Goal: Task Accomplishment & Management: Manage account settings

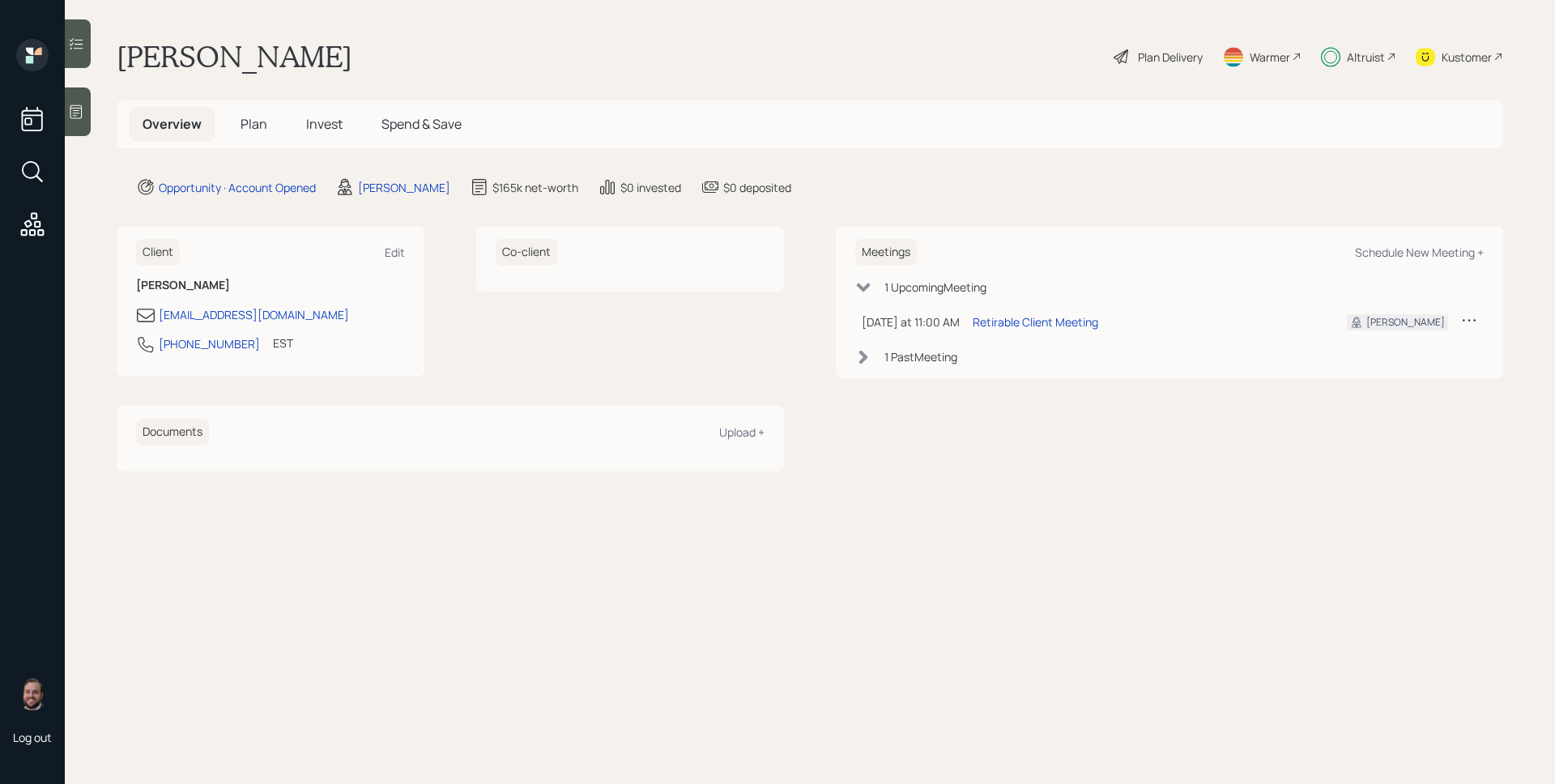
click at [328, 118] on span "Invest" at bounding box center [325, 124] width 37 height 18
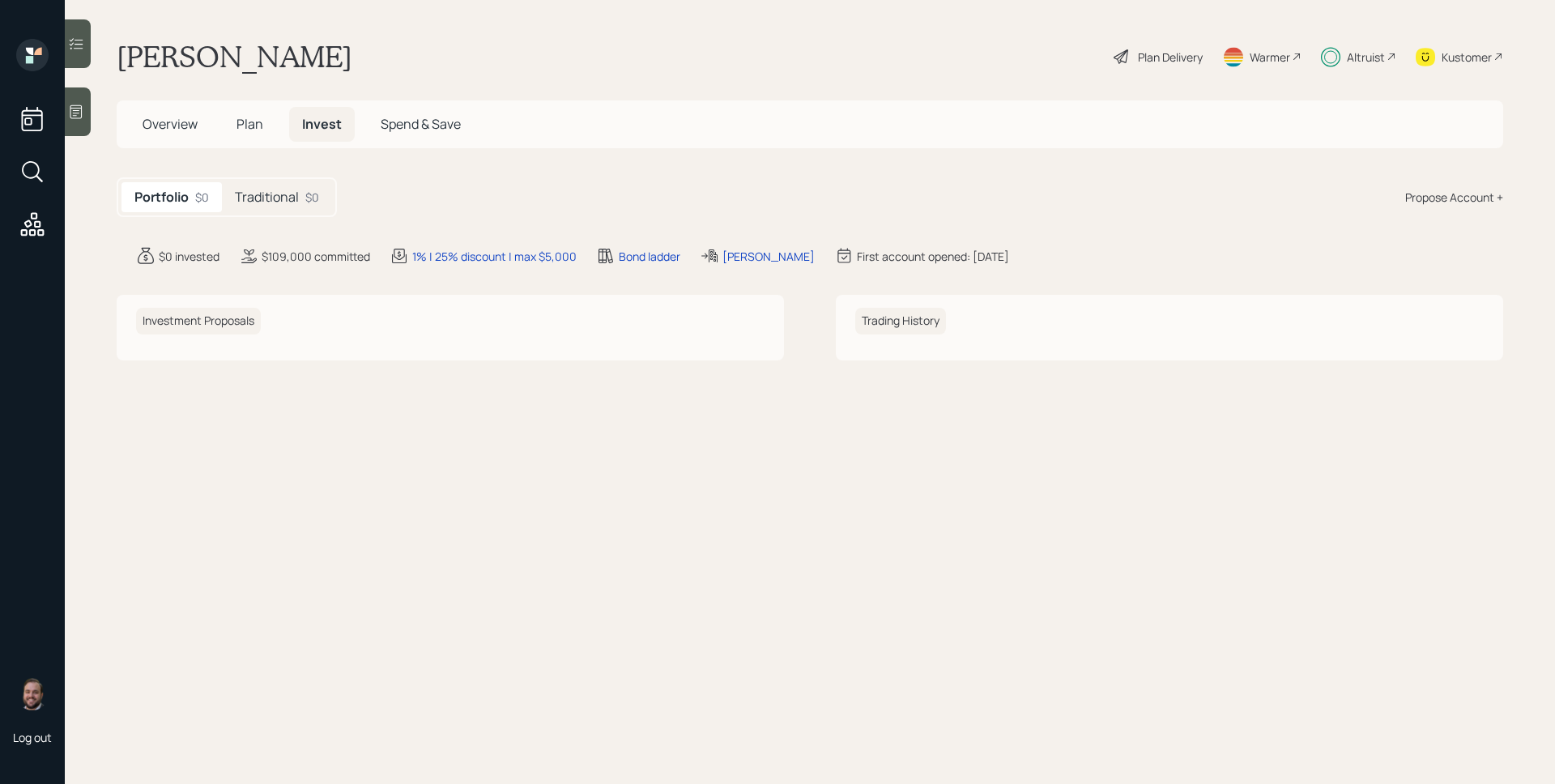
click at [272, 182] on div "Traditional $0" at bounding box center [277, 197] width 111 height 30
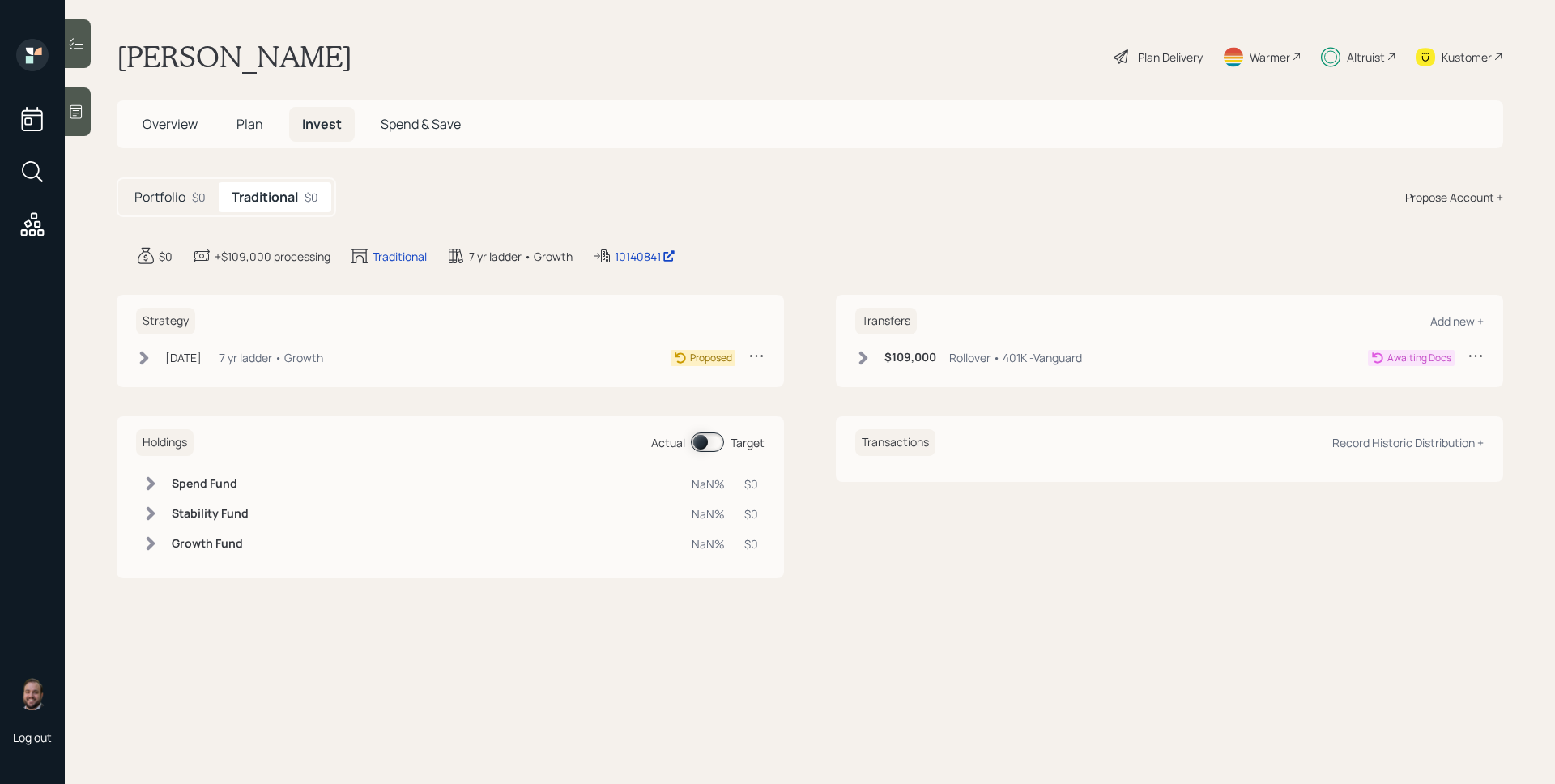
click at [247, 127] on span "Plan" at bounding box center [250, 124] width 27 height 18
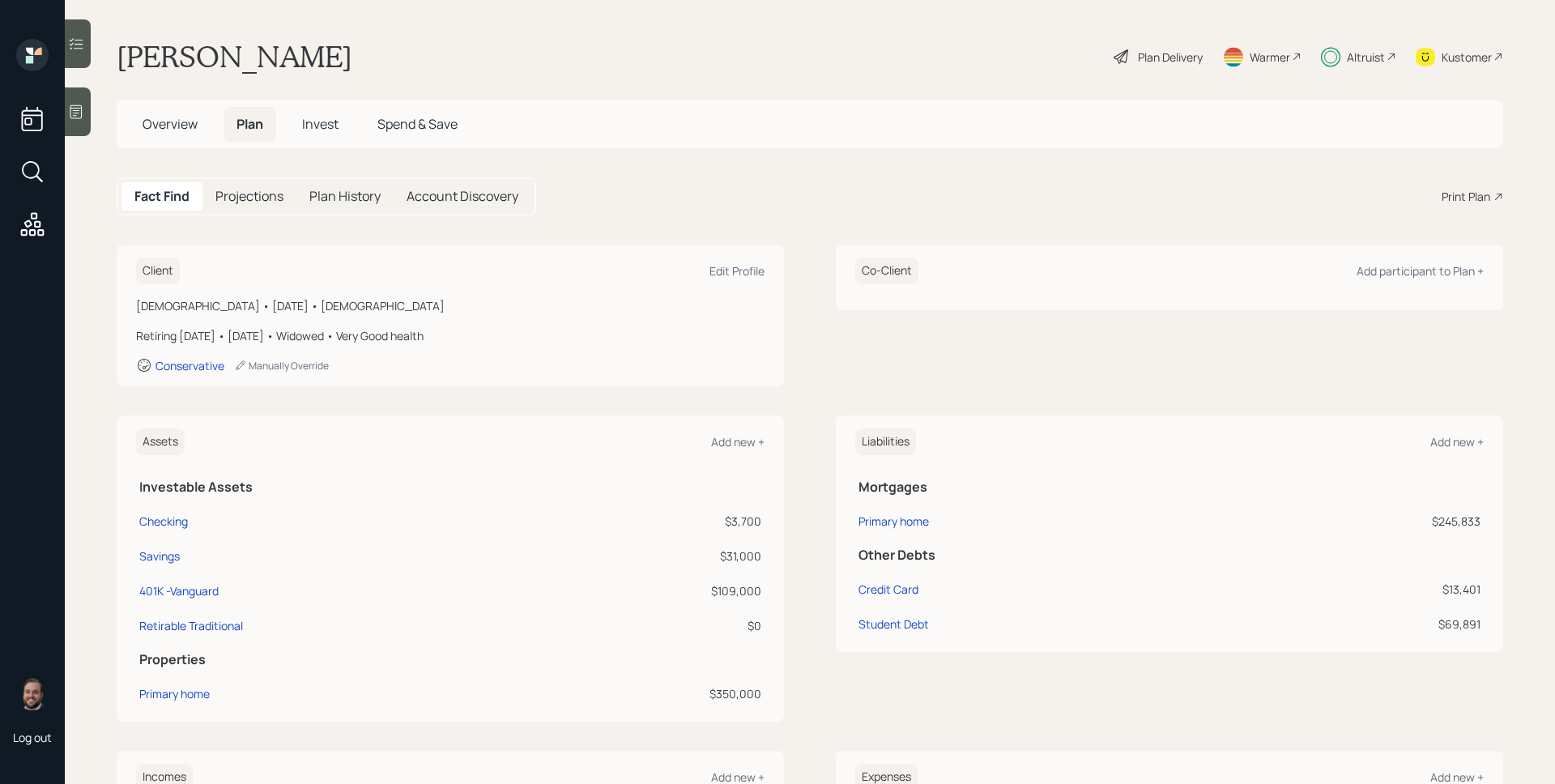
click at [313, 125] on span "Invest" at bounding box center [321, 124] width 37 height 18
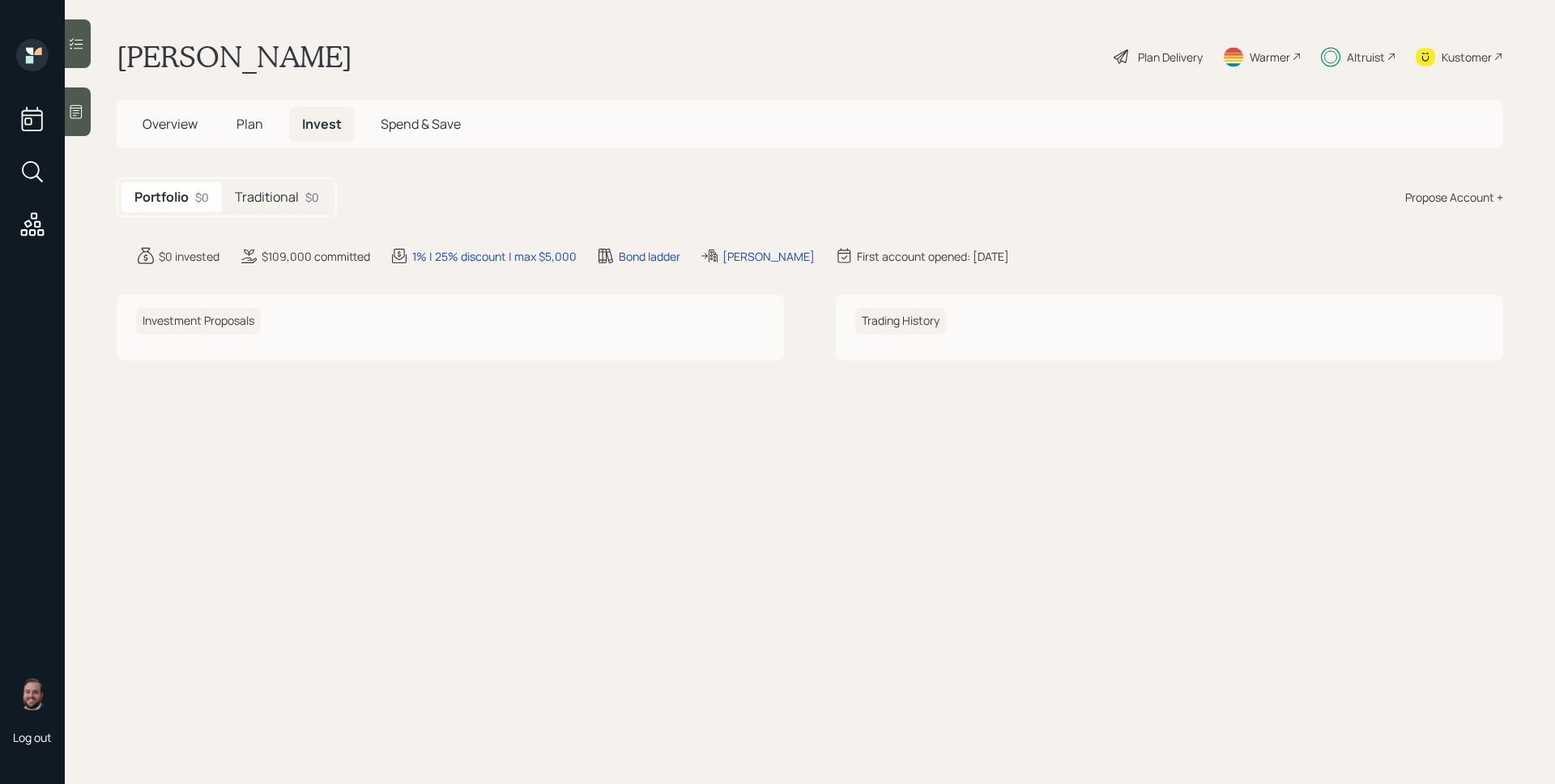
click at [315, 191] on div "$0" at bounding box center [313, 197] width 14 height 17
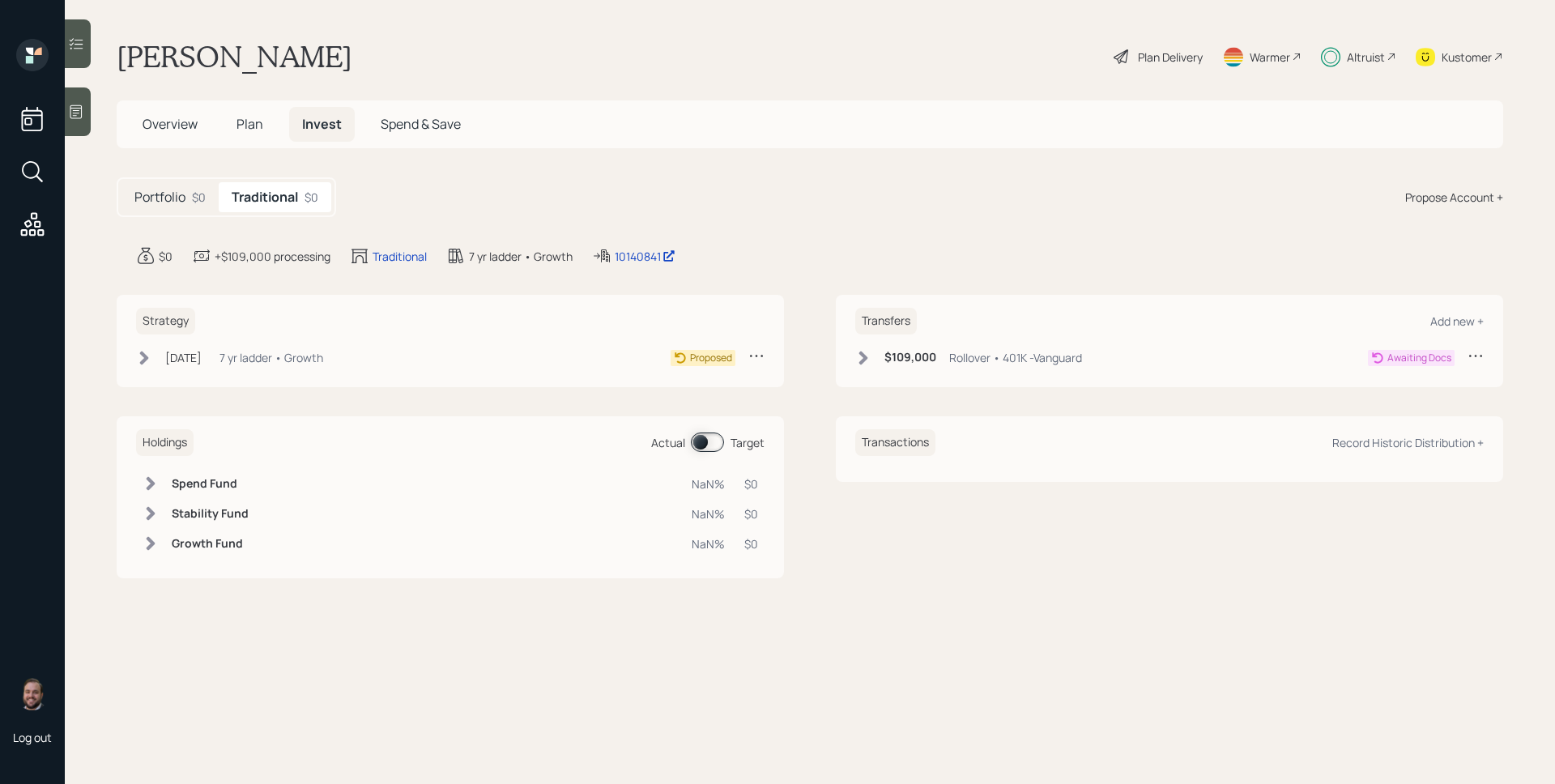
click at [895, 362] on h6 "$109,000" at bounding box center [911, 357] width 52 height 14
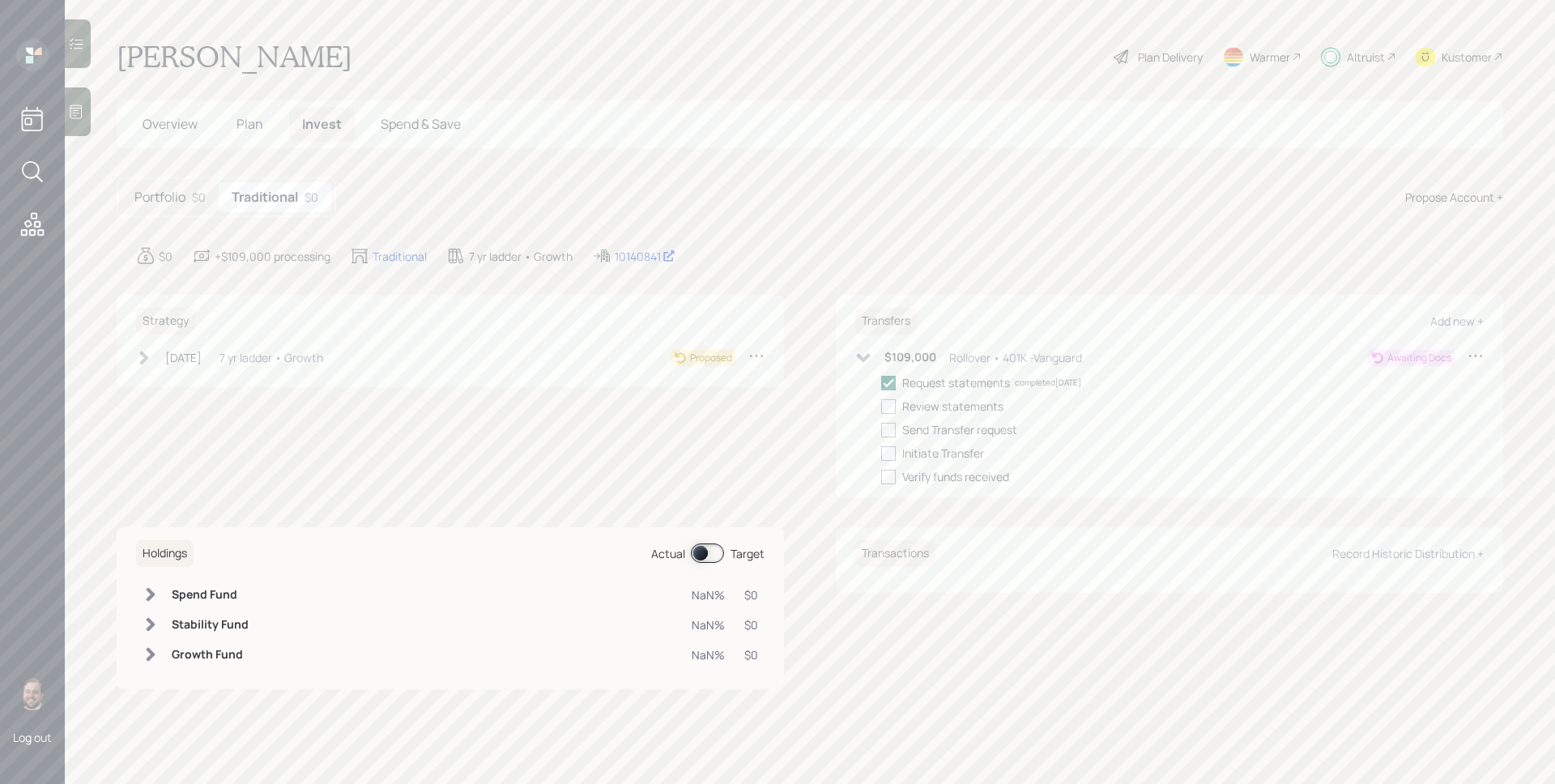
click at [893, 360] on h6 "$109,000" at bounding box center [911, 357] width 52 height 14
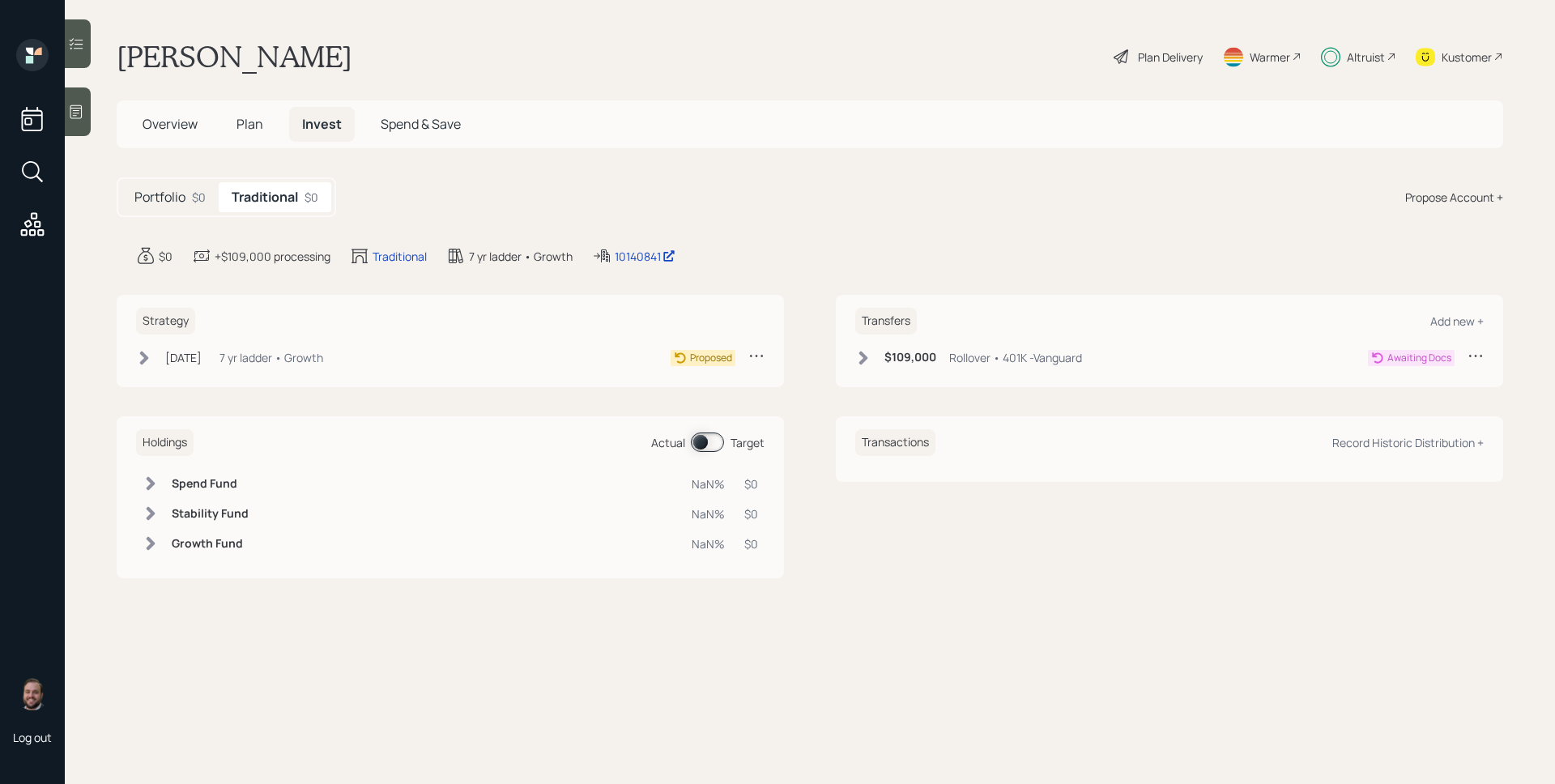
click at [154, 361] on div "Sep 24, 2025 Wednesday, September 24, 2025 10:39 AM EDT 7 yr ladder • Growth" at bounding box center [230, 357] width 187 height 20
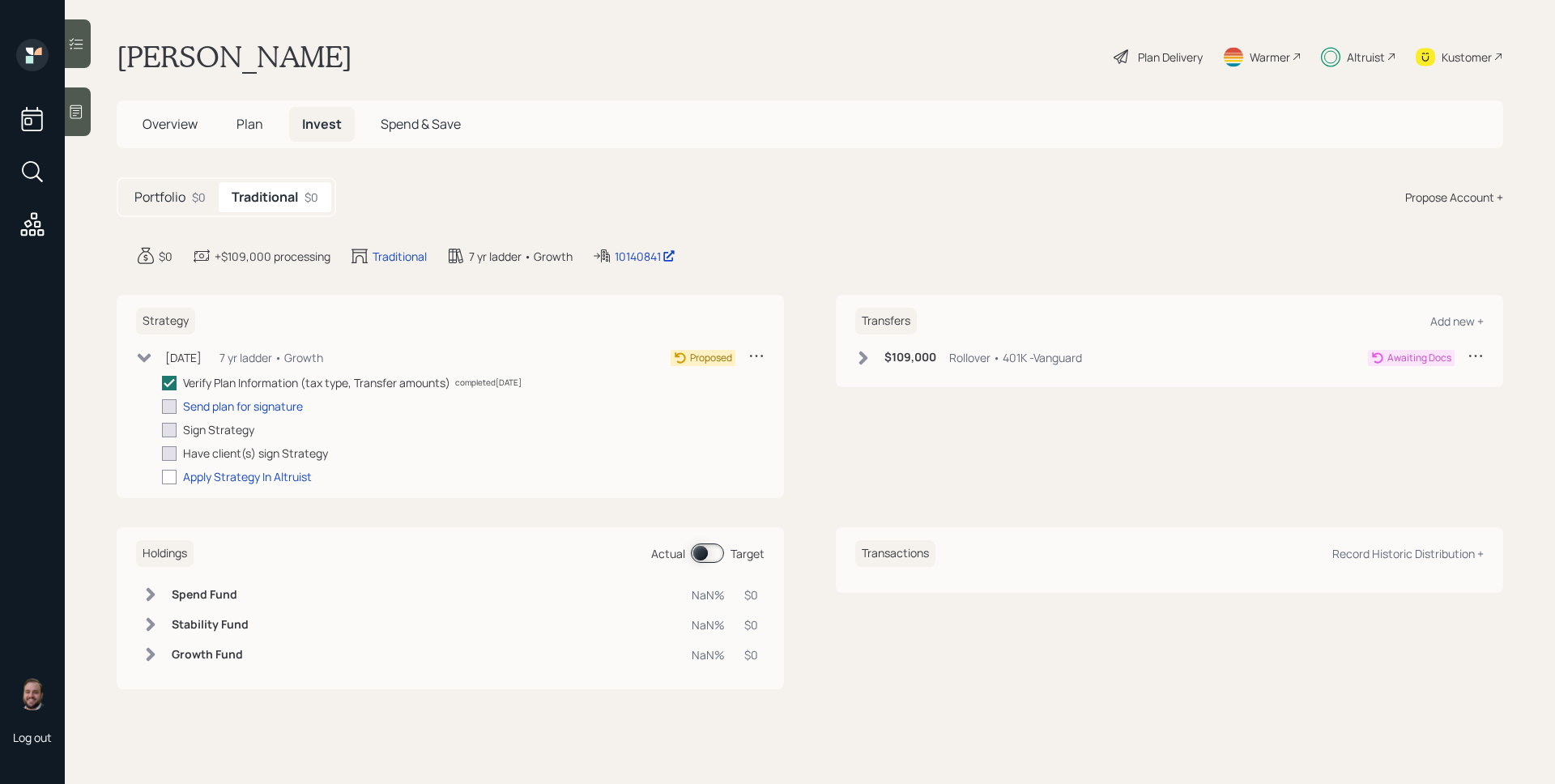
click at [154, 361] on div "Sep 24, 2025 Wednesday, September 24, 2025 10:39 AM EDT 7 yr ladder • Growth" at bounding box center [230, 357] width 187 height 20
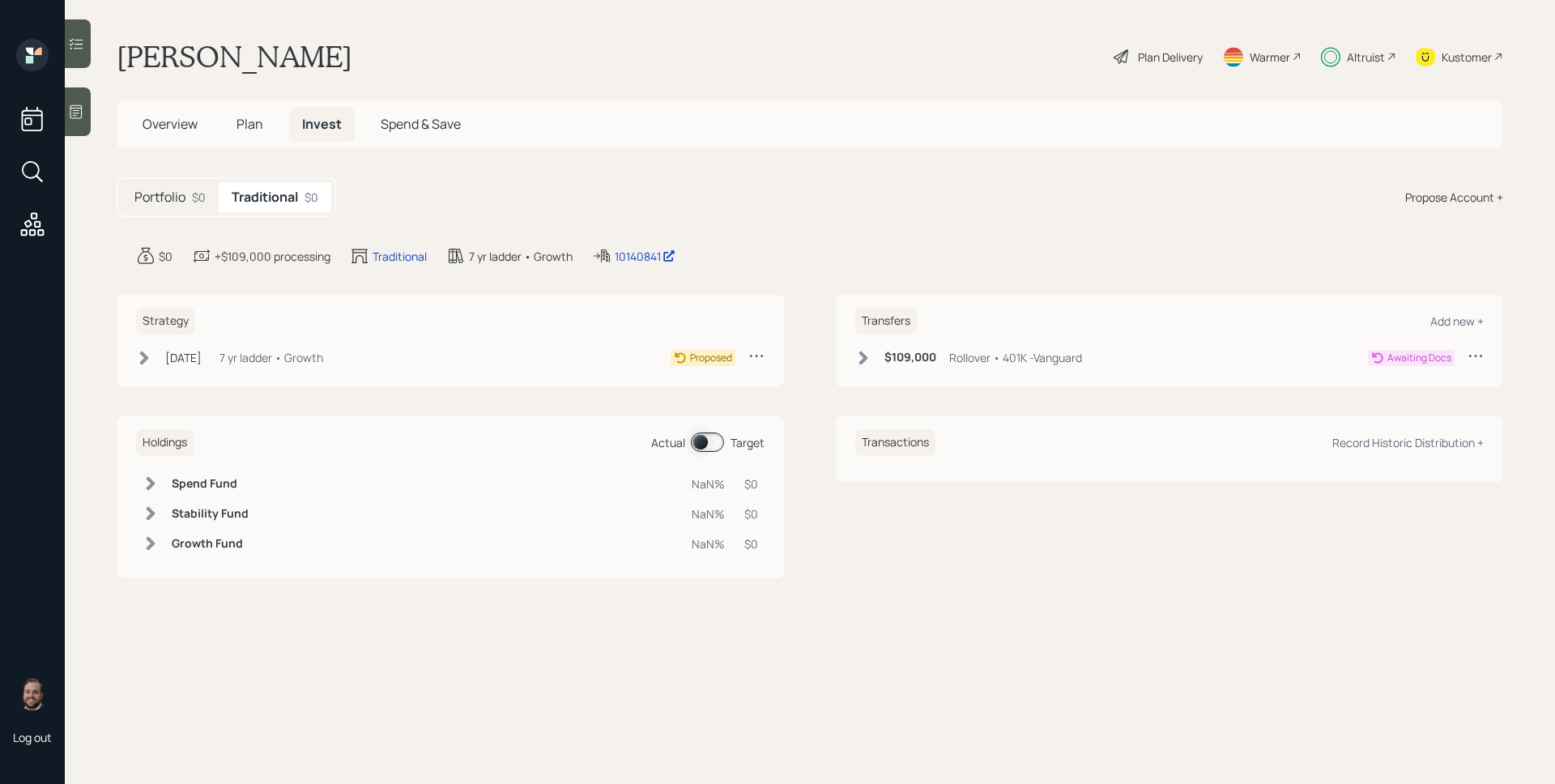
click at [1152, 65] on div "Plan Delivery" at bounding box center [1170, 57] width 65 height 17
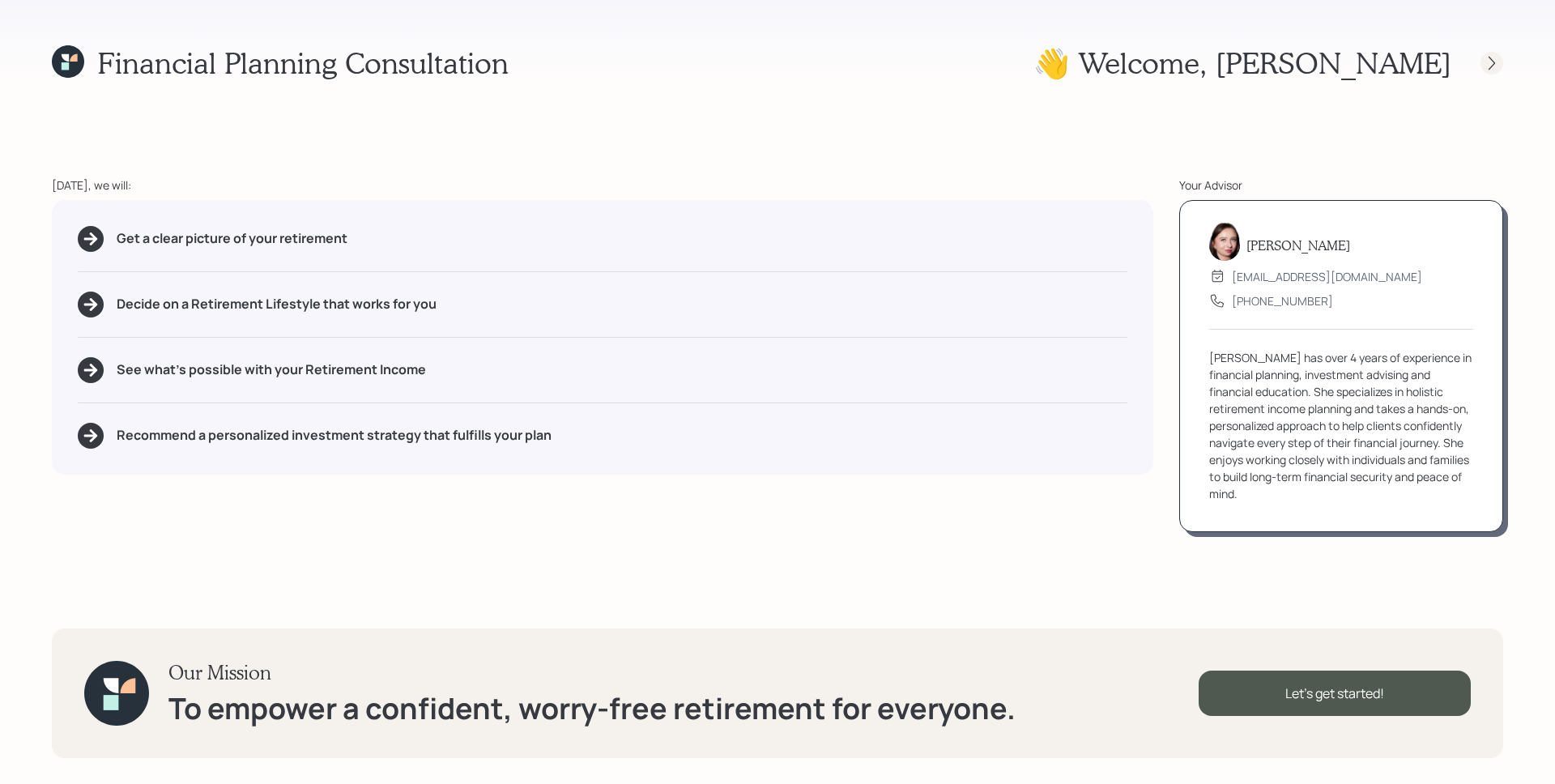
click at [1494, 71] on div at bounding box center [1492, 63] width 23 height 23
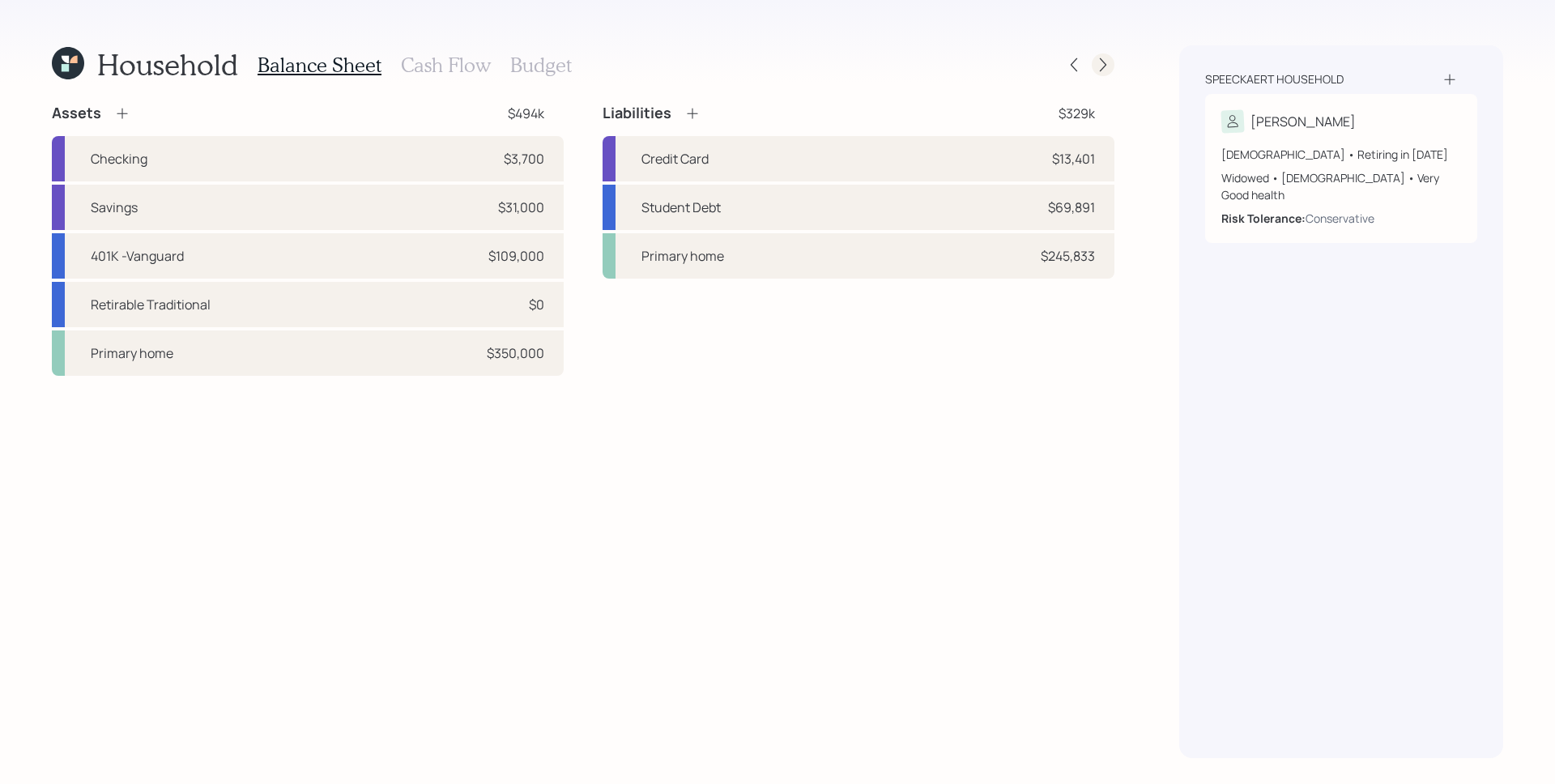
click at [1107, 68] on icon at bounding box center [1103, 65] width 16 height 16
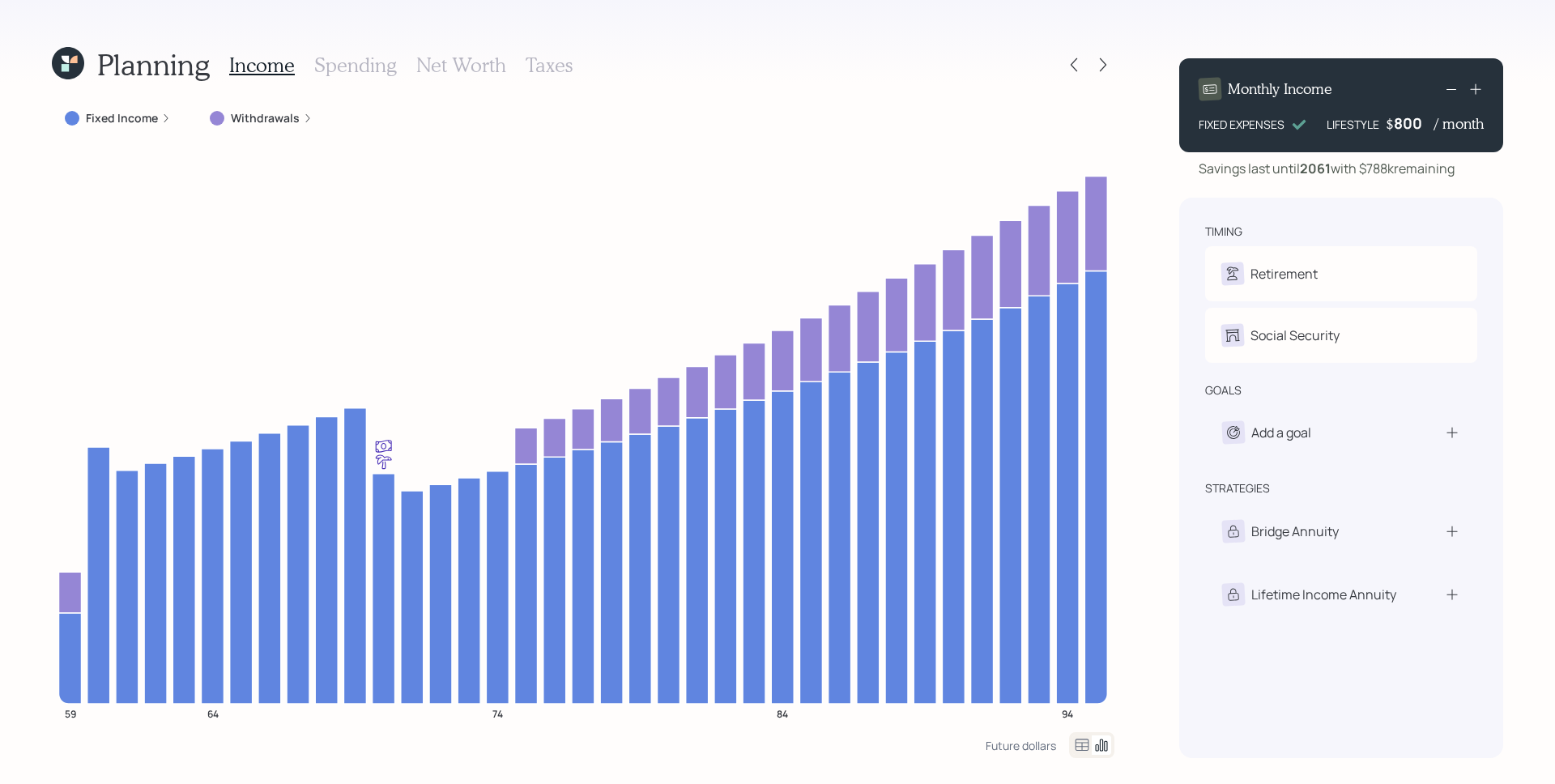
click at [307, 120] on icon at bounding box center [308, 118] width 10 height 10
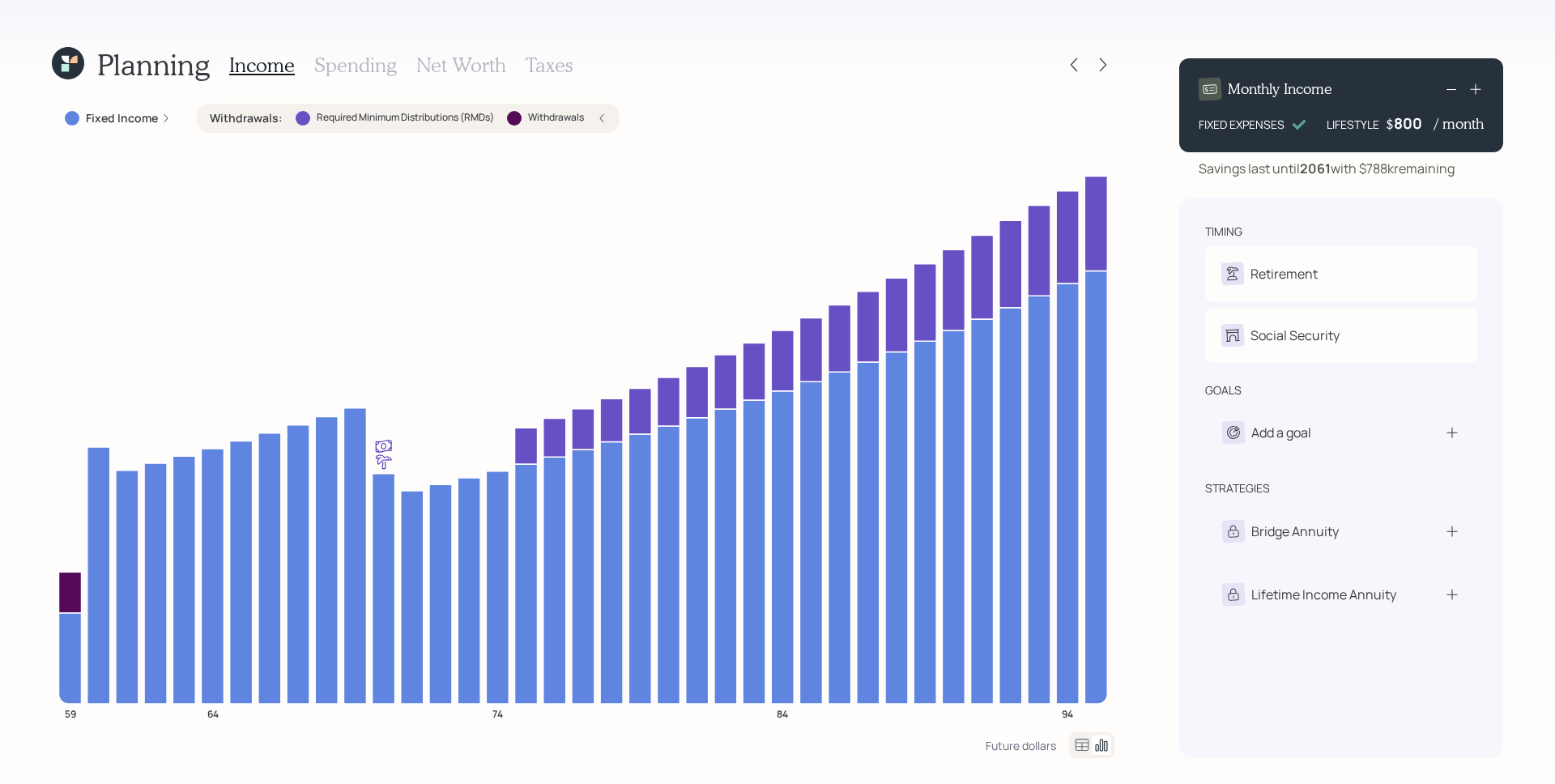
click at [595, 124] on div "Withdrawals : Required Minimum Distributions (RMDs) Withdrawals" at bounding box center [408, 118] width 397 height 16
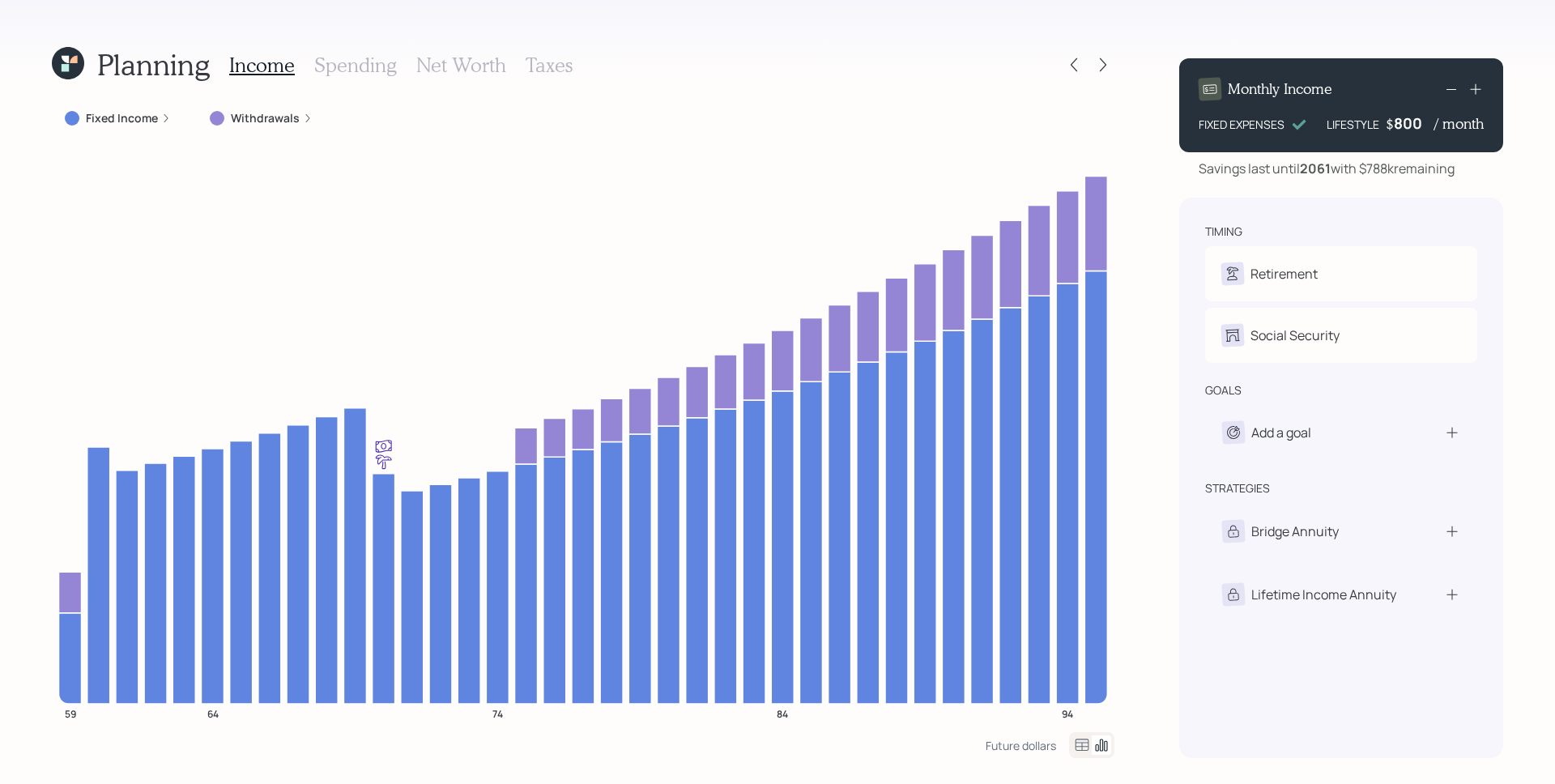
click at [161, 115] on icon at bounding box center [166, 118] width 10 height 10
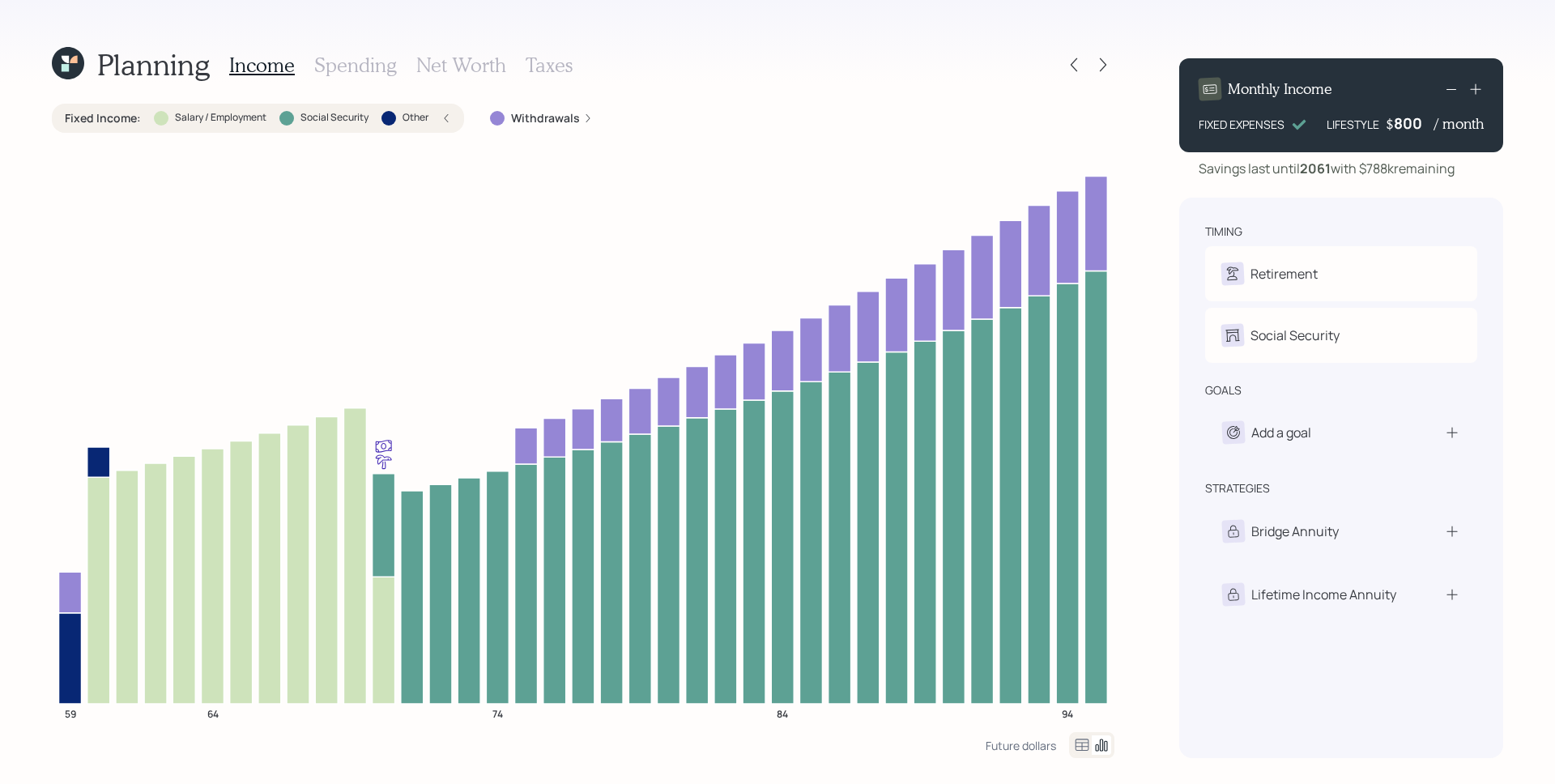
click at [159, 115] on div at bounding box center [161, 117] width 15 height 15
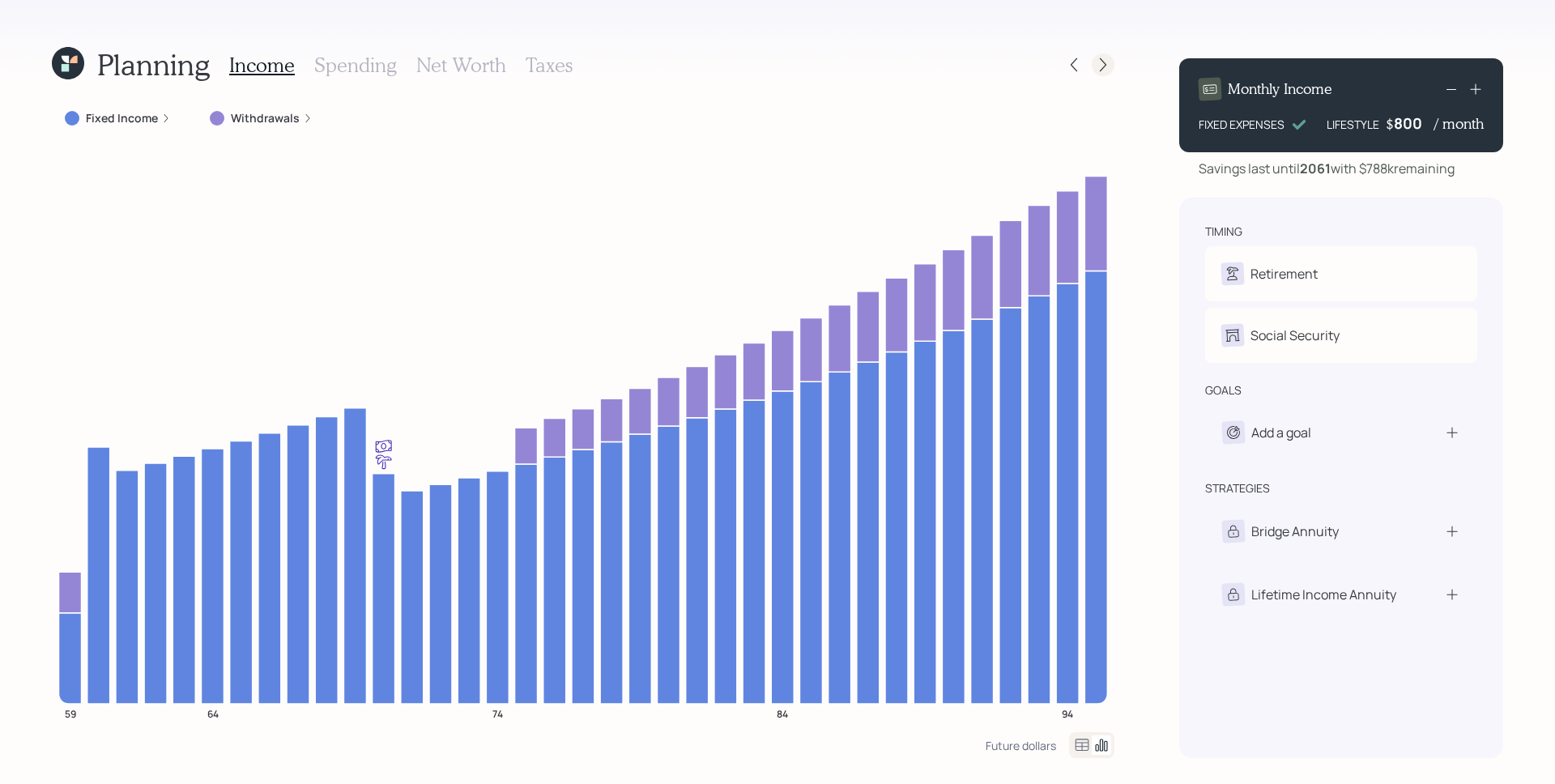
click at [1111, 64] on div "Planning Income Spending Net Worth Taxes Fixed Income Withdrawals 59 64 74 84 9…" at bounding box center [778, 392] width 1555 height 784
click at [1105, 64] on icon at bounding box center [1103, 66] width 7 height 14
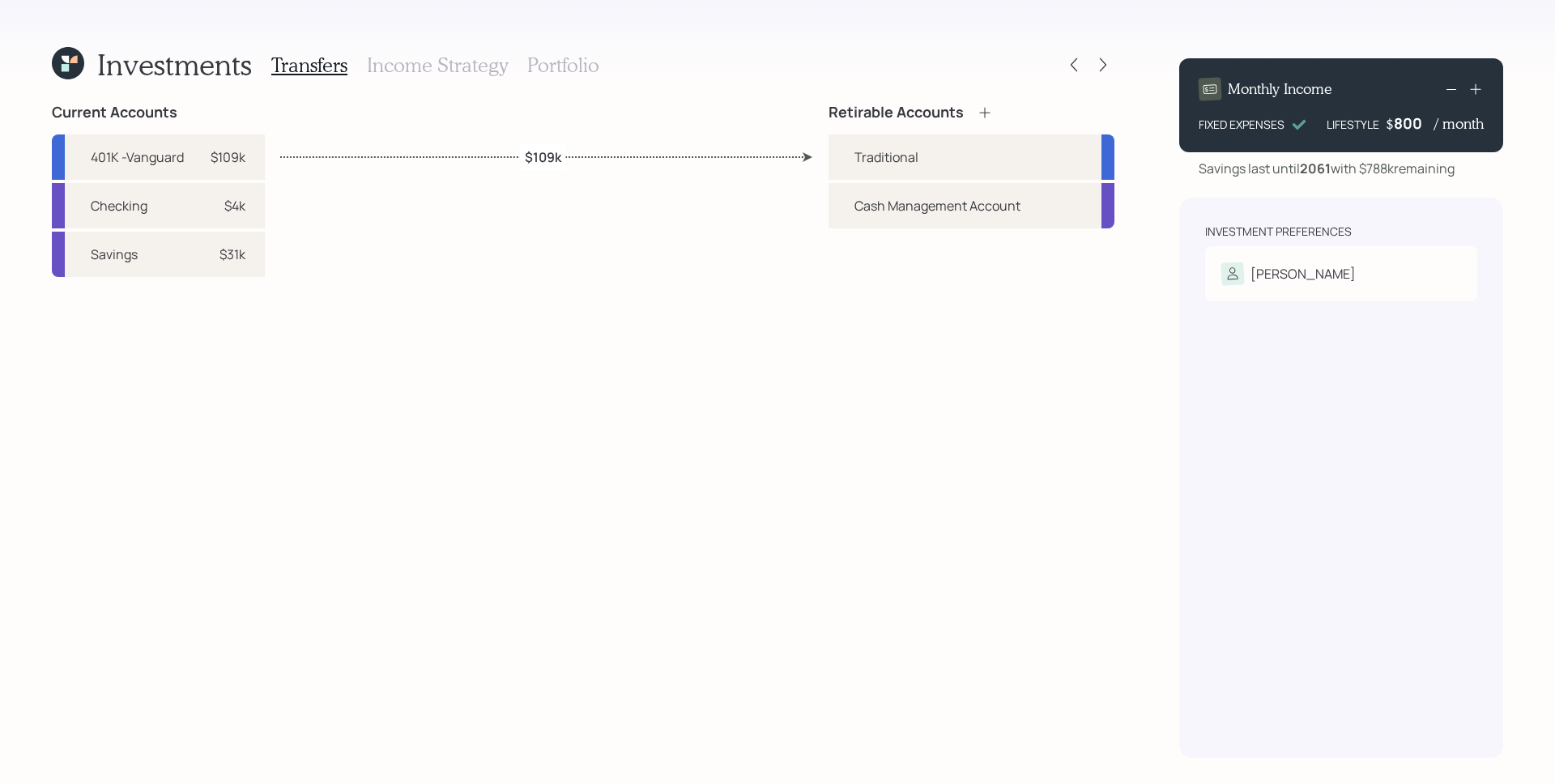
click at [1105, 64] on icon at bounding box center [1103, 66] width 7 height 14
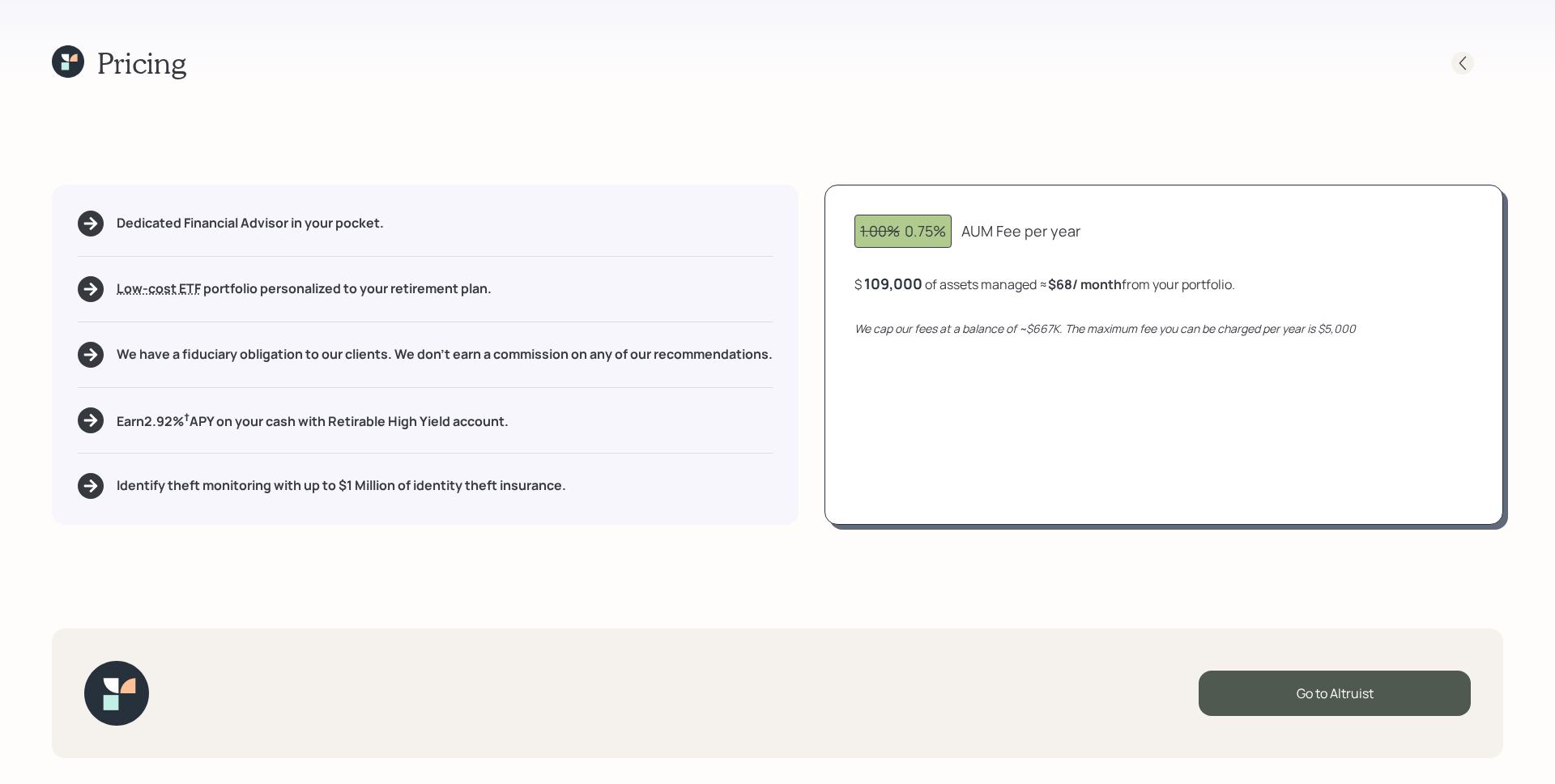
click at [1465, 59] on icon at bounding box center [1463, 63] width 16 height 16
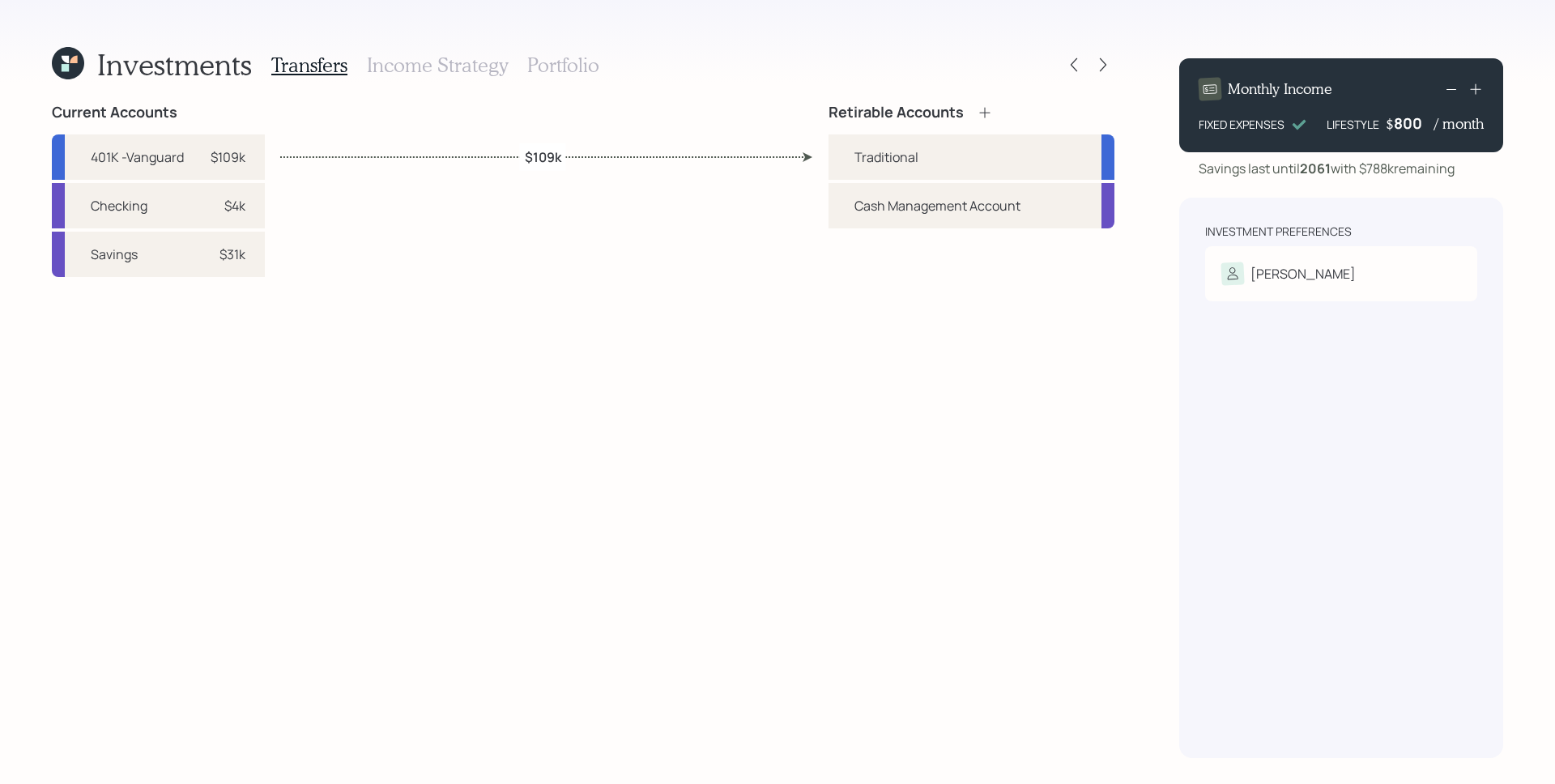
click at [1059, 61] on div "Investments Transfers Income Strategy Portfolio" at bounding box center [583, 65] width 1063 height 39
click at [1066, 62] on icon at bounding box center [1074, 65] width 16 height 16
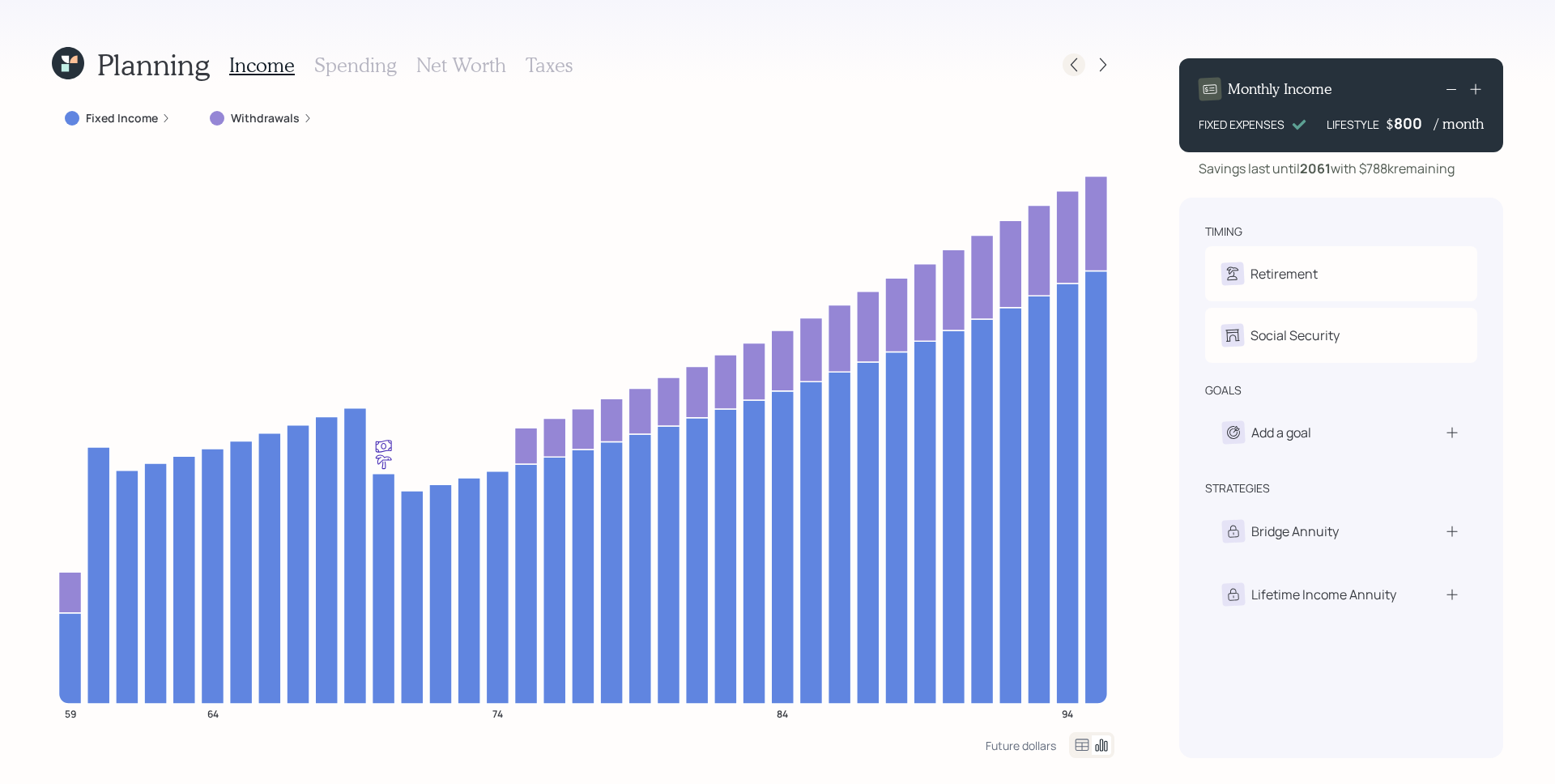
click at [1066, 66] on icon at bounding box center [1074, 65] width 16 height 16
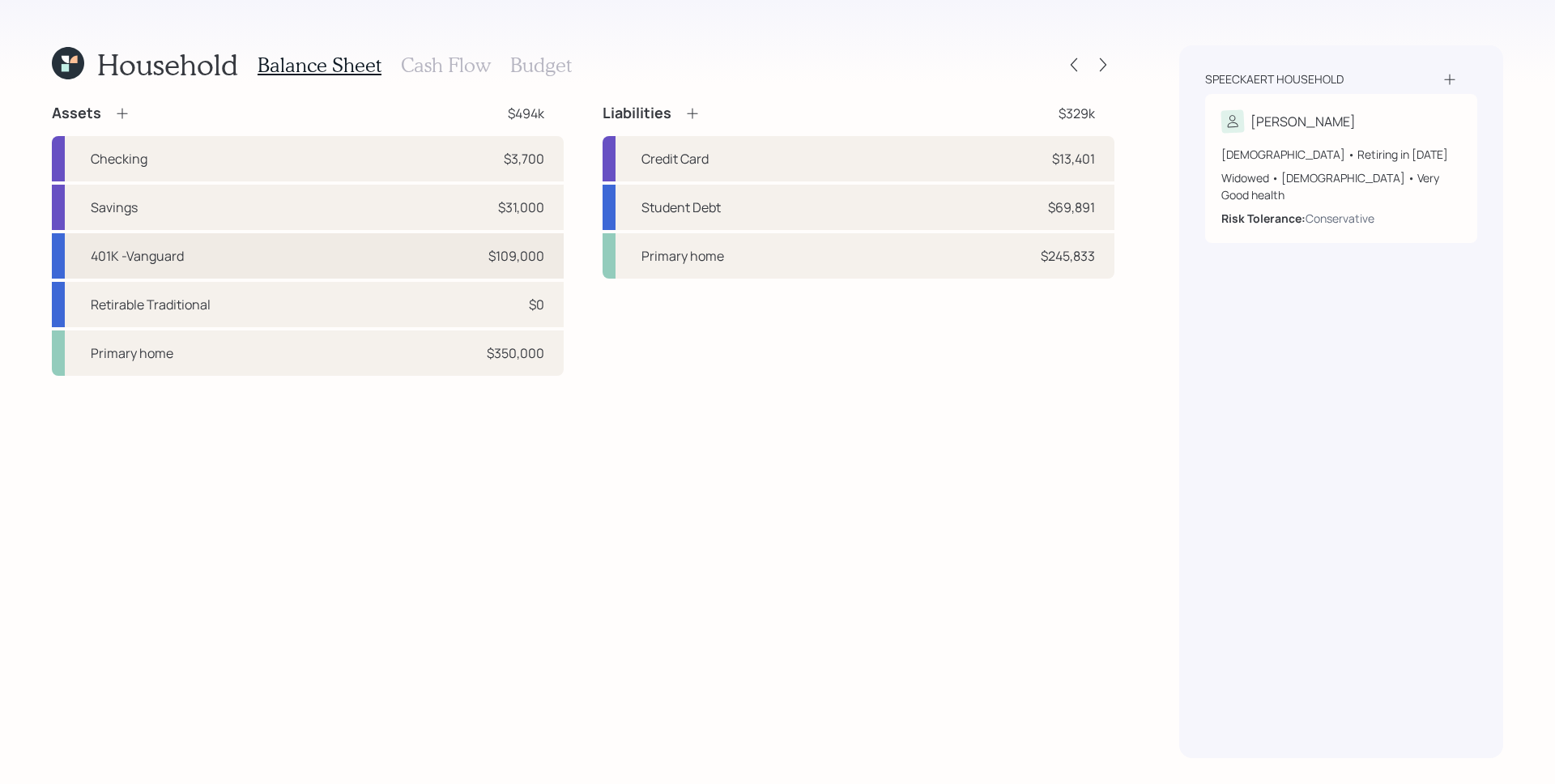
click at [198, 251] on div "401K -Vanguard $109,000" at bounding box center [308, 256] width 512 height 46
select select "company_sponsored"
select select "balanced"
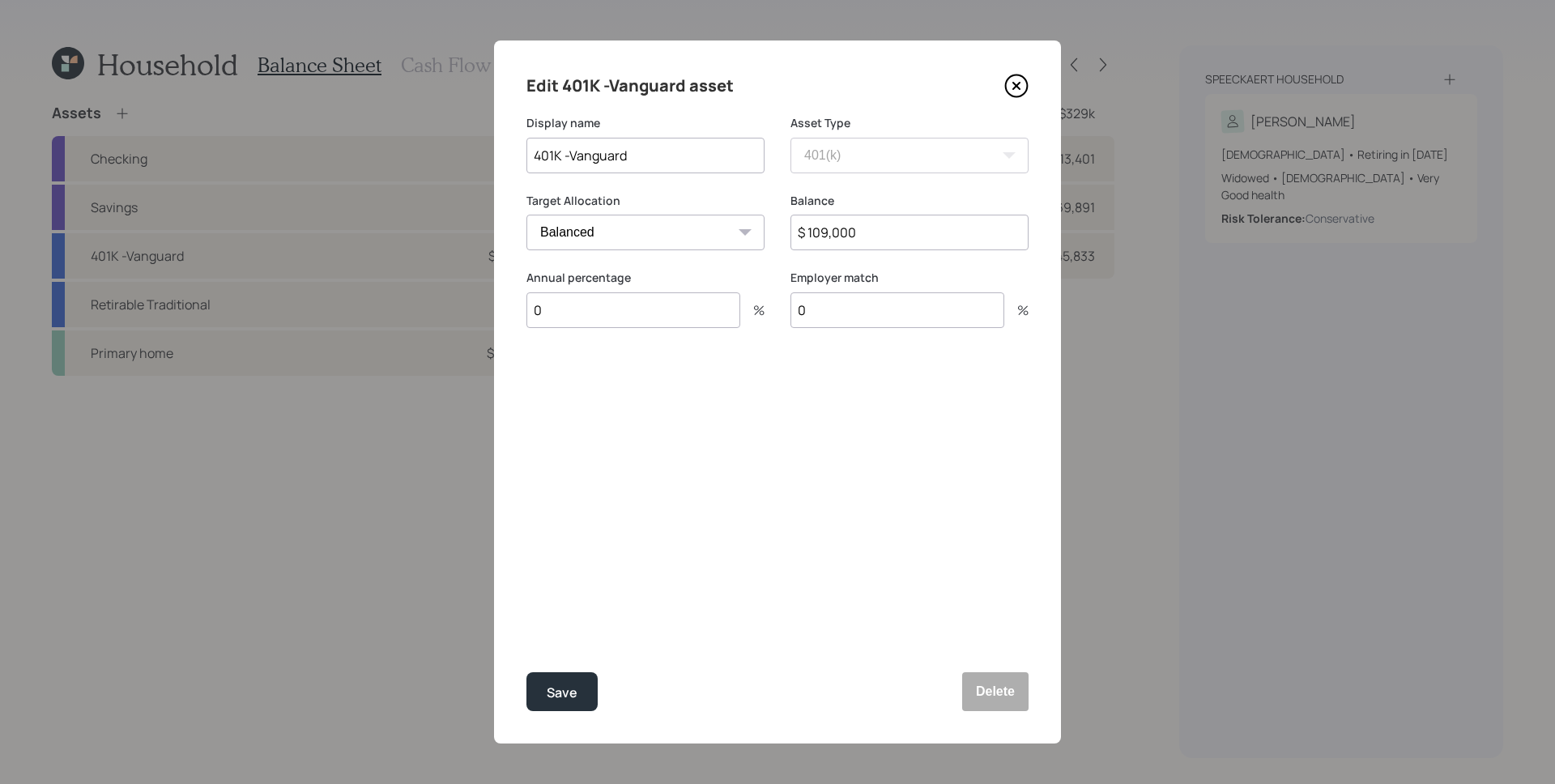
click at [1022, 85] on icon at bounding box center [1016, 86] width 24 height 24
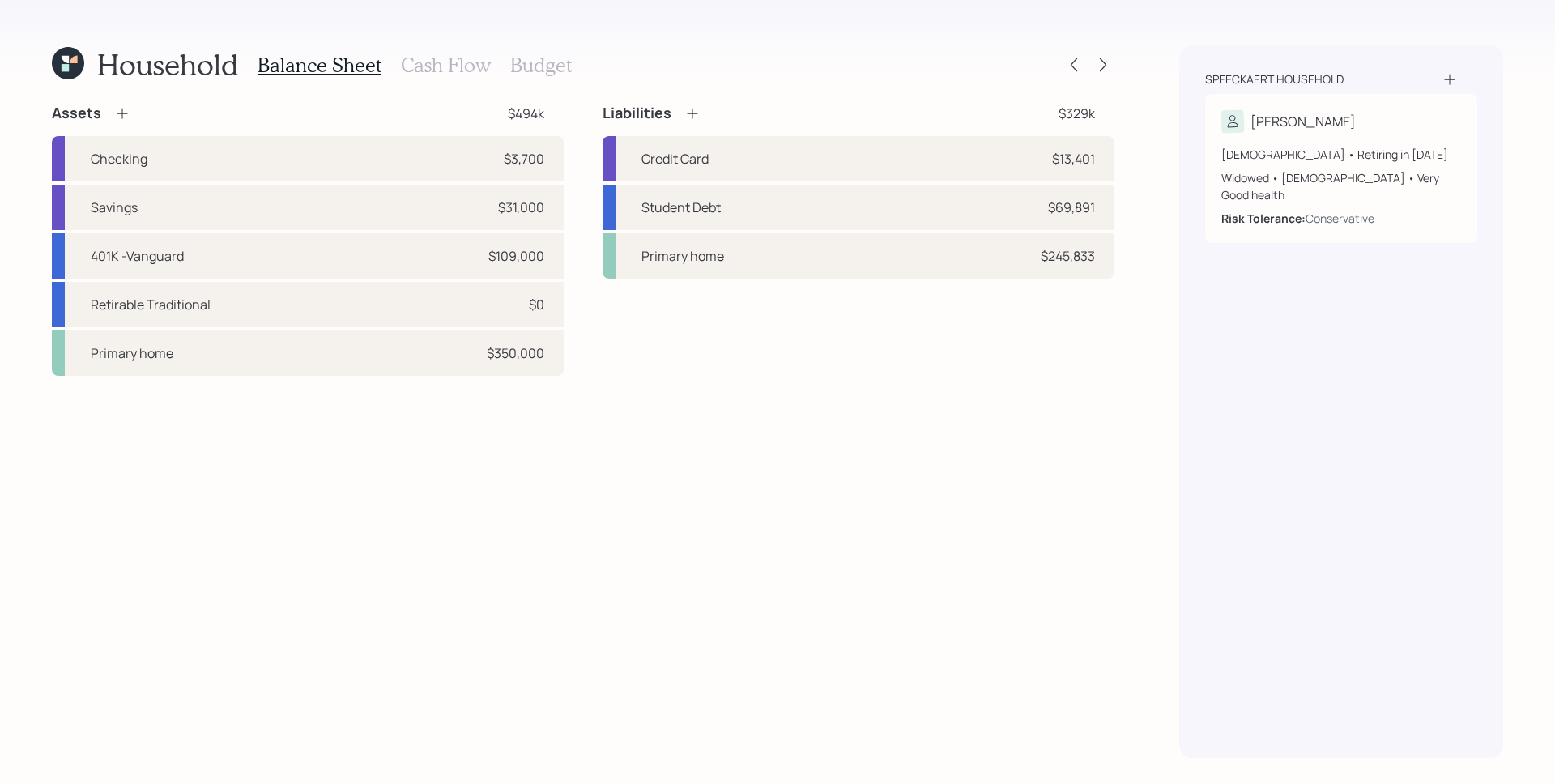
click at [69, 58] on icon at bounding box center [68, 63] width 33 height 33
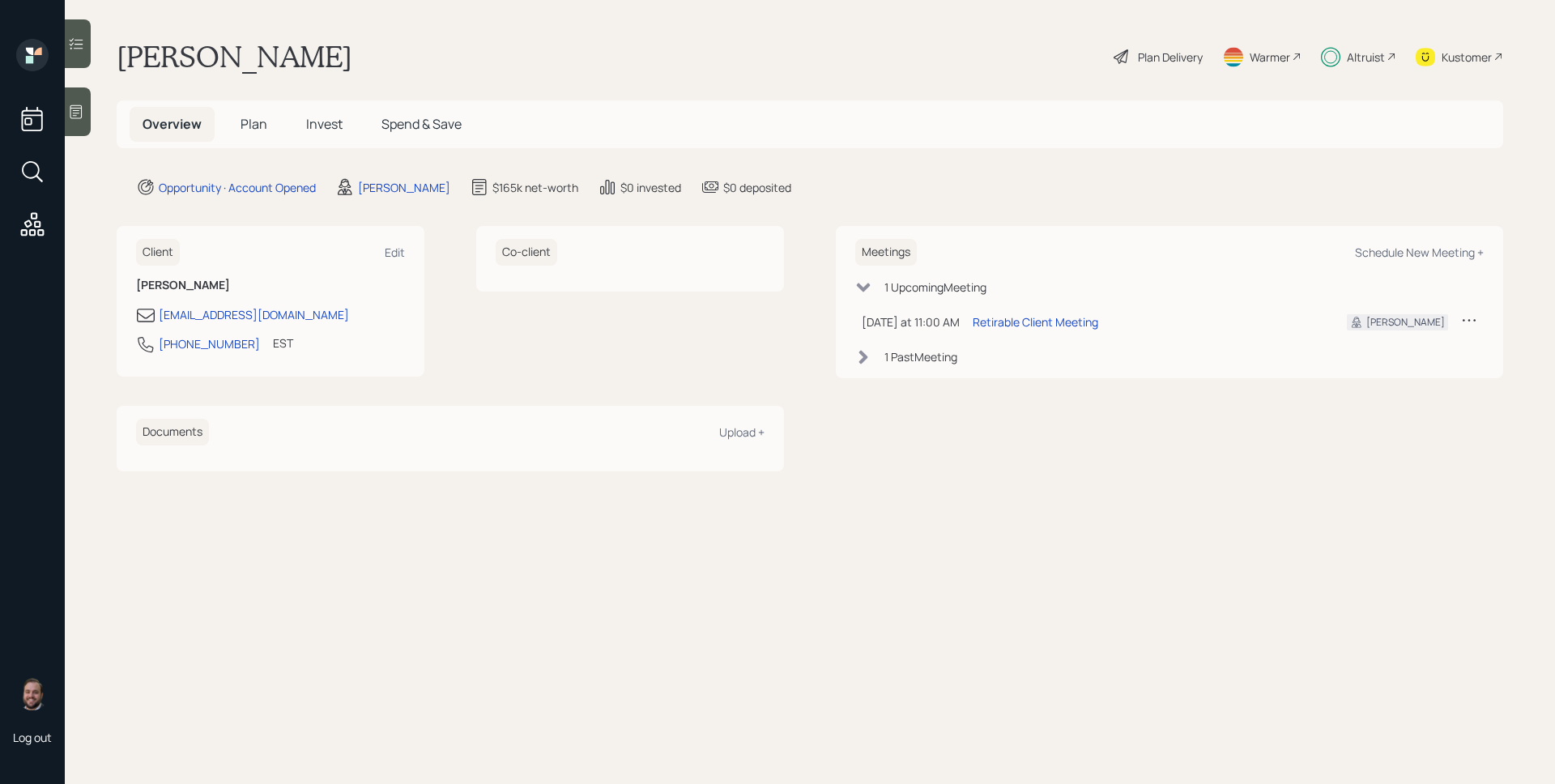
click at [237, 116] on h5 "Plan" at bounding box center [254, 123] width 53 height 35
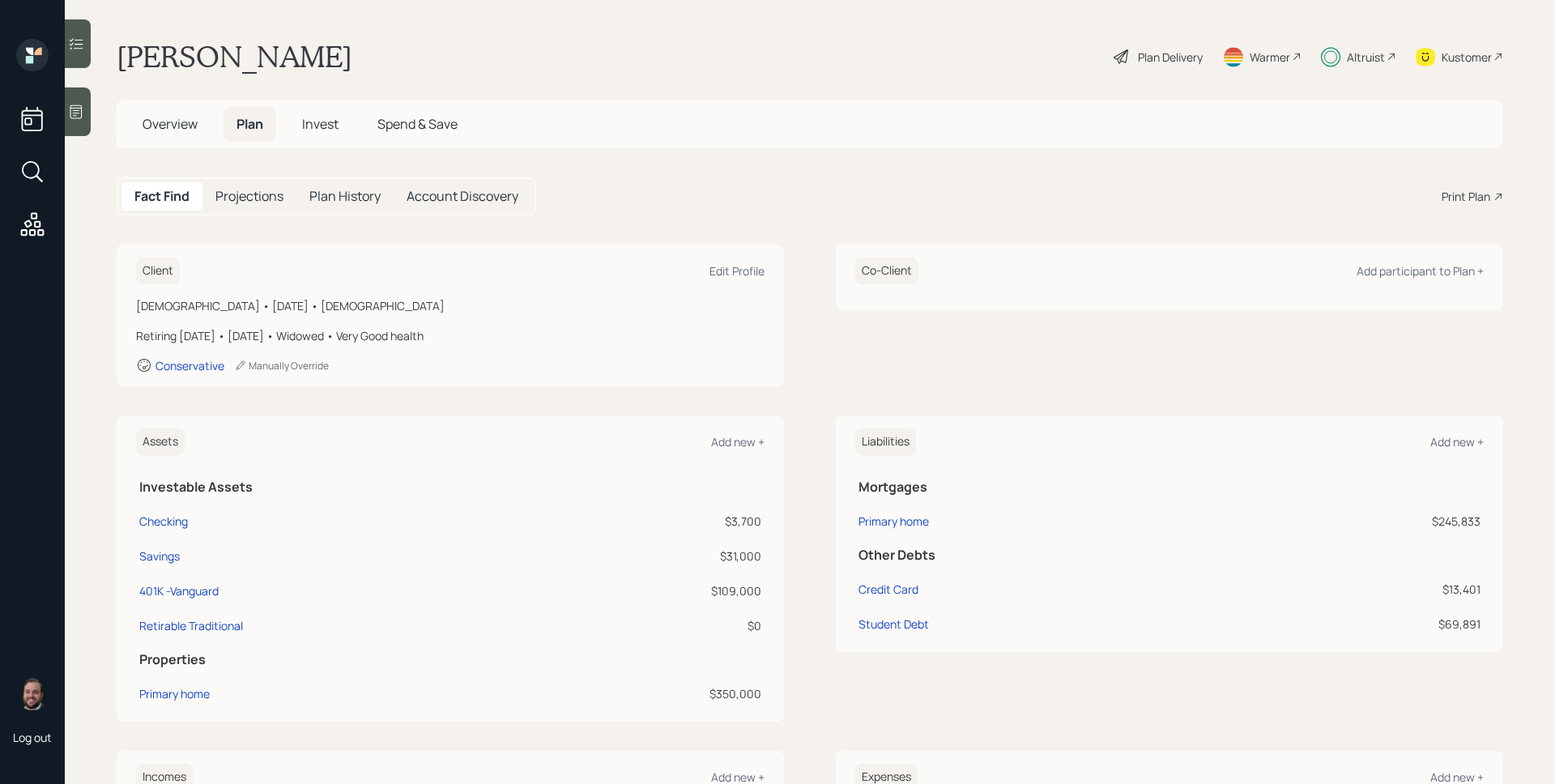
click at [329, 135] on h5 "Invest" at bounding box center [321, 123] width 63 height 35
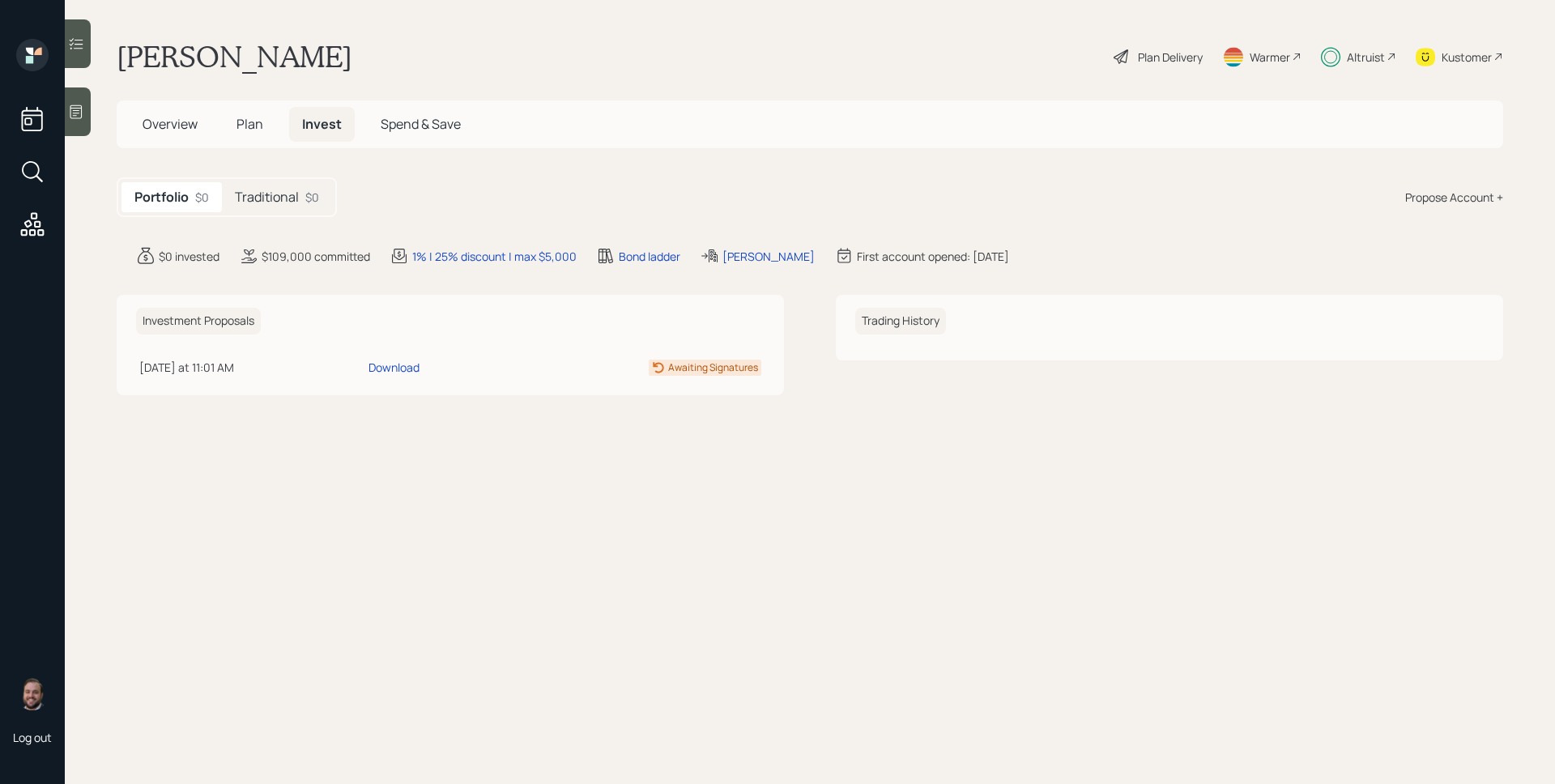
click at [281, 189] on h5 "Traditional" at bounding box center [267, 196] width 64 height 15
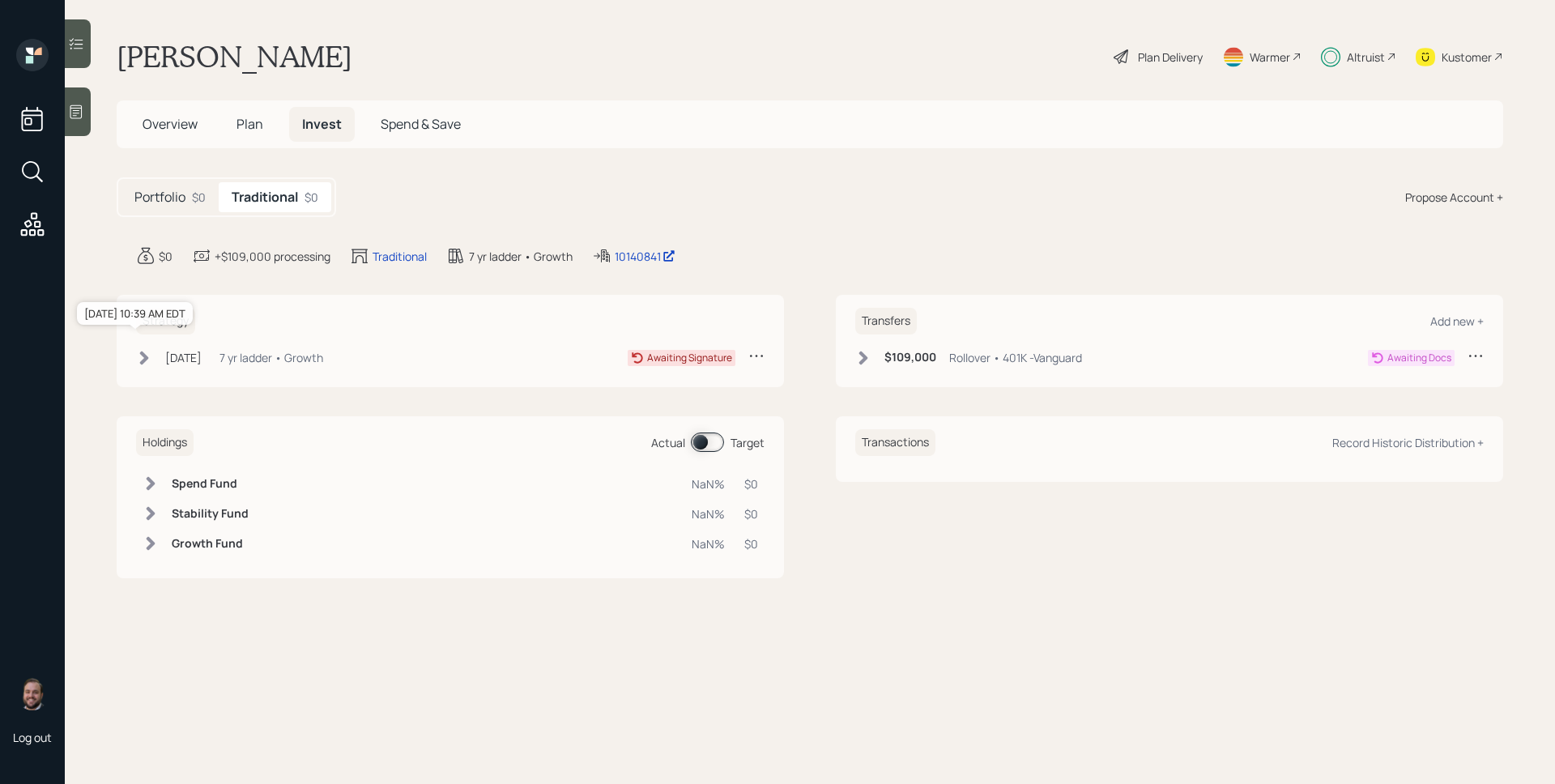
click at [192, 351] on div "Sep 24, 2025" at bounding box center [183, 357] width 37 height 17
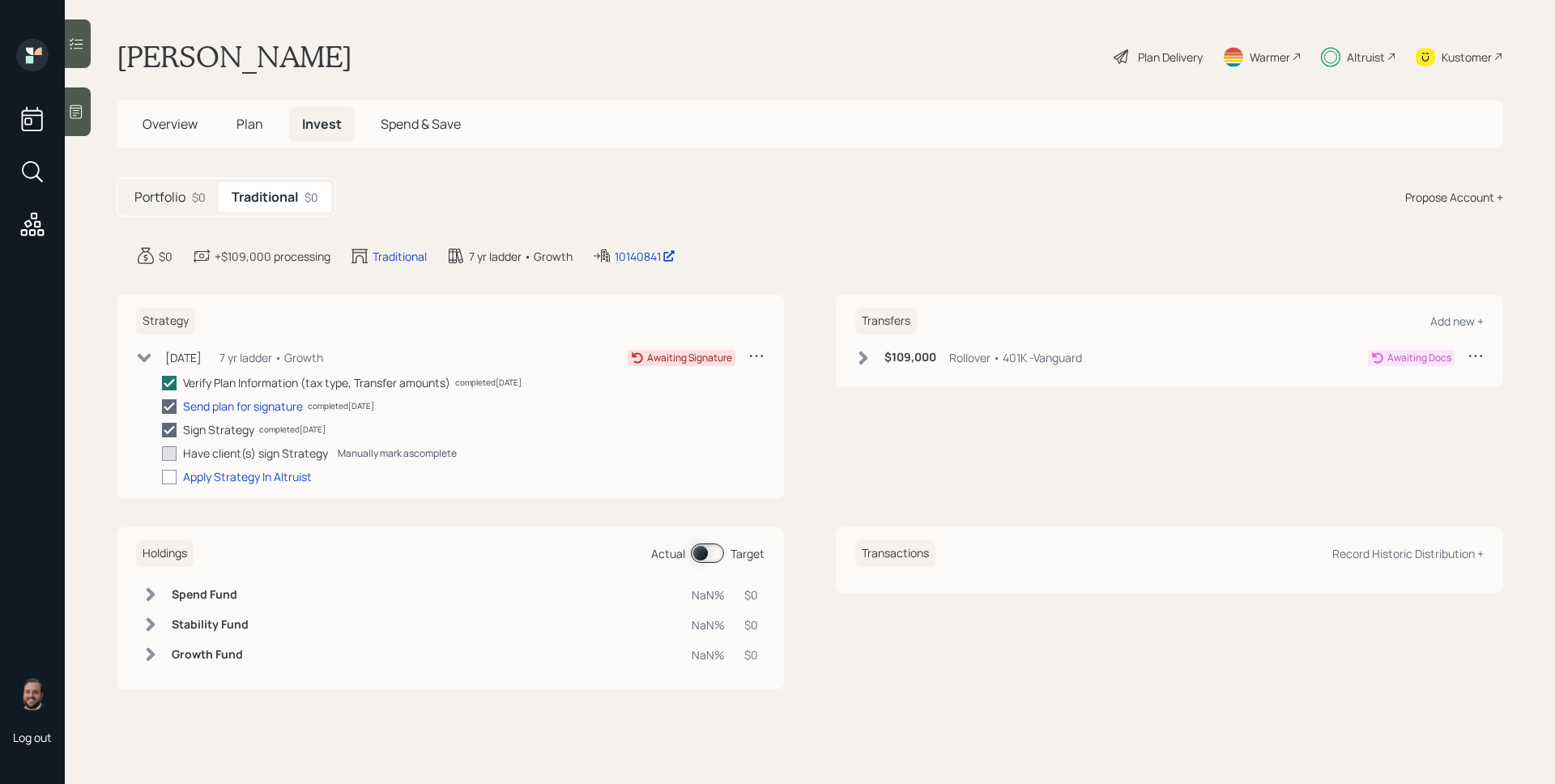
click at [376, 450] on div "Manually mark as complete" at bounding box center [397, 453] width 119 height 14
checkbox input "true"
click at [169, 475] on div at bounding box center [169, 477] width 15 height 15
click at [162, 476] on input "checkbox" at bounding box center [161, 476] width 1 height 1
checkbox input "true"
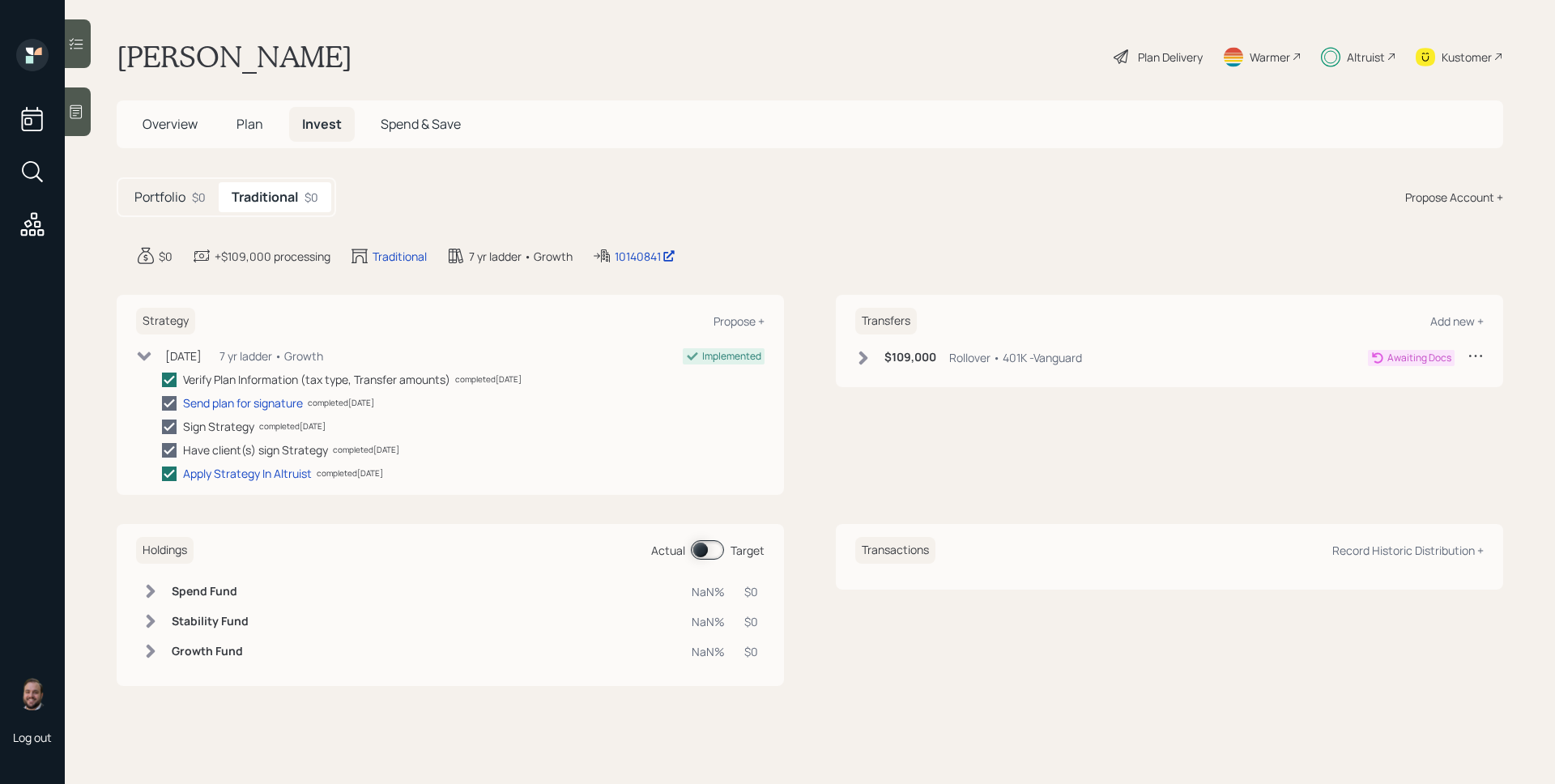
click at [946, 345] on div "Transfers Add new + $109,000 Rollover • 401K -Vanguard Awaiting Docs" at bounding box center [1170, 340] width 668 height 93
click at [942, 356] on div "$109,000 Rollover • 401K -Vanguard" at bounding box center [969, 357] width 227 height 20
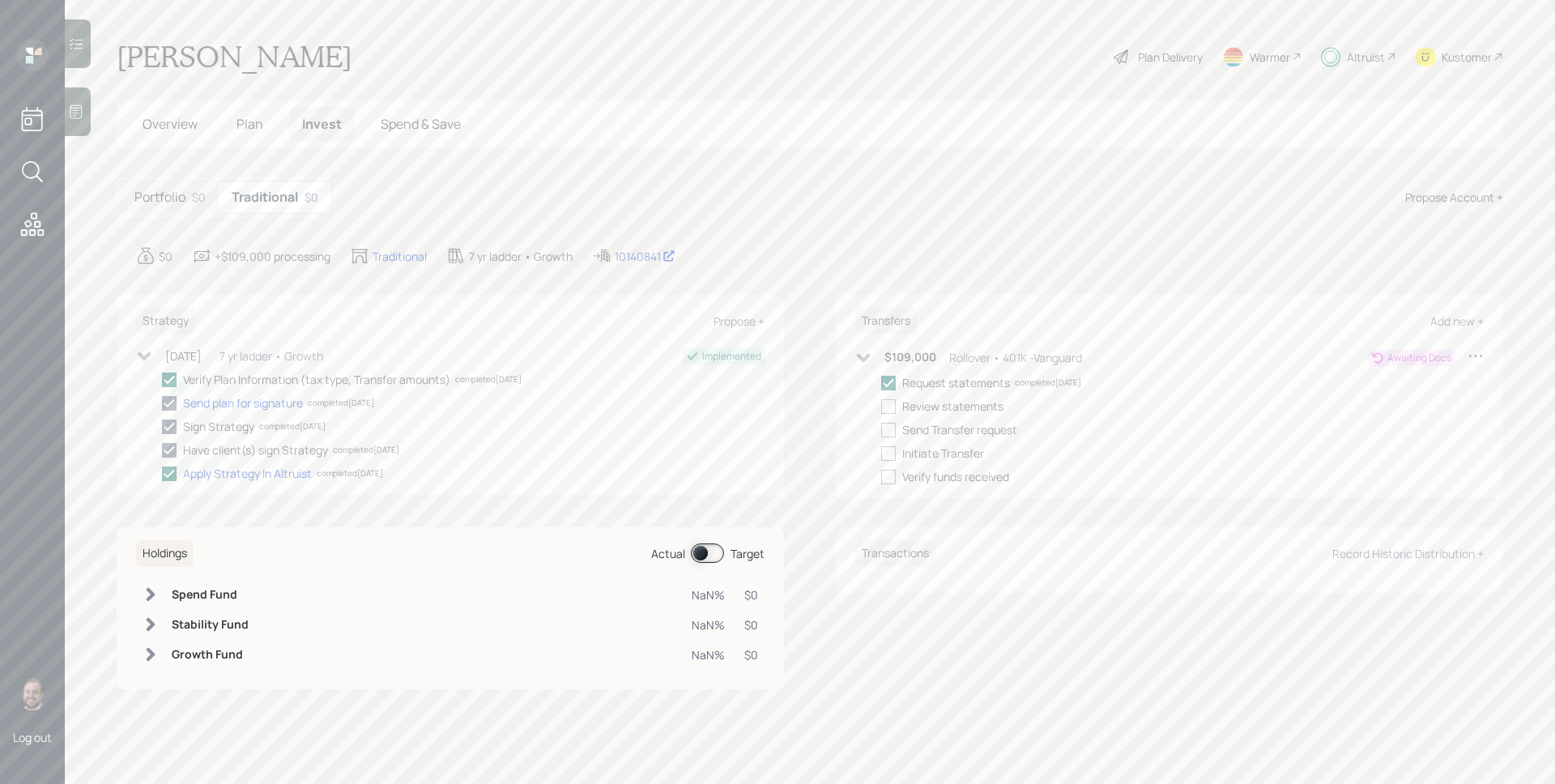
click at [940, 219] on main "Douglas Speeckaert Plan Delivery Warmer Altruist Kustomer Overview Plan Invest …" at bounding box center [809, 392] width 1490 height 784
click at [941, 174] on main "Douglas Speeckaert Plan Delivery Warmer Altruist Kustomer Overview Plan Invest …" at bounding box center [809, 392] width 1490 height 784
click at [633, 255] on div "10140841" at bounding box center [645, 256] width 61 height 17
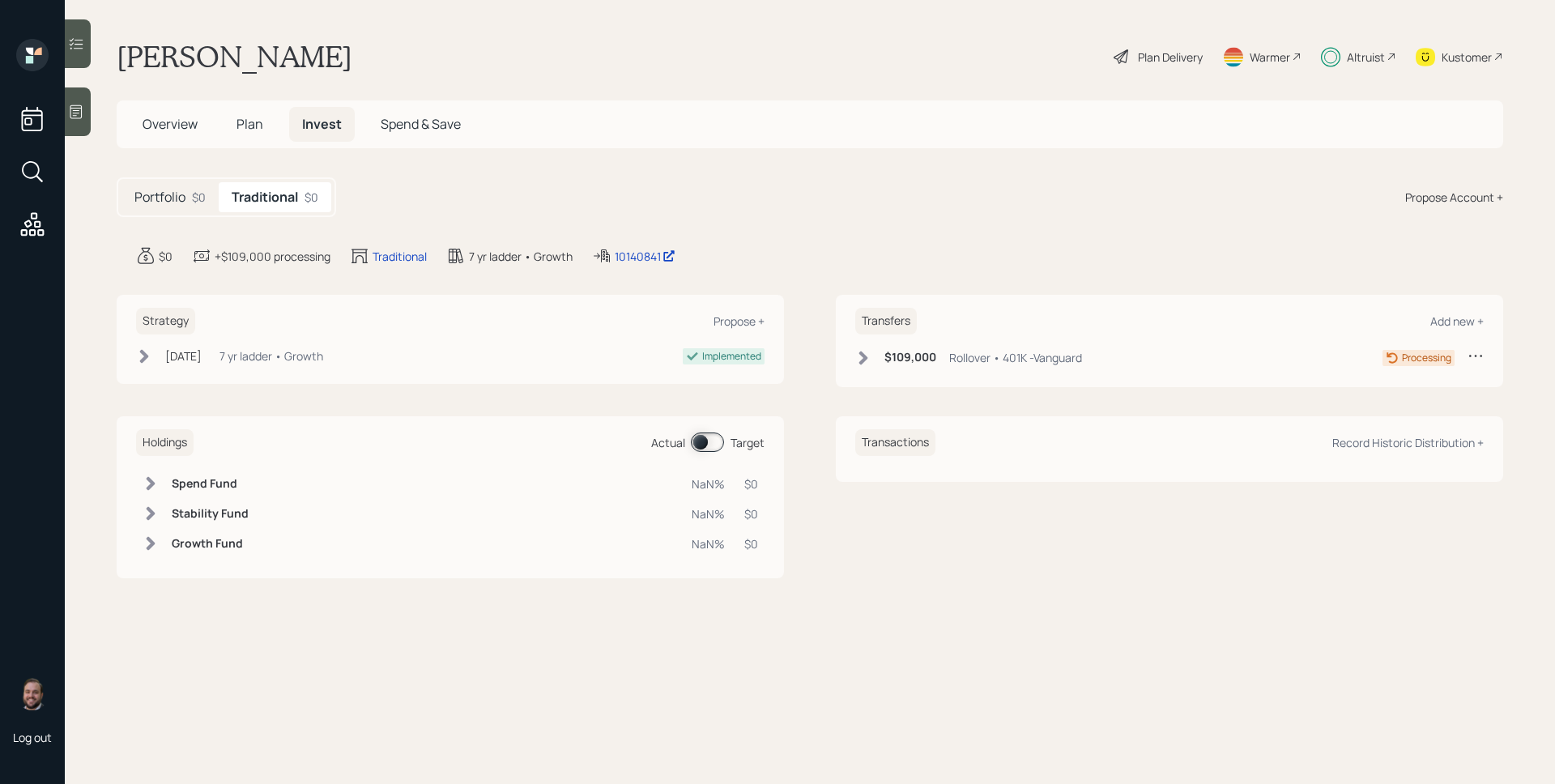
click at [890, 354] on h6 "$109,000" at bounding box center [911, 357] width 52 height 14
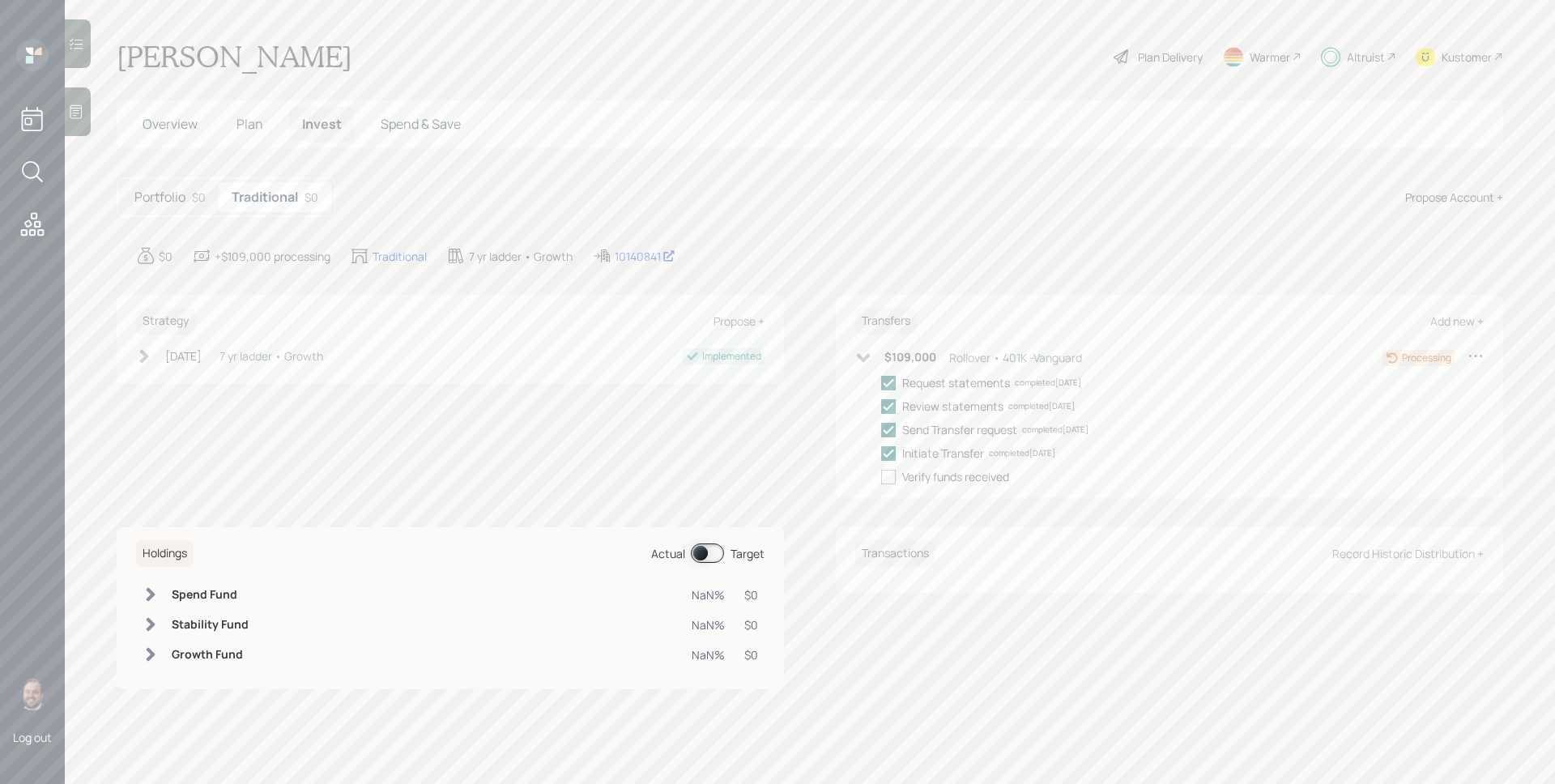
click at [872, 352] on div "$109,000 Rollover • 401K -Vanguard" at bounding box center [969, 357] width 227 height 20
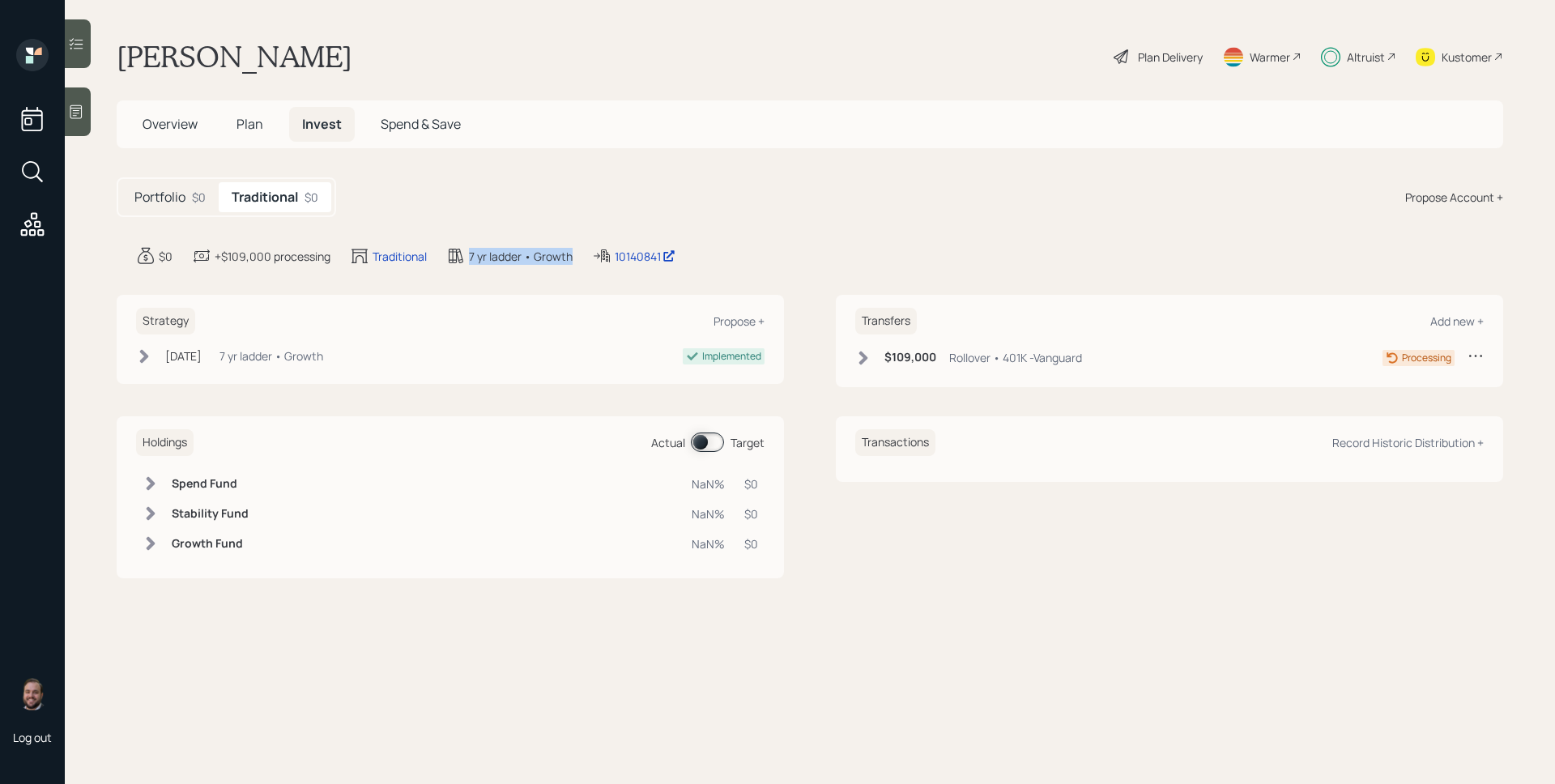
drag, startPoint x: 467, startPoint y: 254, endPoint x: 573, endPoint y: 260, distance: 106.2
click at [573, 260] on div "$0 +$109,000 processing Traditional 7 yr ladder • Growth 10140841" at bounding box center [820, 256] width 1368 height 20
click at [35, 224] on icon at bounding box center [33, 224] width 24 height 24
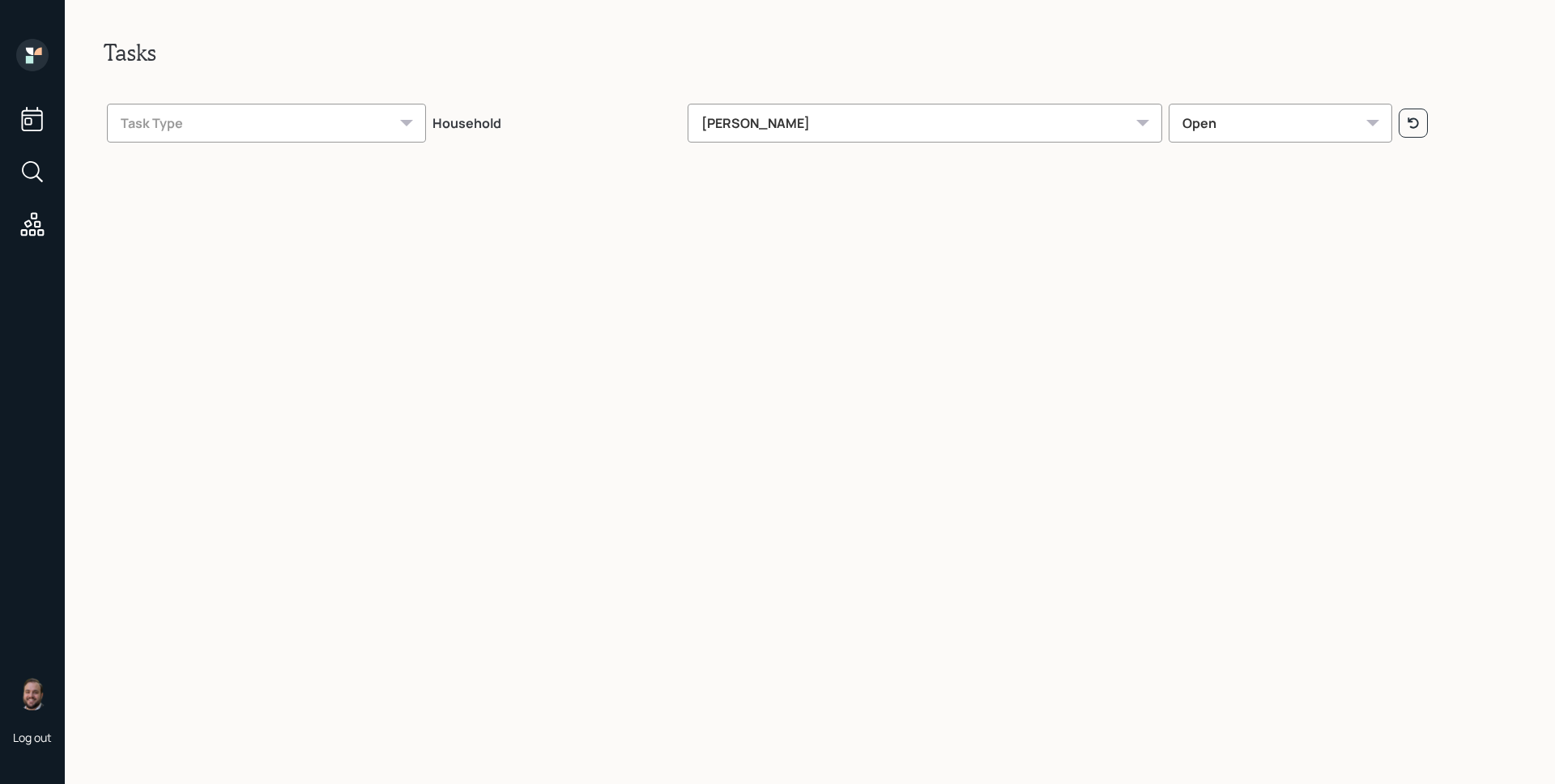
click at [1219, 93] on th "Open" at bounding box center [1280, 120] width 230 height 57
click at [1216, 123] on div "Open" at bounding box center [1280, 122] width 224 height 39
click at [1261, 275] on div "Completed" at bounding box center [1280, 282] width 222 height 39
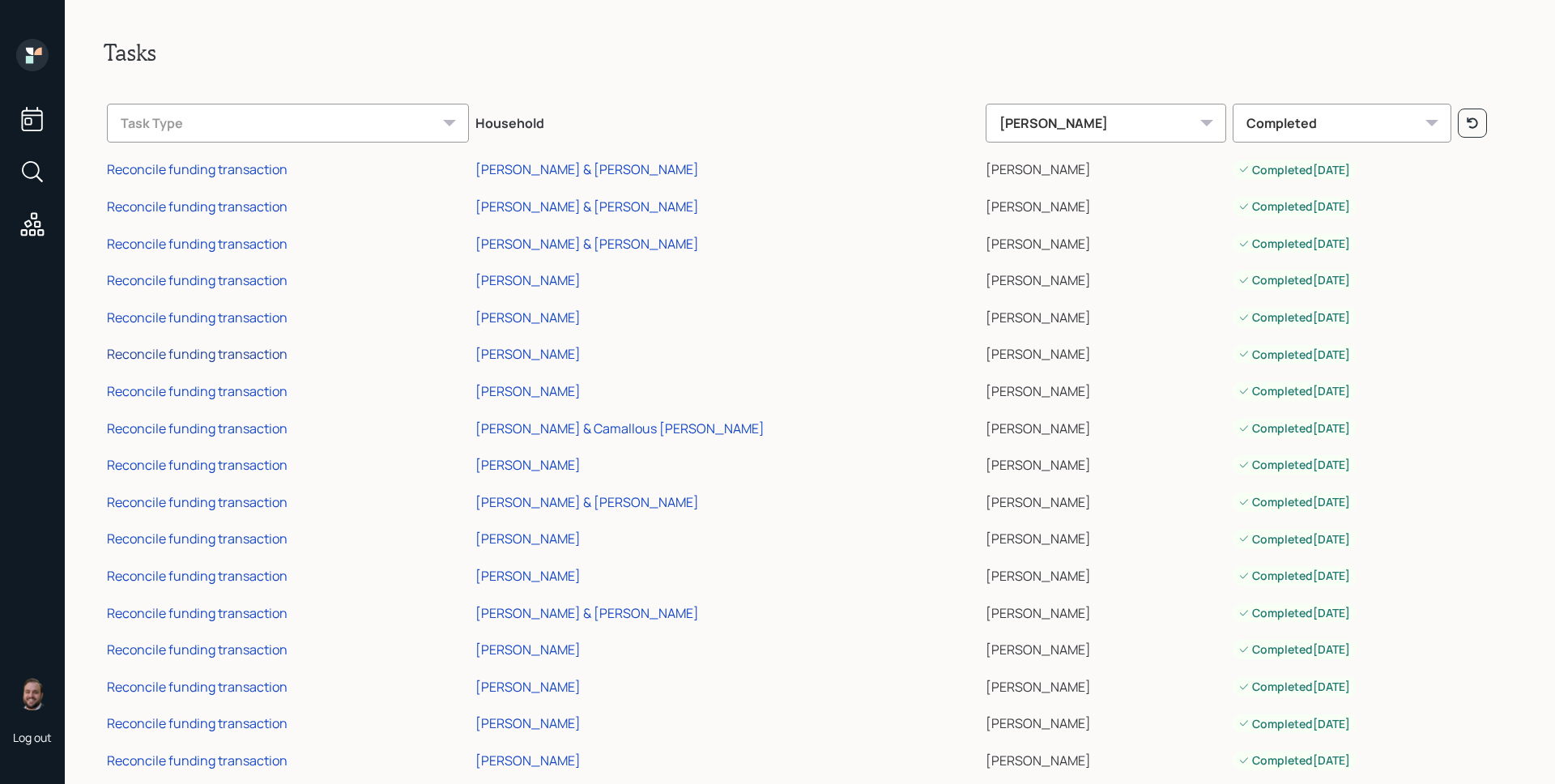
click at [283, 351] on div "Reconcile funding transaction" at bounding box center [196, 354] width 180 height 18
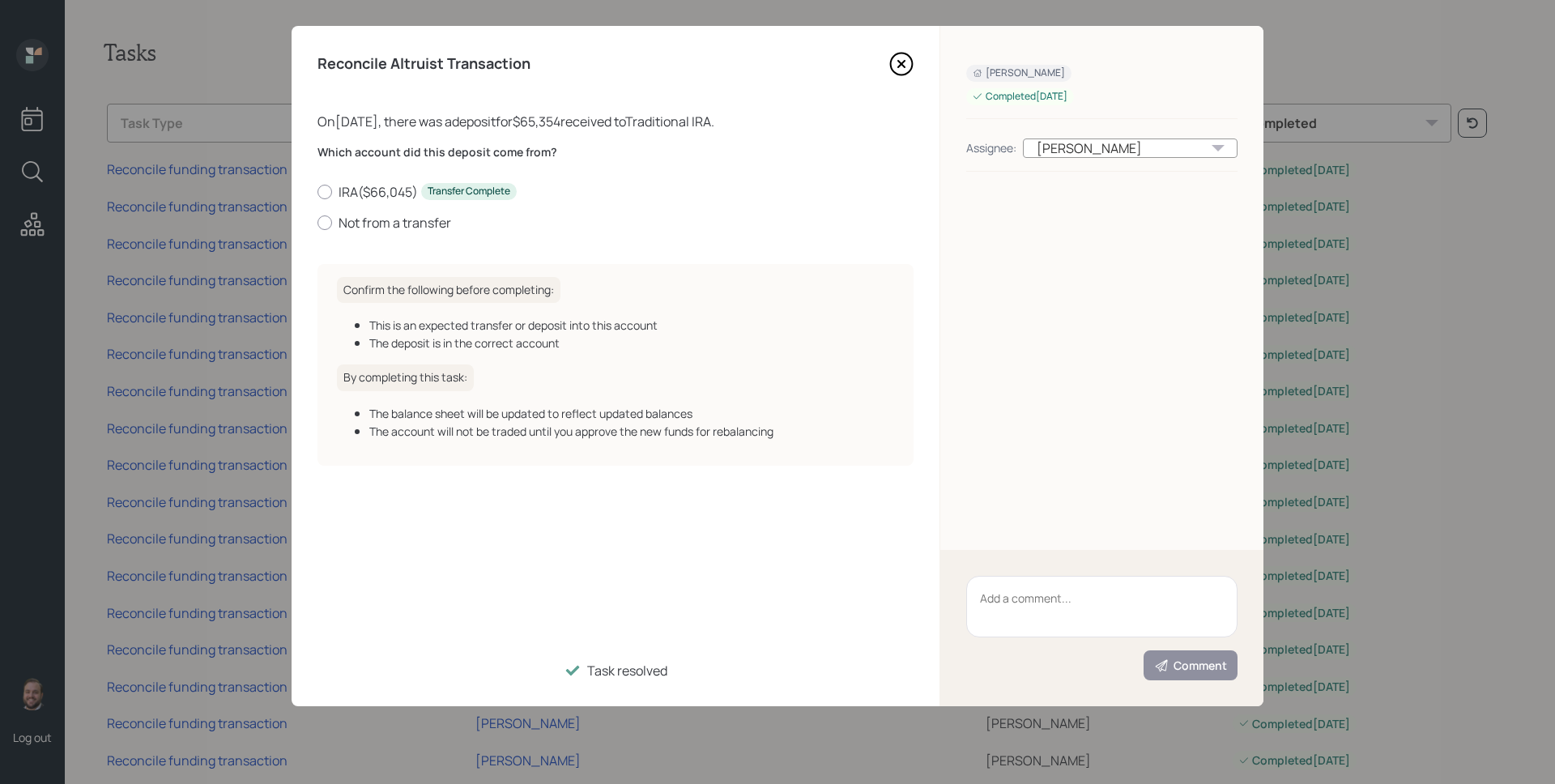
click at [907, 67] on icon at bounding box center [902, 64] width 24 height 24
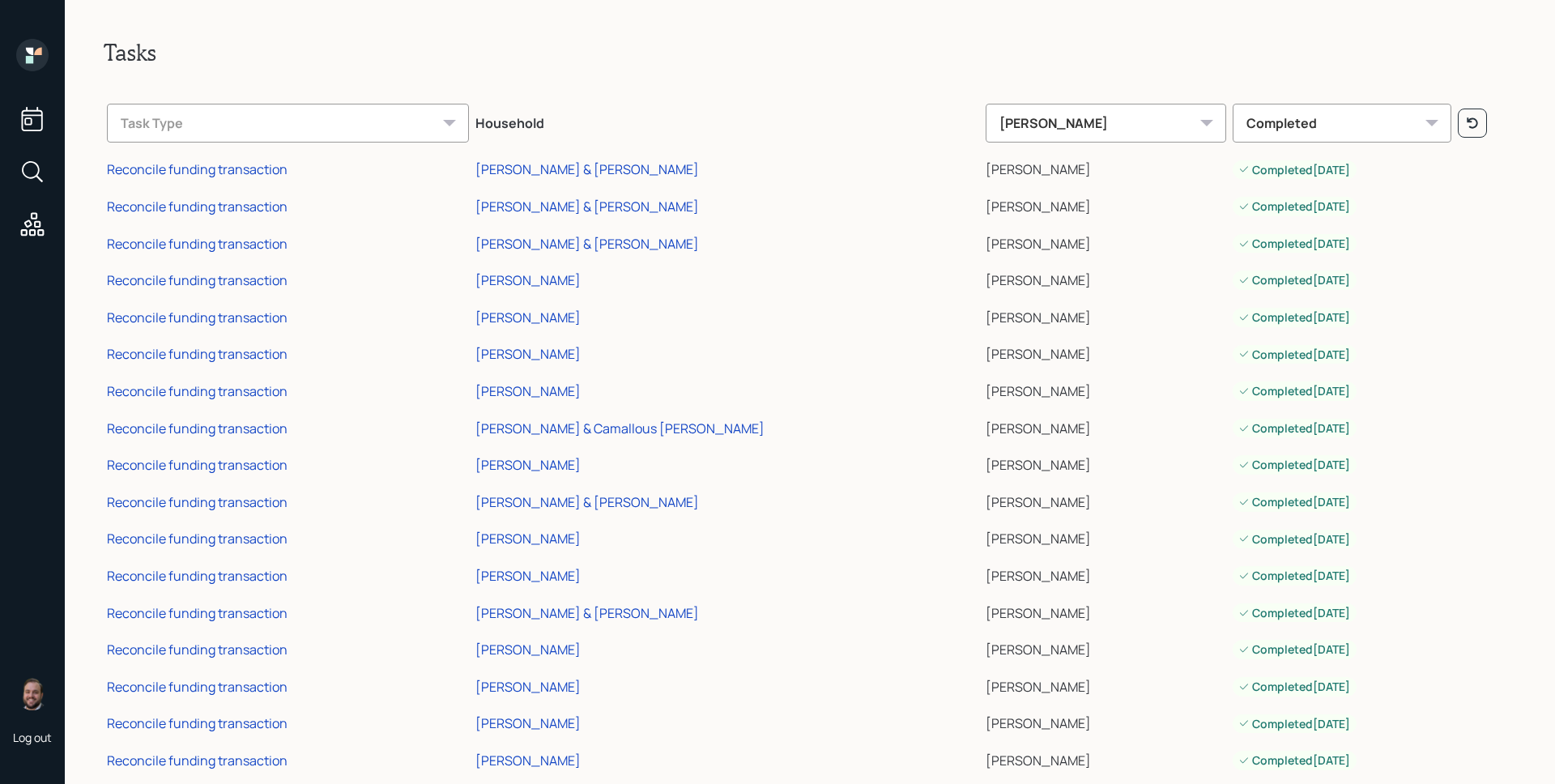
click at [1392, 124] on div "Completed" at bounding box center [1343, 122] width 219 height 39
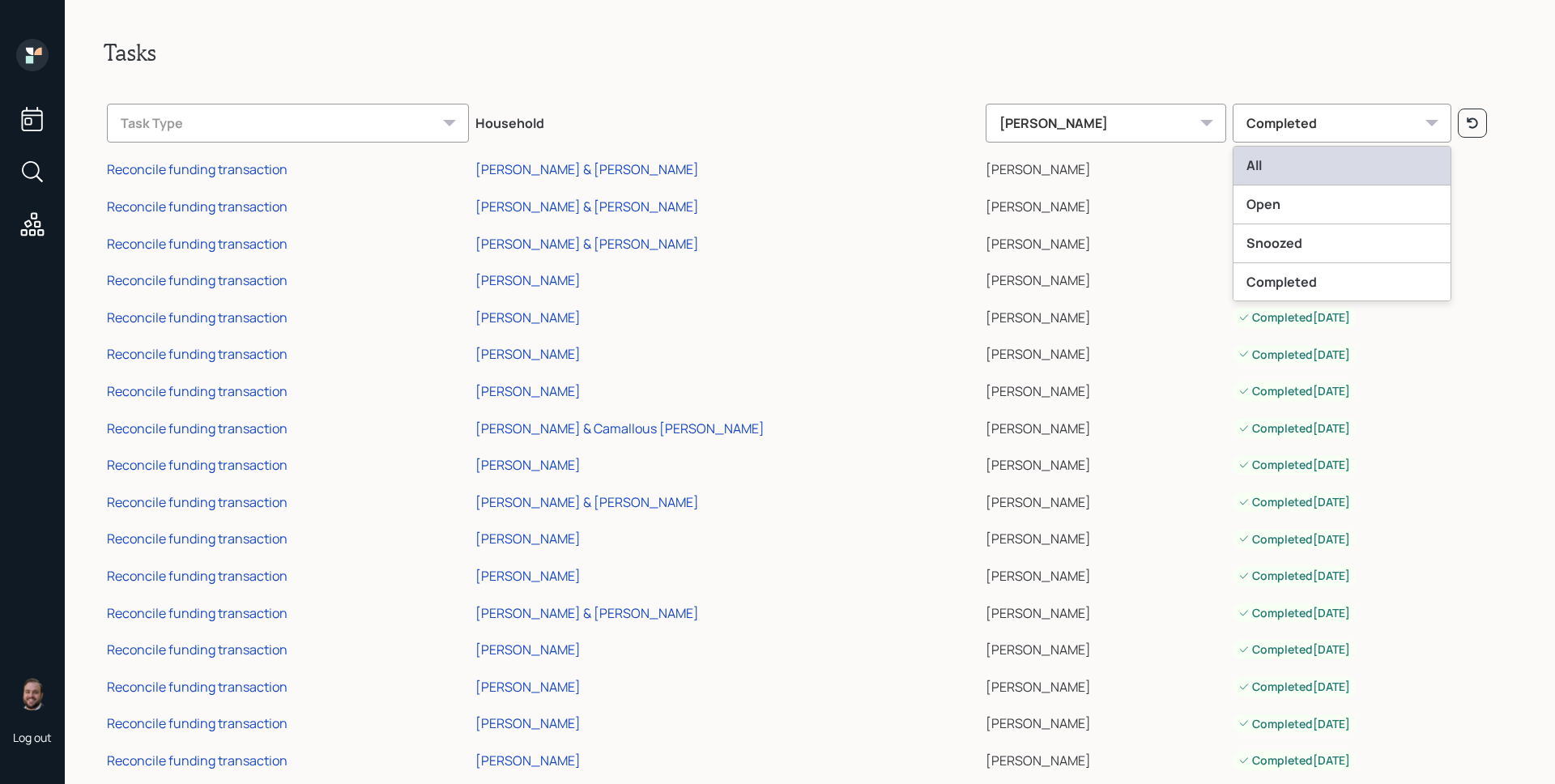
click at [1333, 155] on div "All" at bounding box center [1342, 165] width 217 height 39
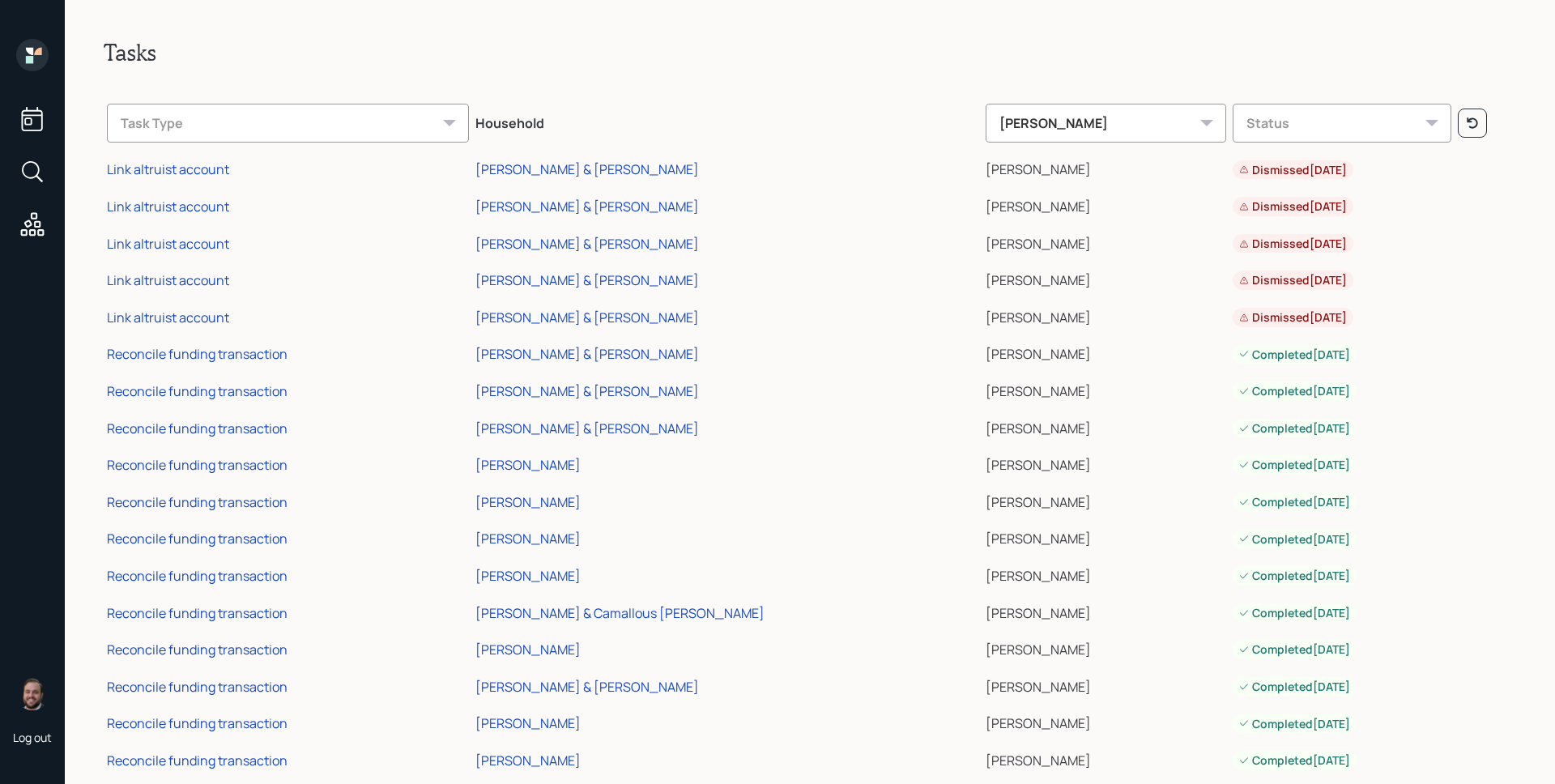
click at [39, 56] on icon at bounding box center [32, 55] width 33 height 33
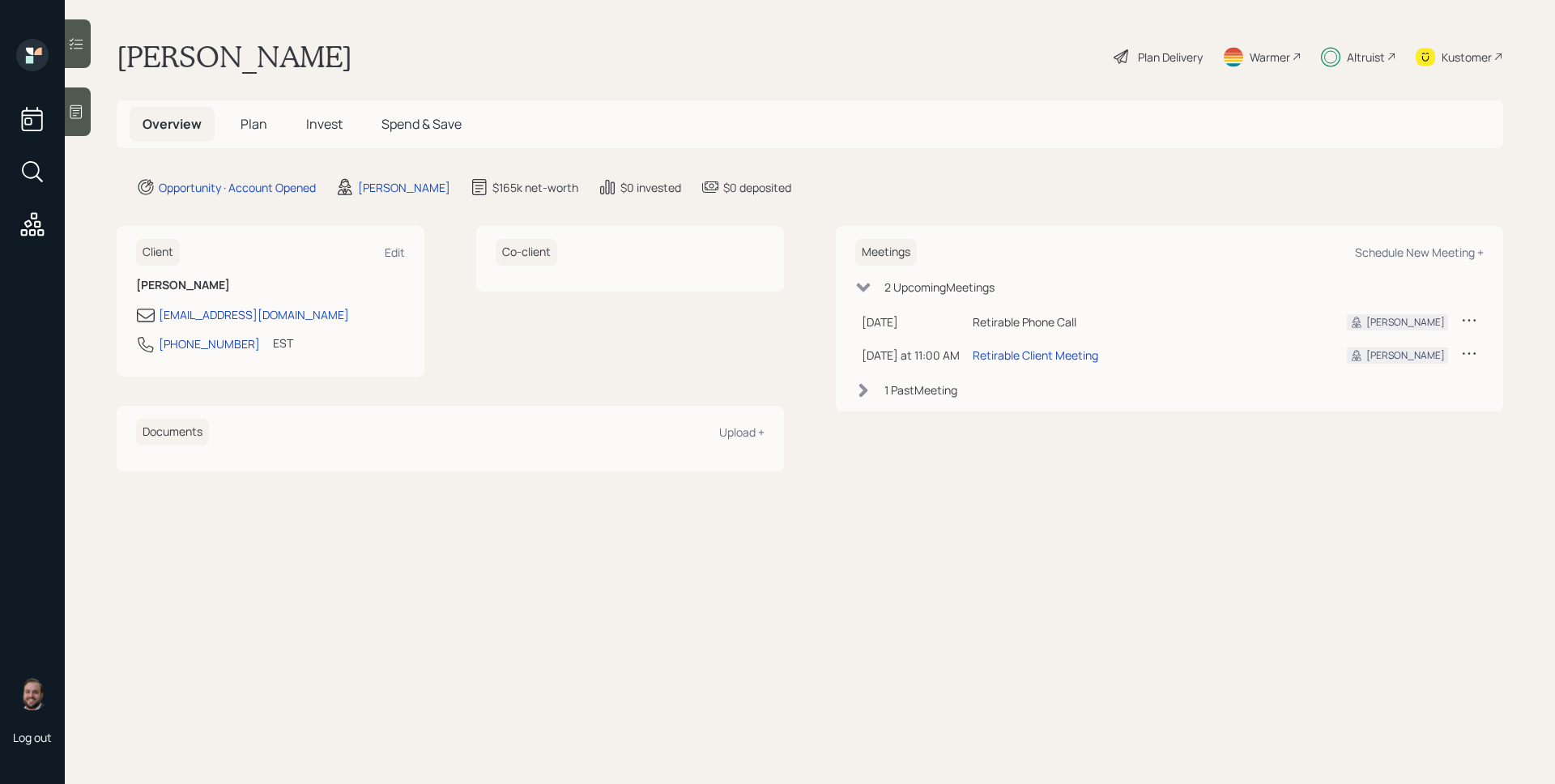
click at [594, 55] on div "Douglas Speeckaert Plan Delivery Warmer Altruist Kustomer" at bounding box center [809, 57] width 1387 height 36
click at [86, 33] on div at bounding box center [78, 44] width 26 height 49
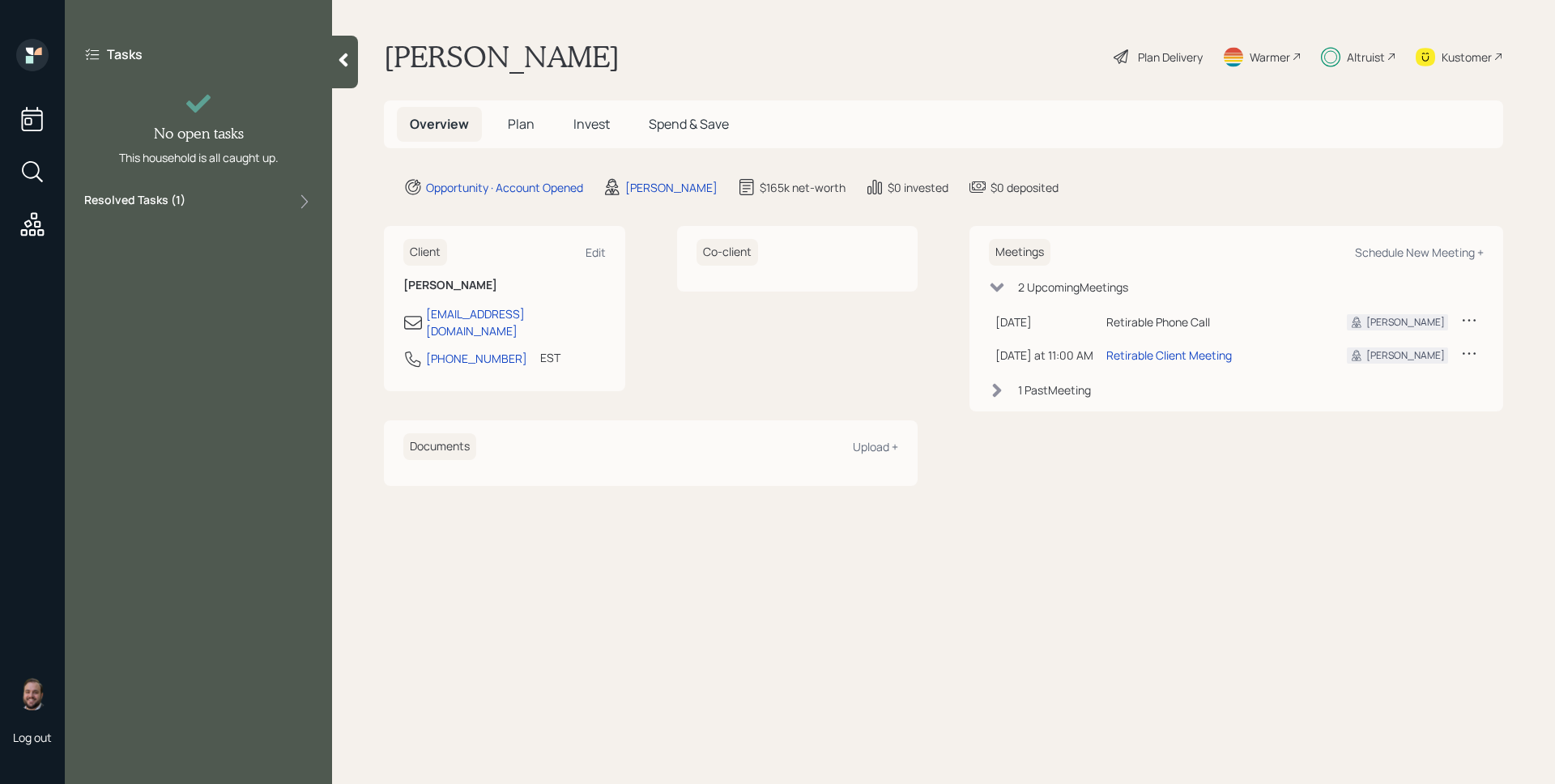
click at [187, 192] on div "Resolved Tasks ( 1 )" at bounding box center [198, 202] width 228 height 20
click at [303, 198] on icon at bounding box center [305, 201] width 16 height 16
click at [345, 72] on div at bounding box center [345, 62] width 26 height 53
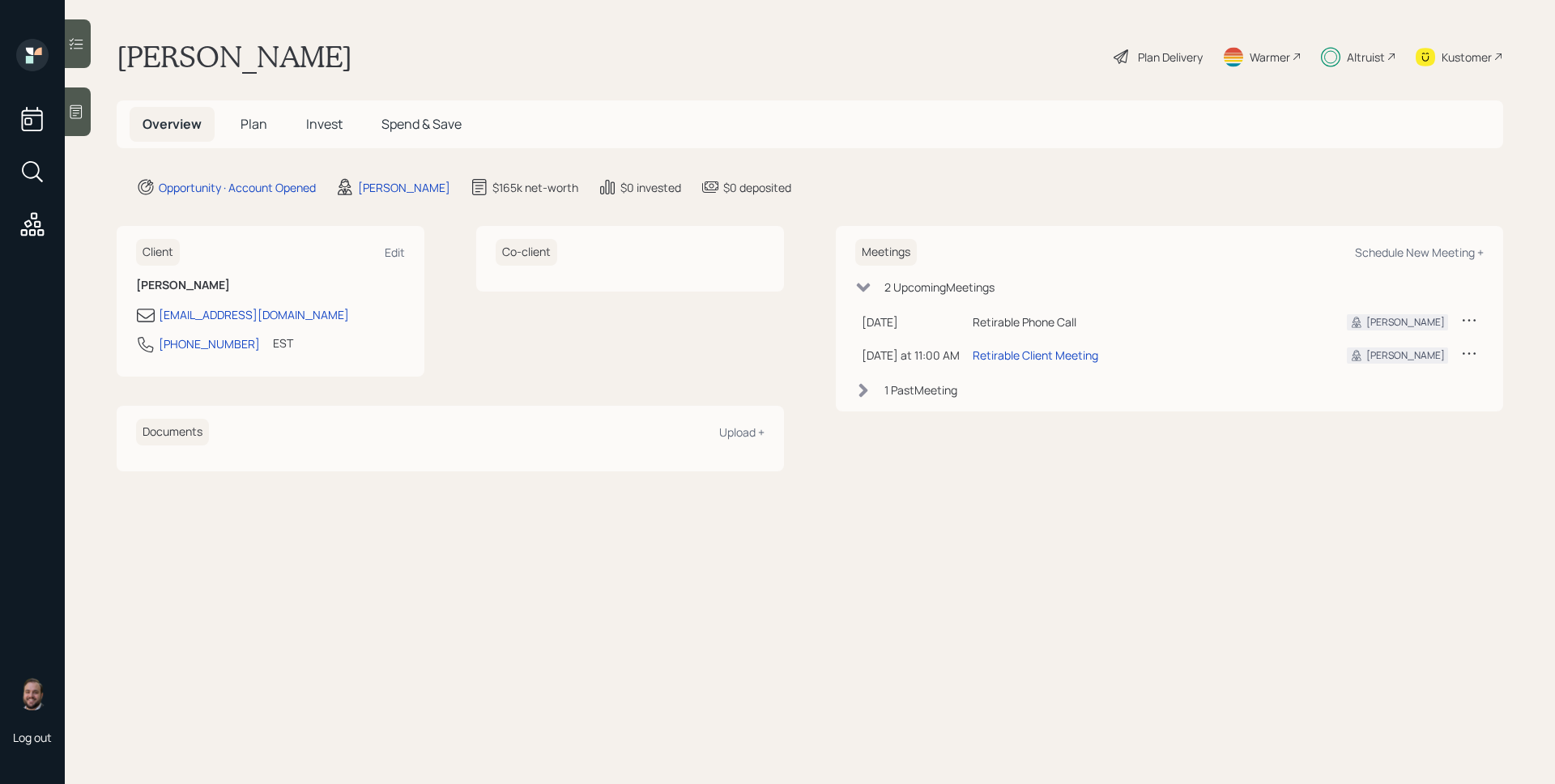
click at [321, 119] on span "Invest" at bounding box center [325, 124] width 37 height 18
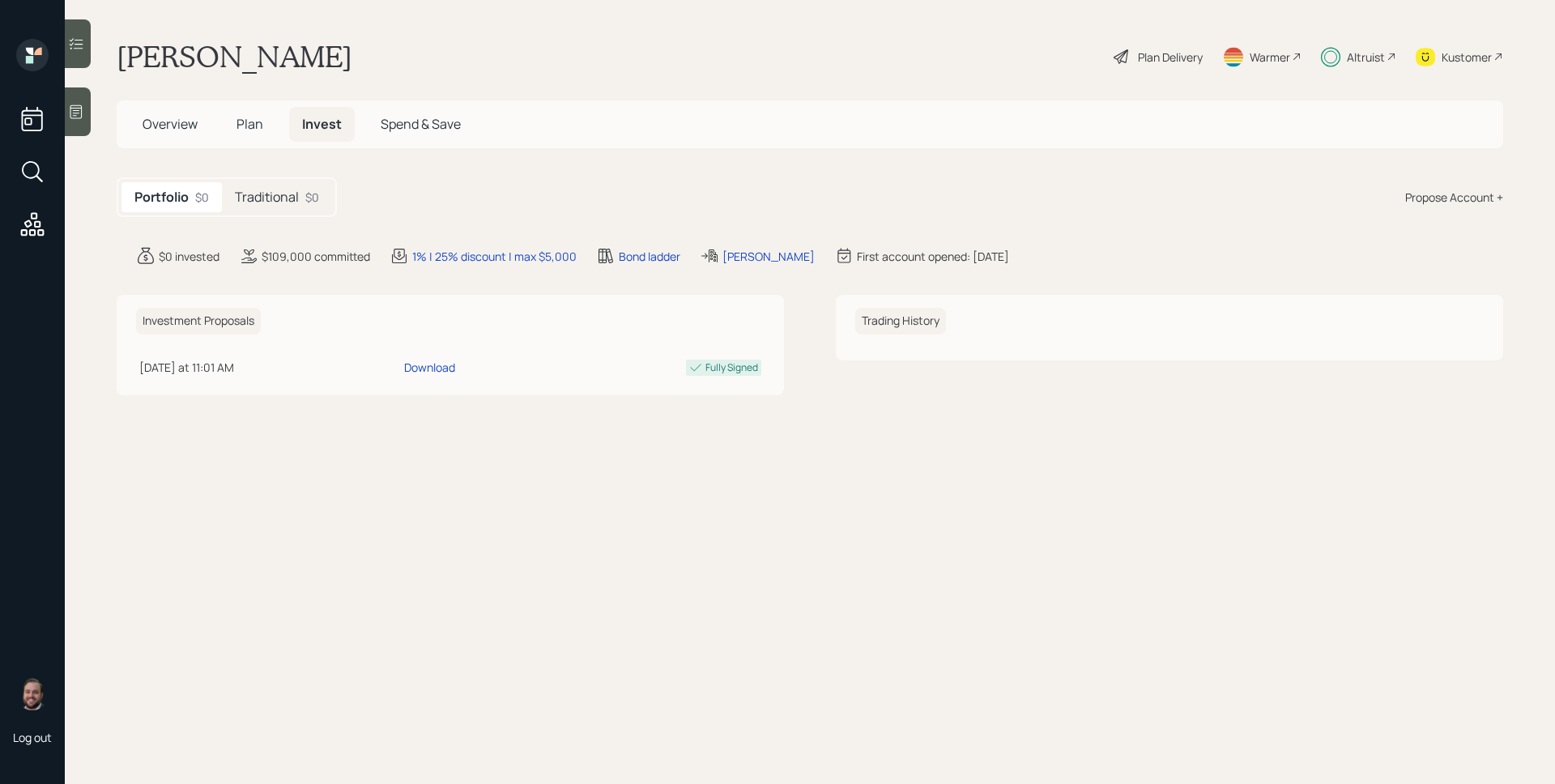
click at [300, 191] on div "Traditional $0" at bounding box center [277, 197] width 111 height 30
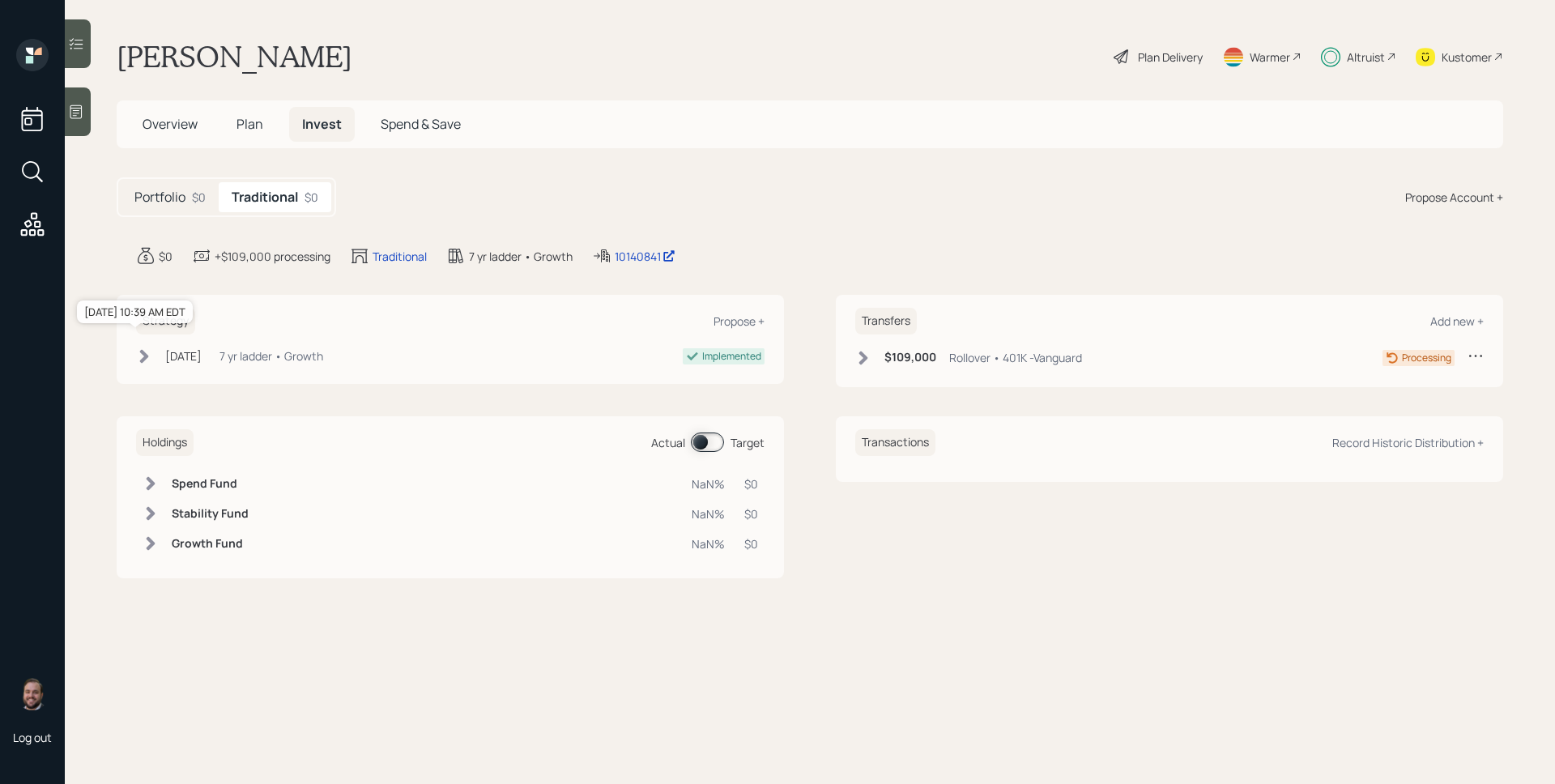
click at [202, 358] on div "[DATE]" at bounding box center [183, 355] width 37 height 17
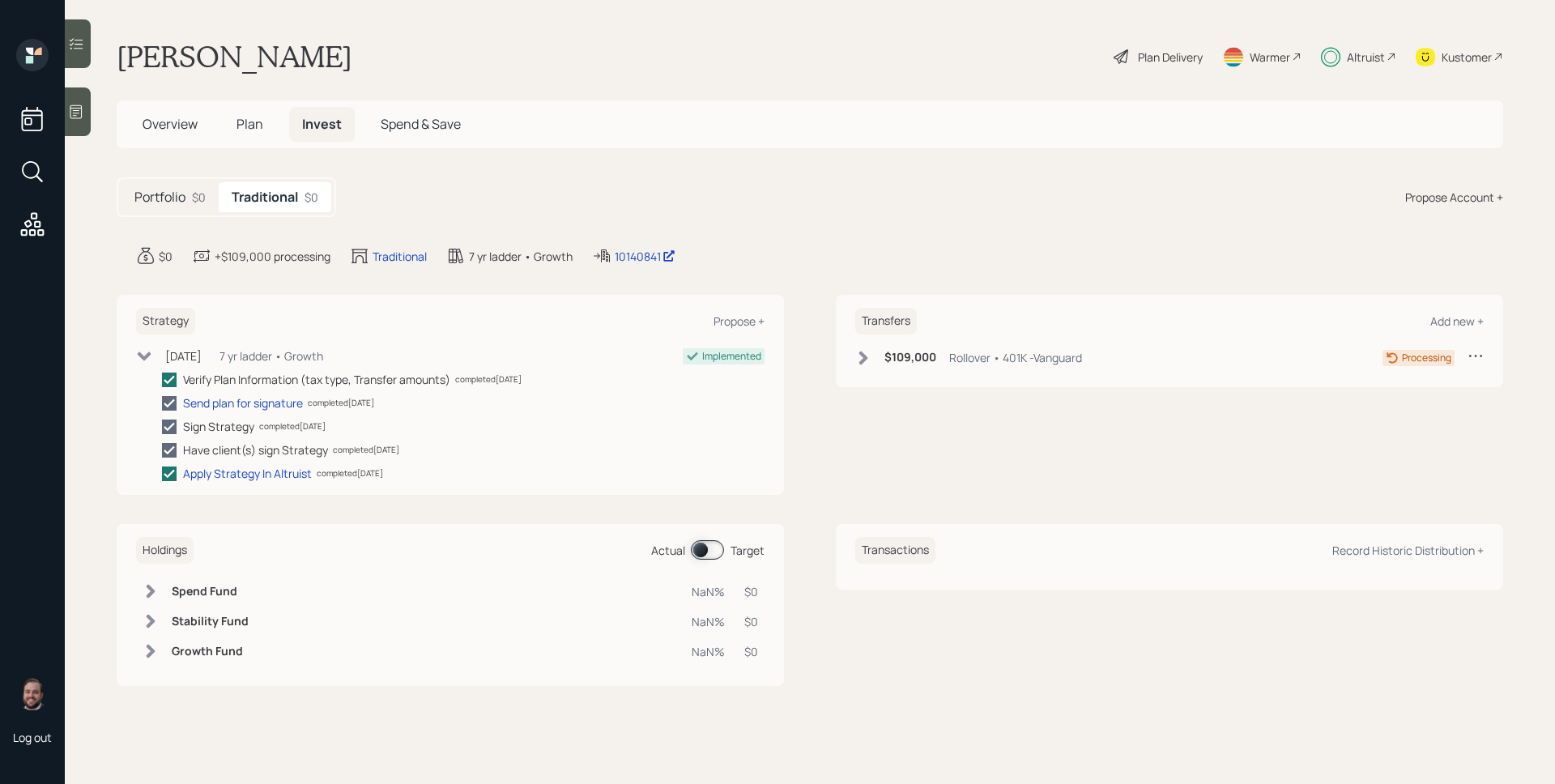
click at [242, 118] on span "Plan" at bounding box center [250, 124] width 27 height 18
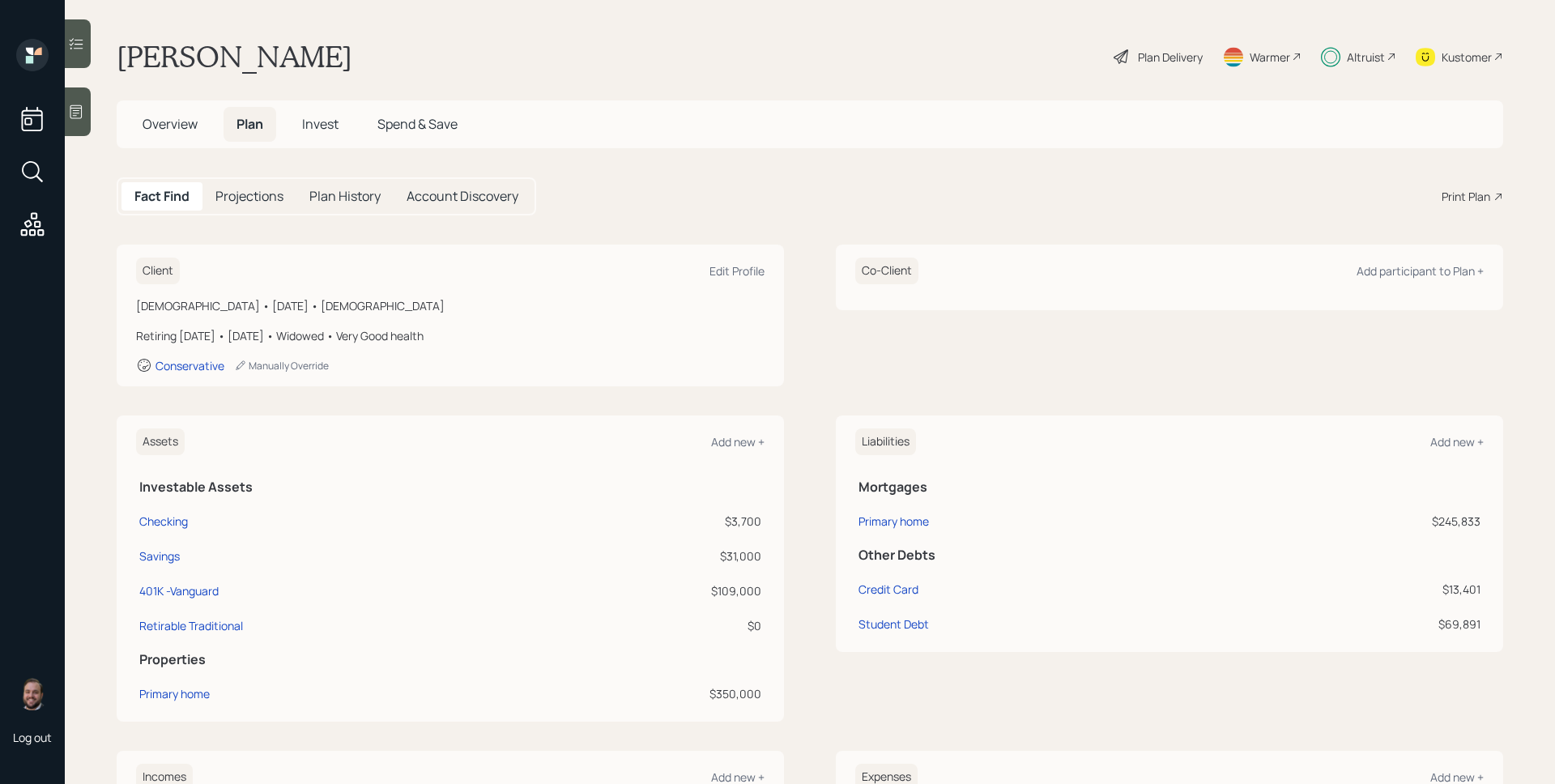
click at [1459, 190] on div "Print Plan" at bounding box center [1466, 196] width 49 height 17
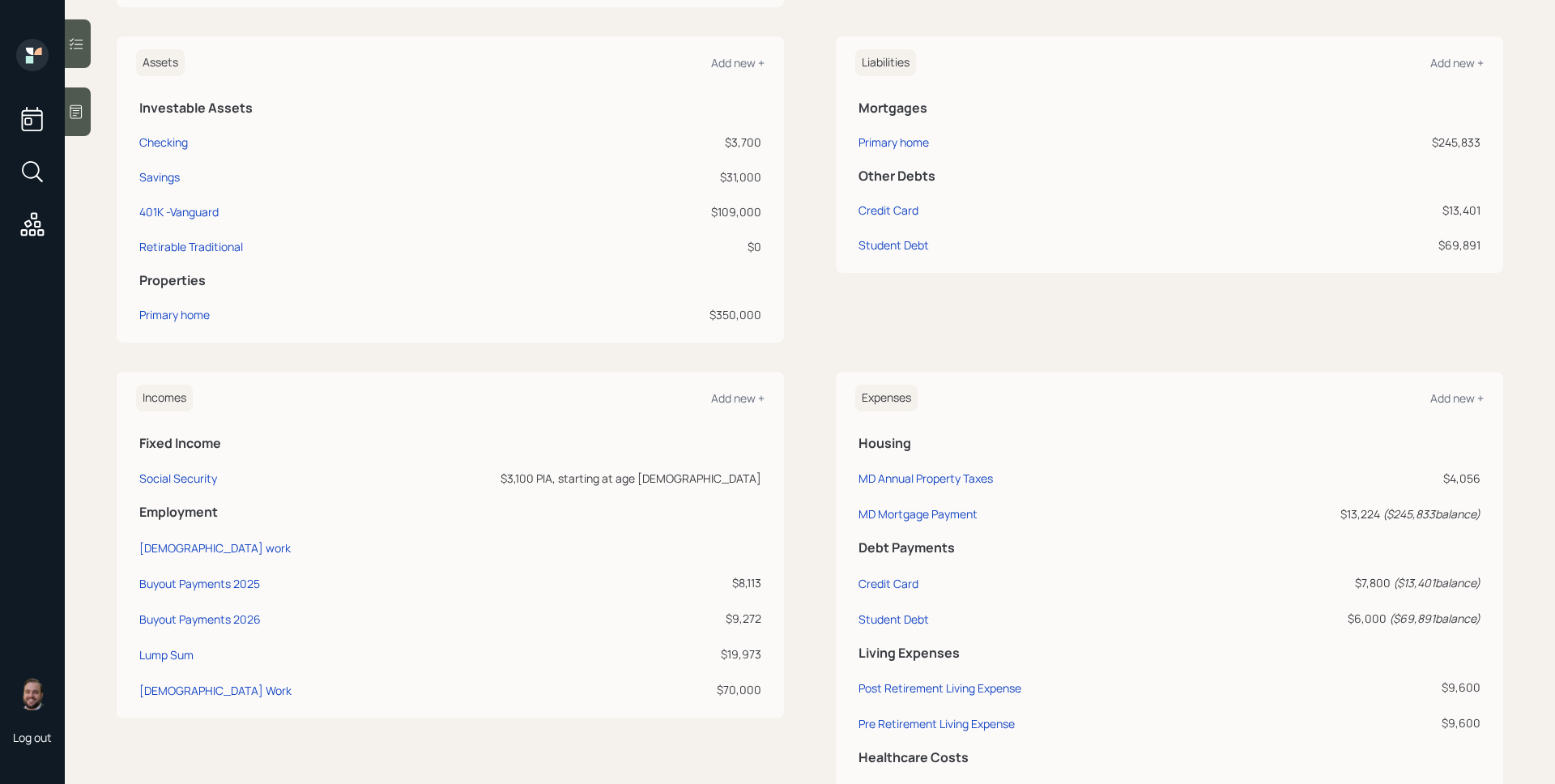
scroll to position [385, 0]
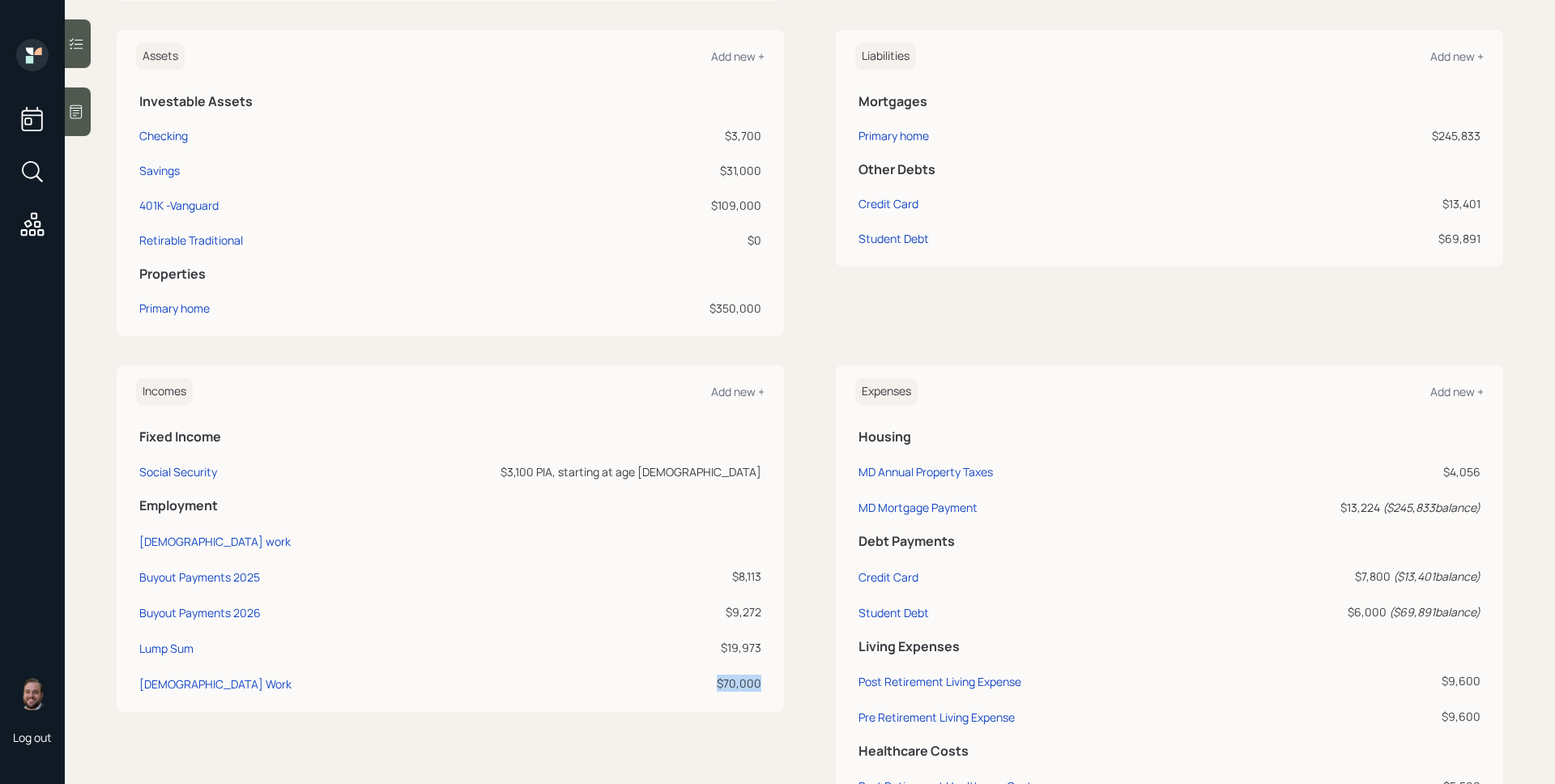
drag, startPoint x: 720, startPoint y: 681, endPoint x: 620, endPoint y: 668, distance: 100.8
click at [698, 681] on td "$70,000" at bounding box center [567, 681] width 394 height 36
click at [335, 526] on td "Full-time work" at bounding box center [253, 538] width 234 height 36
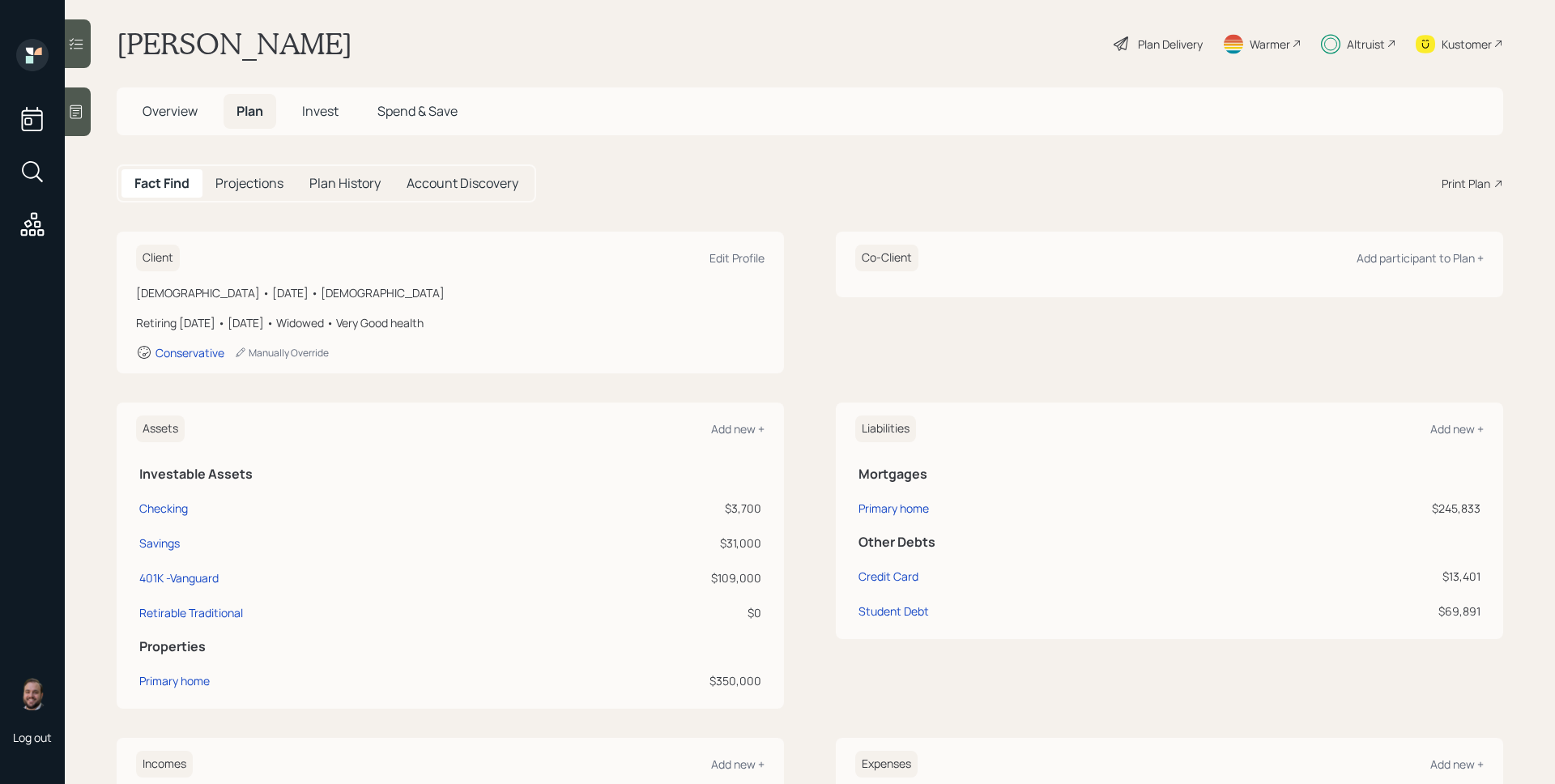
scroll to position [0, 0]
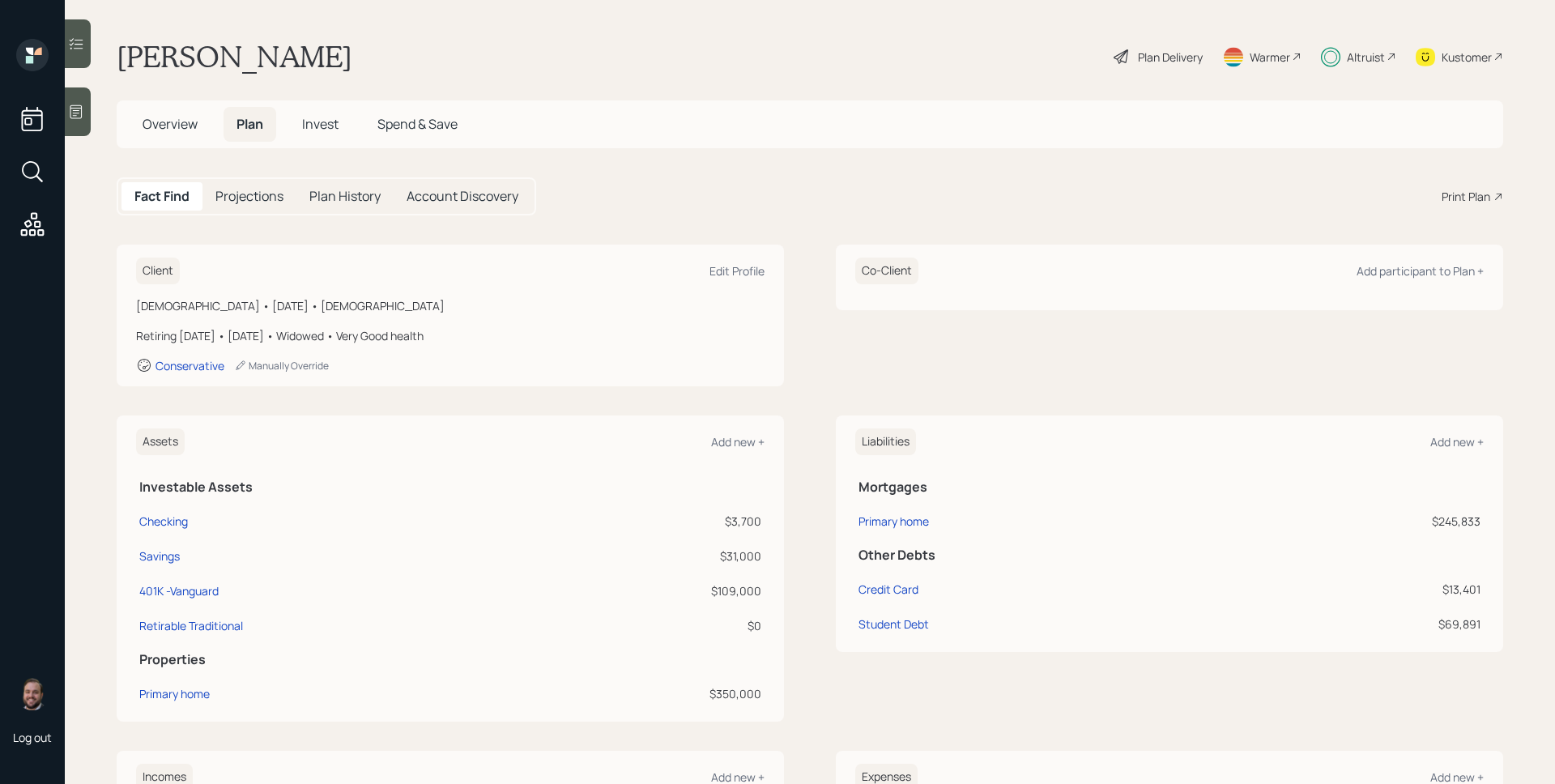
click at [624, 28] on main "Douglas Speeckaert Plan Delivery Warmer Altruist Kustomer Overview Plan Invest …" at bounding box center [809, 392] width 1490 height 784
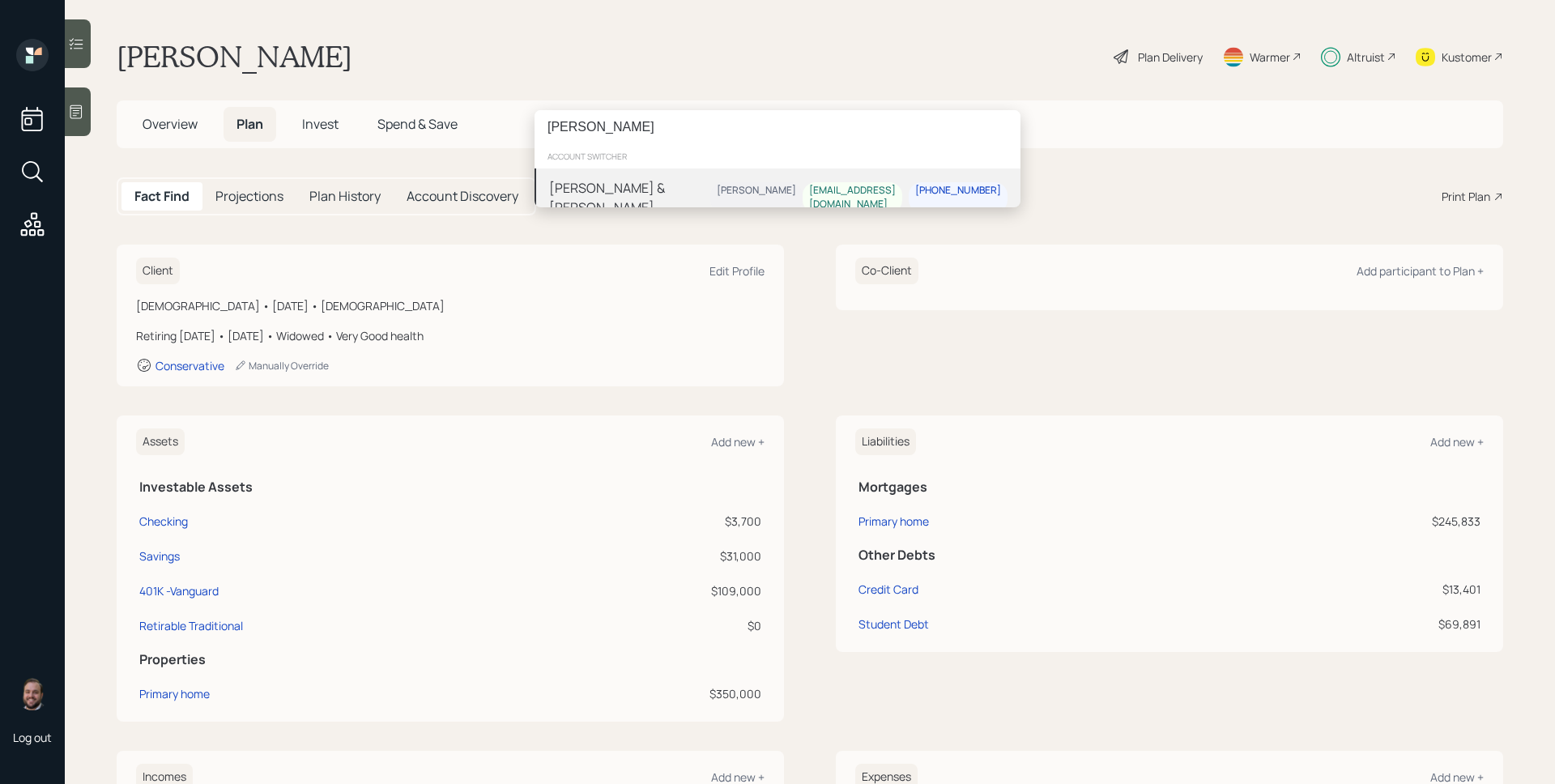
type input "kerry williams"
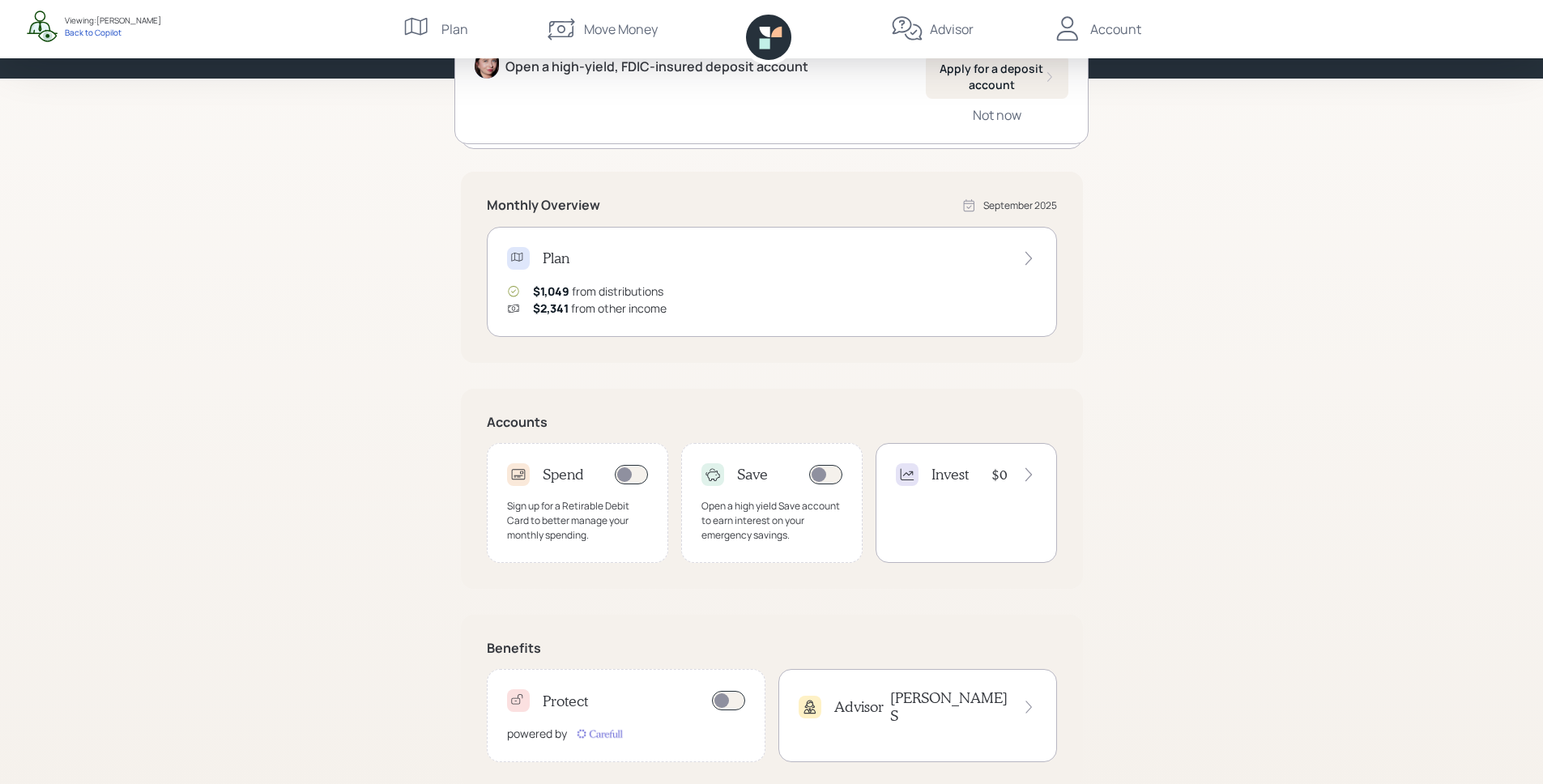
scroll to position [220, 0]
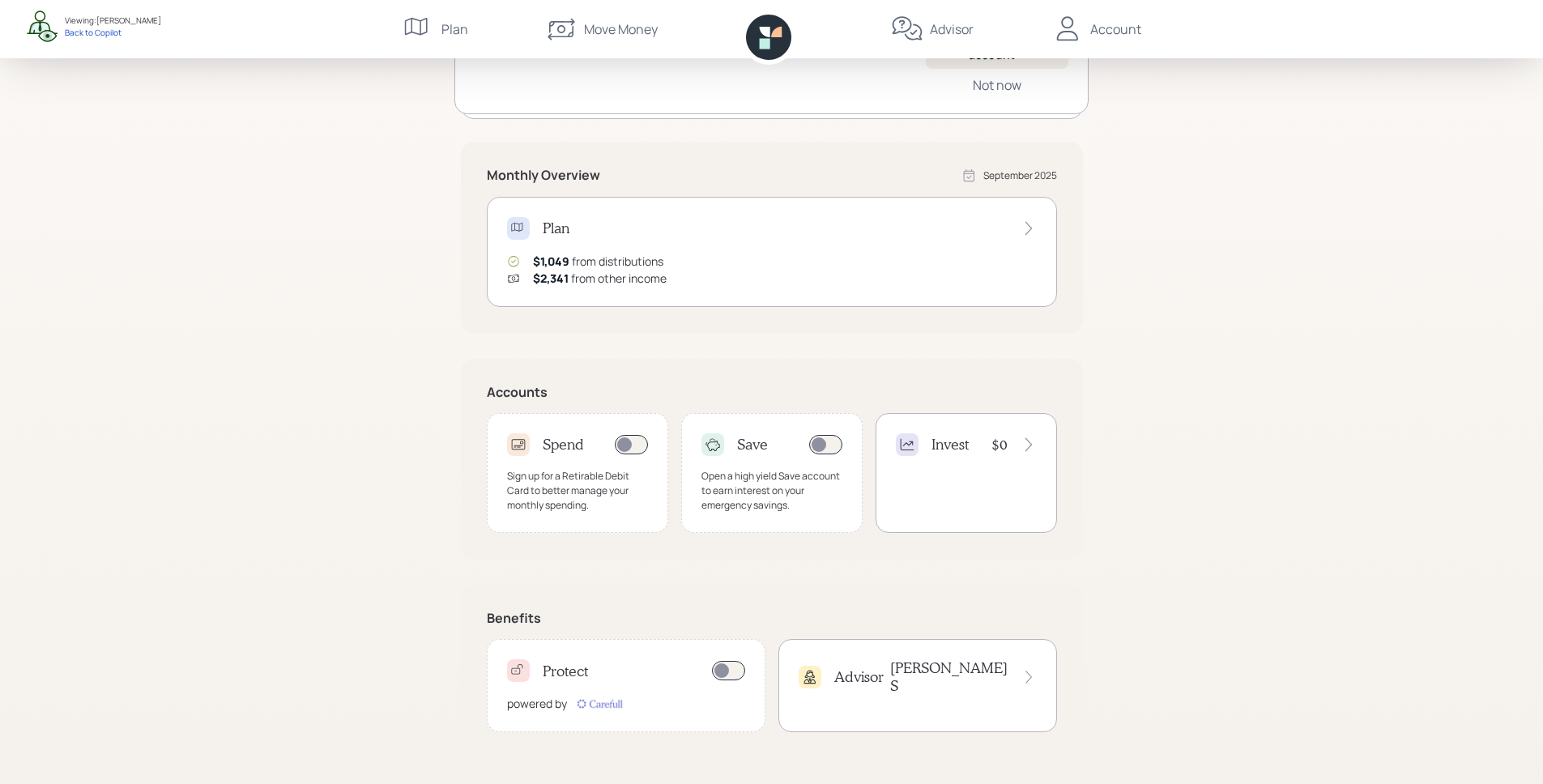
click at [965, 470] on div "Invest $0" at bounding box center [967, 473] width 181 height 119
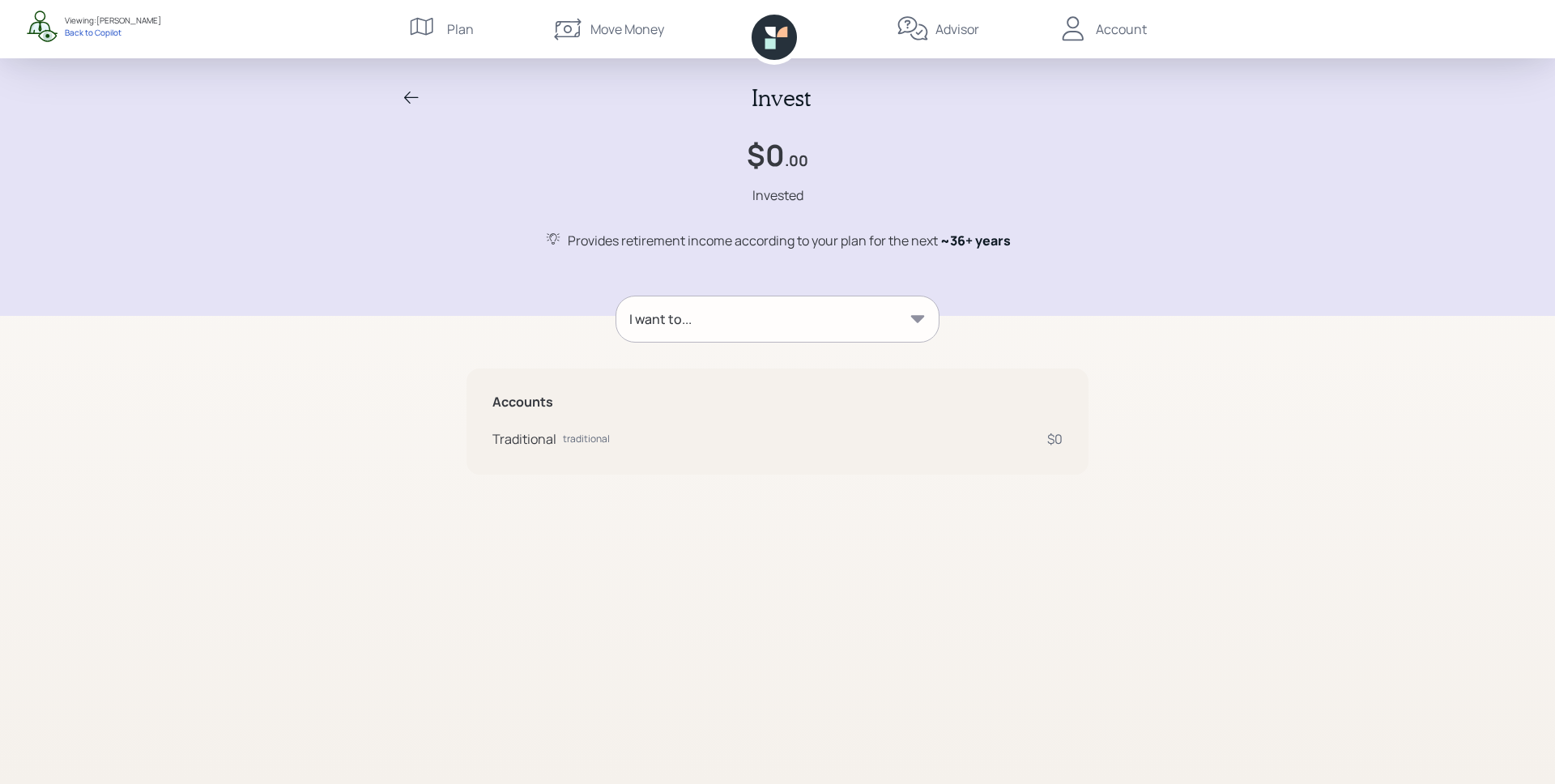
click at [828, 339] on div "I want to..." at bounding box center [778, 319] width 323 height 46
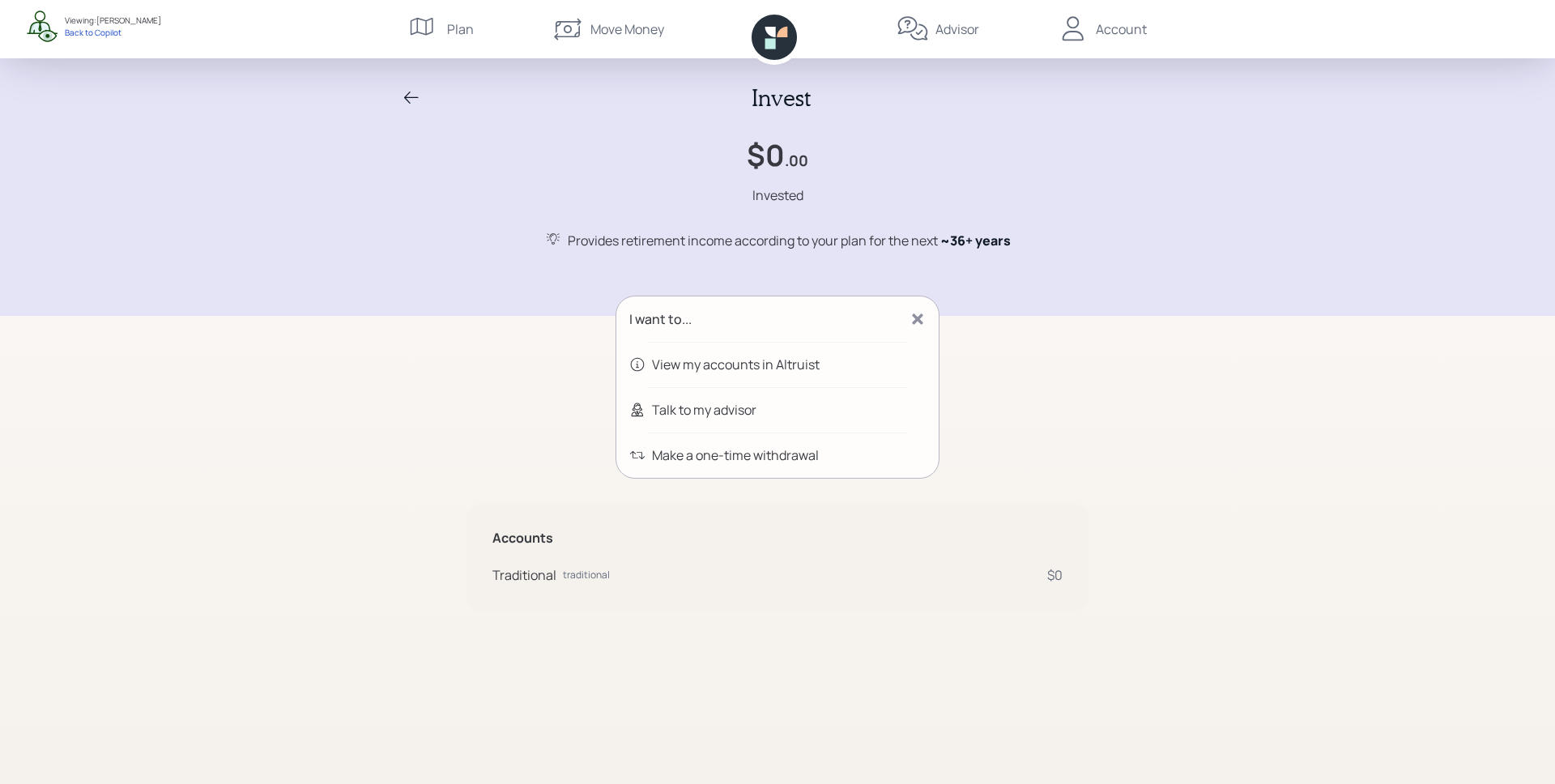
click at [920, 319] on icon at bounding box center [917, 318] width 11 height 11
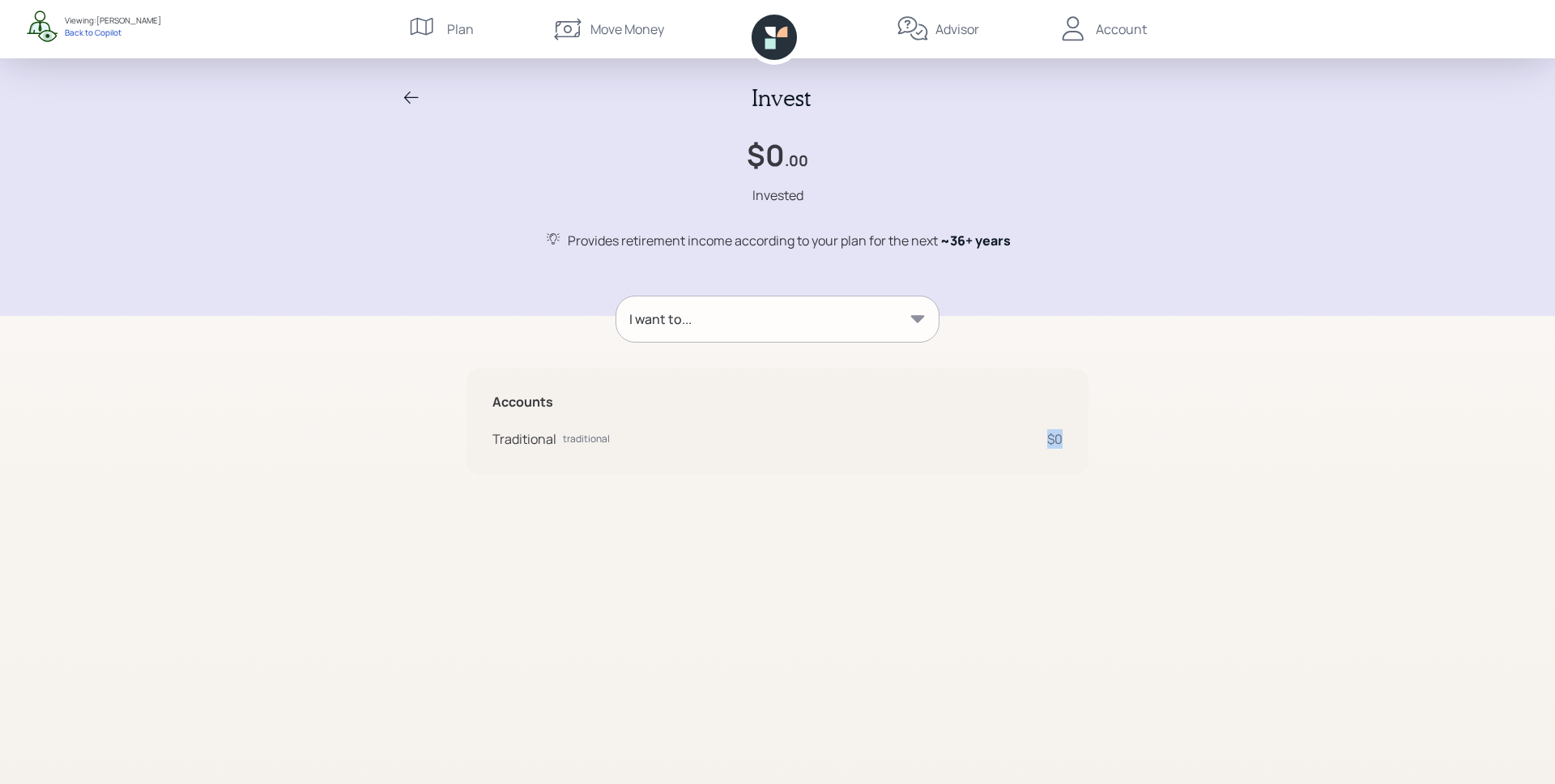
drag, startPoint x: 1048, startPoint y: 447, endPoint x: 951, endPoint y: 444, distance: 97.0
click at [951, 444] on div "Accounts Traditional traditional $0" at bounding box center [778, 421] width 622 height 106
click at [951, 444] on div "Traditional traditional $0" at bounding box center [778, 439] width 570 height 20
click at [415, 101] on icon at bounding box center [412, 98] width 20 height 20
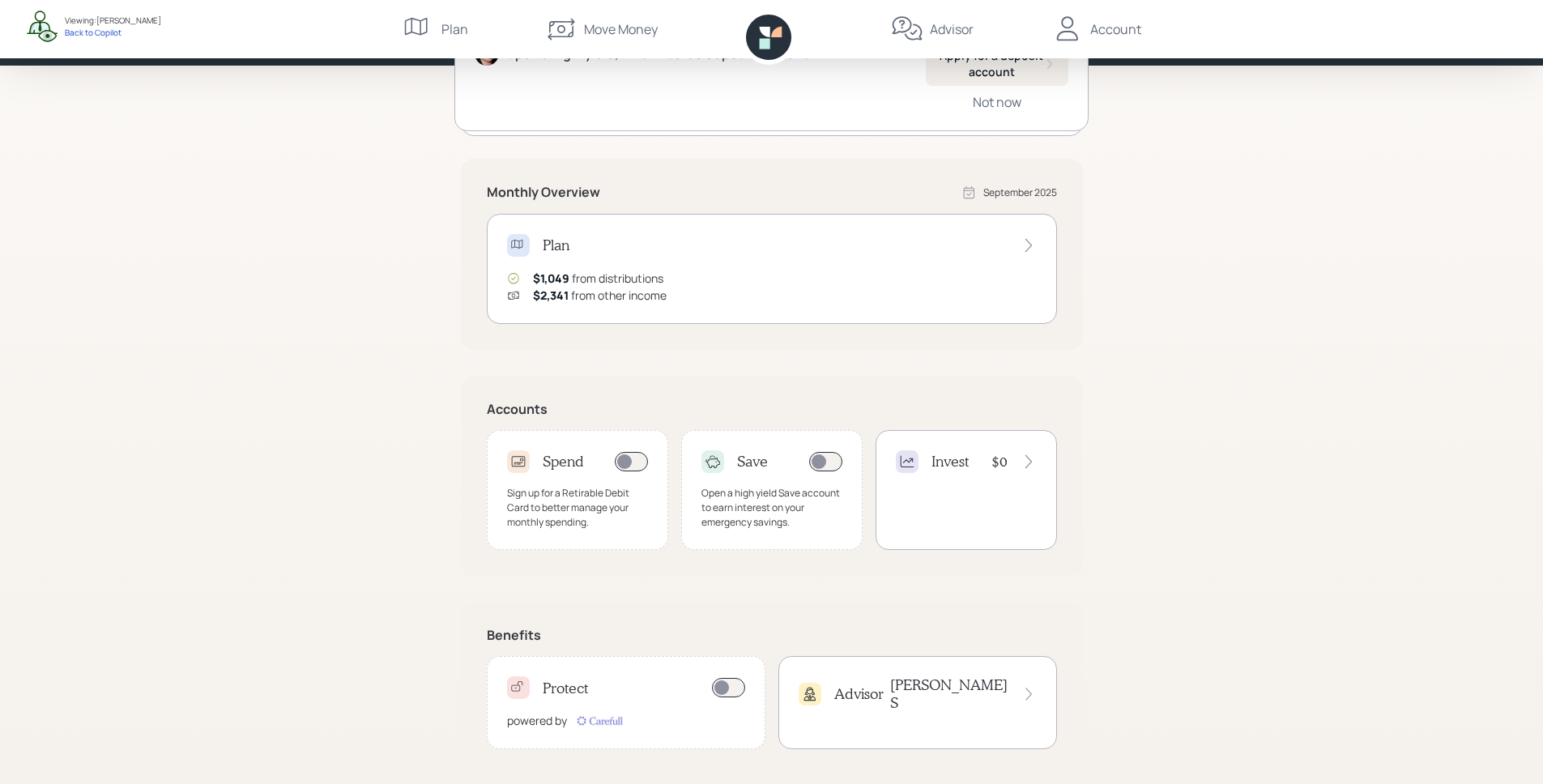
scroll to position [220, 0]
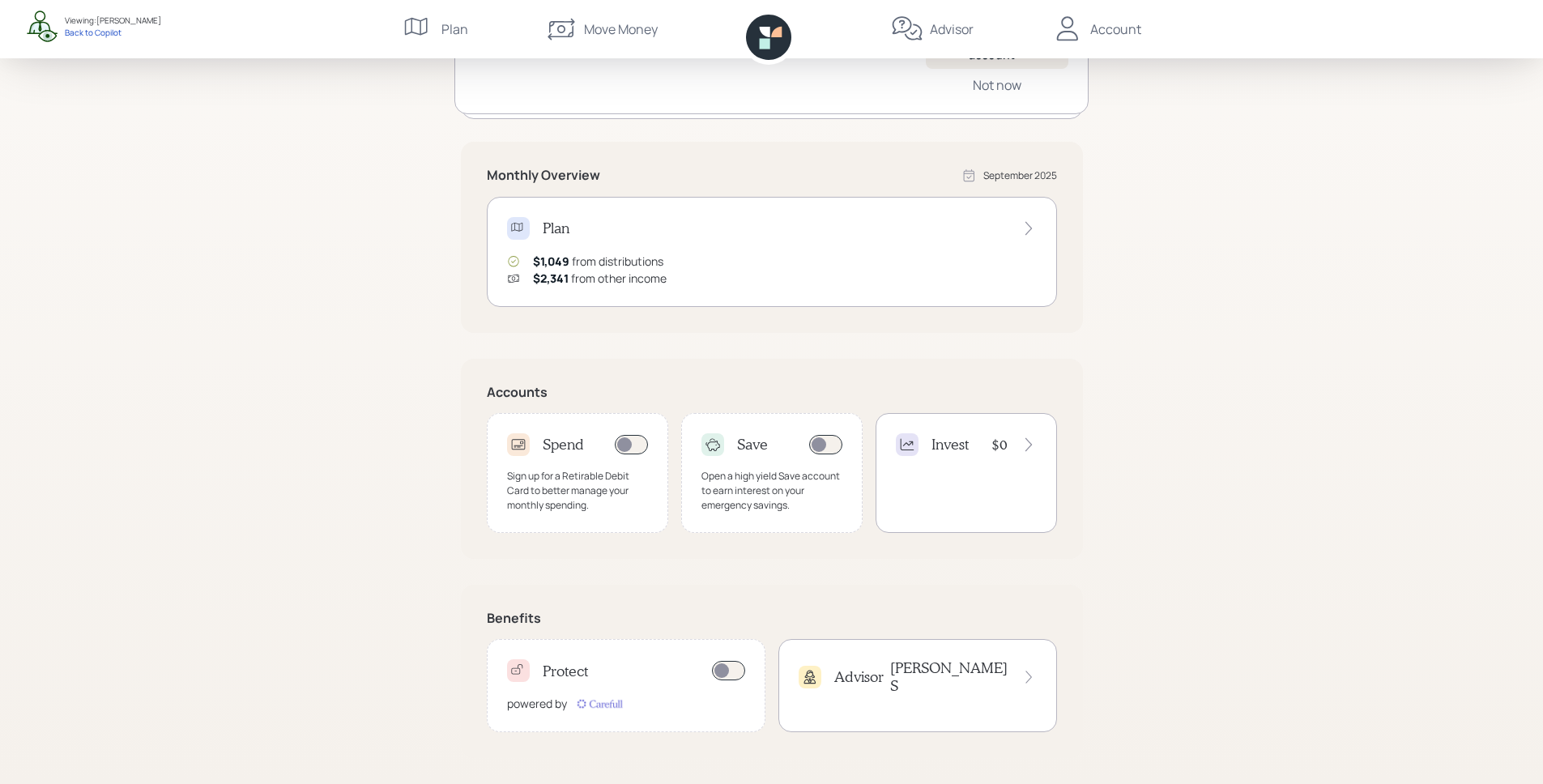
click at [581, 679] on h4 "Protect" at bounding box center [565, 672] width 46 height 18
click at [915, 688] on div "Advisor Aleksandra S" at bounding box center [918, 686] width 279 height 94
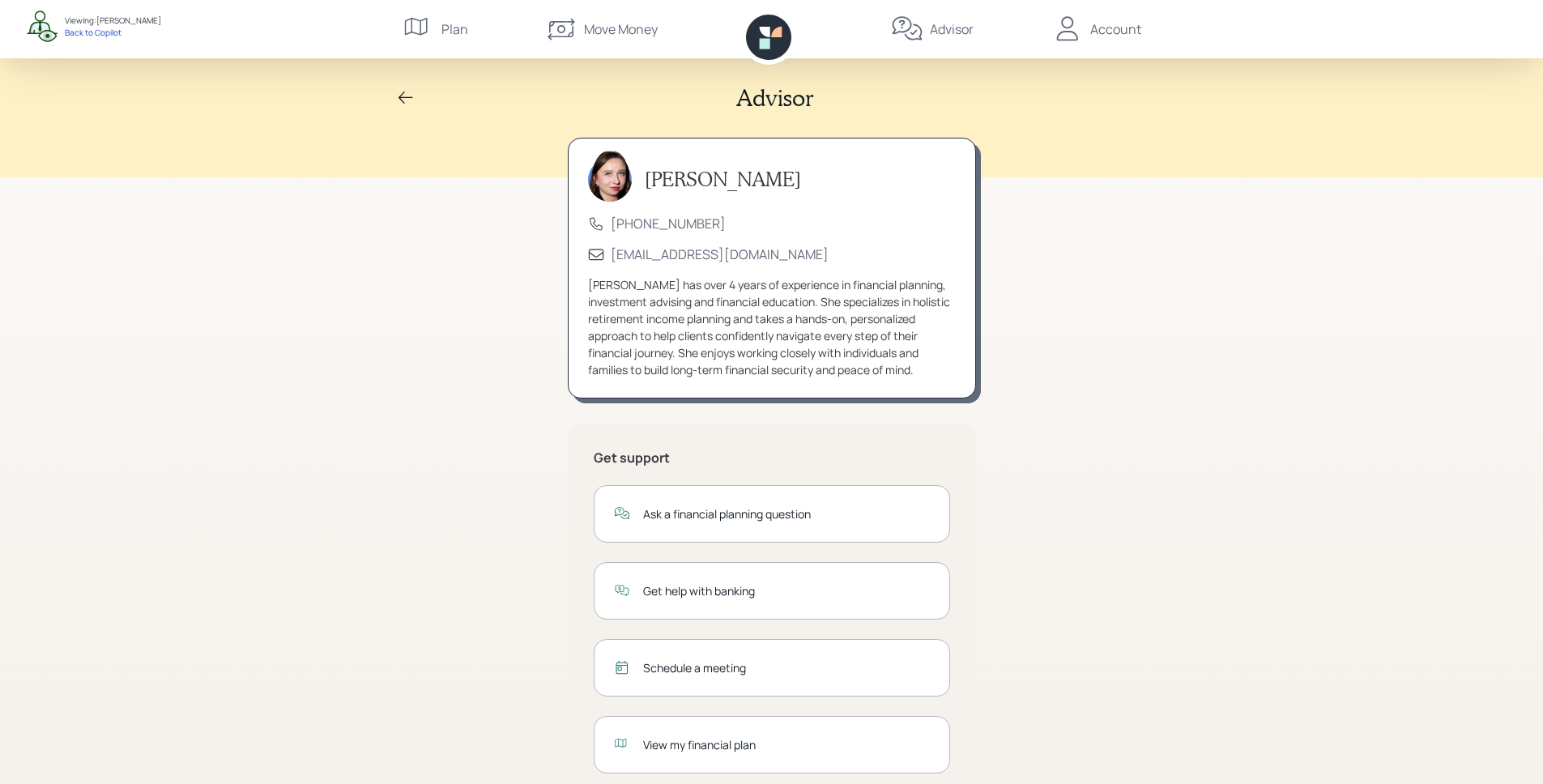
drag, startPoint x: 811, startPoint y: 181, endPoint x: 638, endPoint y: 176, distance: 173.1
click at [638, 176] on div "[PERSON_NAME]" at bounding box center [772, 180] width 367 height 44
click at [809, 238] on div "Aleksandra Szegda (833) 222-1807 advisor@retirable.com Aleksandra Szegda has ov…" at bounding box center [772, 268] width 408 height 261
drag, startPoint x: 805, startPoint y: 276, endPoint x: 598, endPoint y: 221, distance: 214.2
click at [598, 221] on div "Aleksandra Szegda (833) 222-1807 advisor@retirable.com Aleksandra Szegda has ov…" at bounding box center [772, 268] width 408 height 261
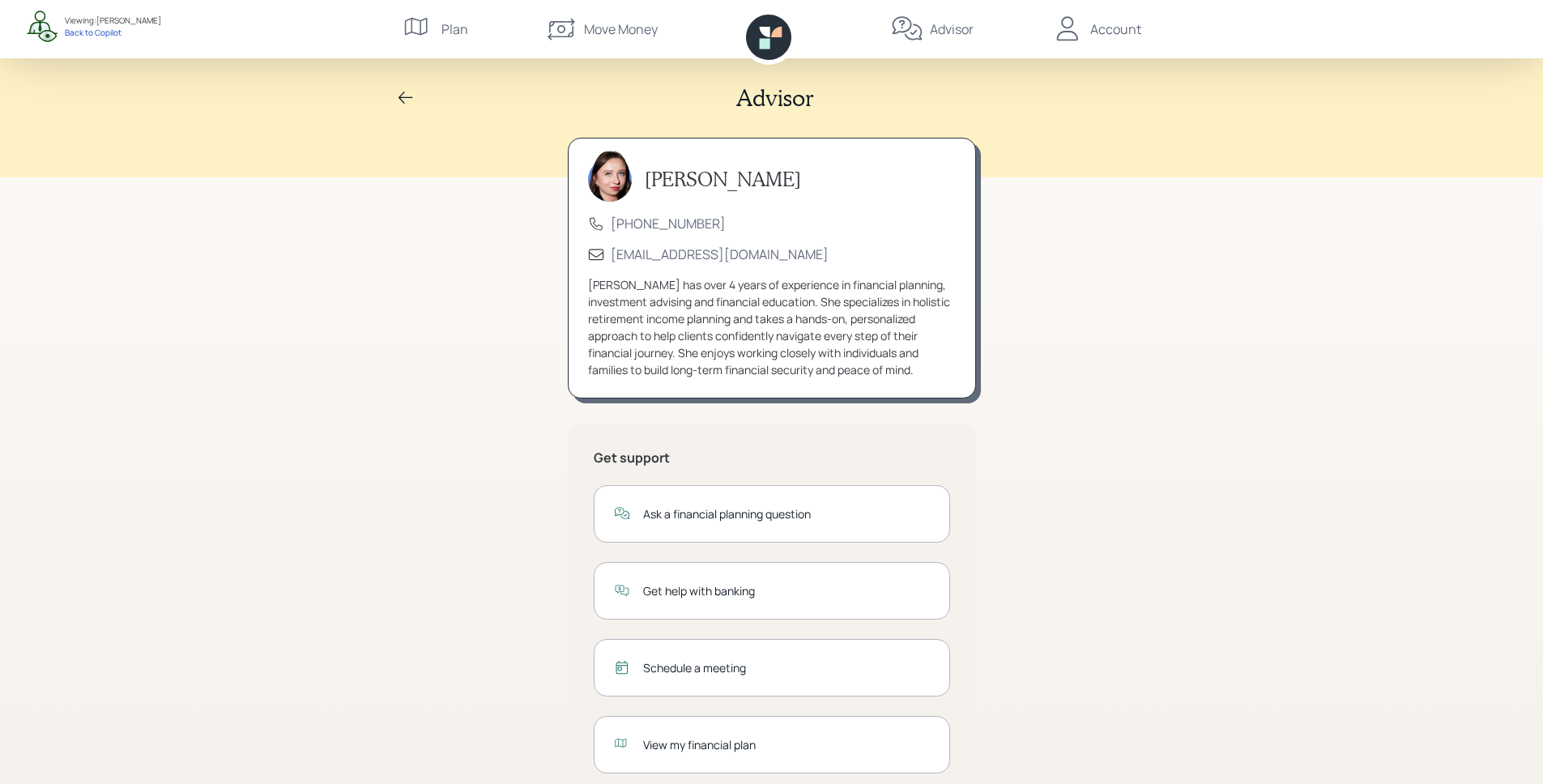
click at [496, 174] on div "Aleksandra Szegda (833) 222-1807 advisor@retirable.com Aleksandra Szegda has ov…" at bounding box center [772, 481] width 622 height 687
drag, startPoint x: 953, startPoint y: 375, endPoint x: 568, endPoint y: 286, distance: 395.2
click at [568, 286] on div "Aleksandra Szegda (833) 222-1807 advisor@retirable.com Aleksandra Szegda has ov…" at bounding box center [772, 268] width 408 height 261
drag, startPoint x: 560, startPoint y: 318, endPoint x: 533, endPoint y: 324, distance: 27.7
click at [560, 318] on div "Aleksandra Szegda (833) 222-1807 advisor@retirable.com Aleksandra Szegda has ov…" at bounding box center [772, 481] width 622 height 687
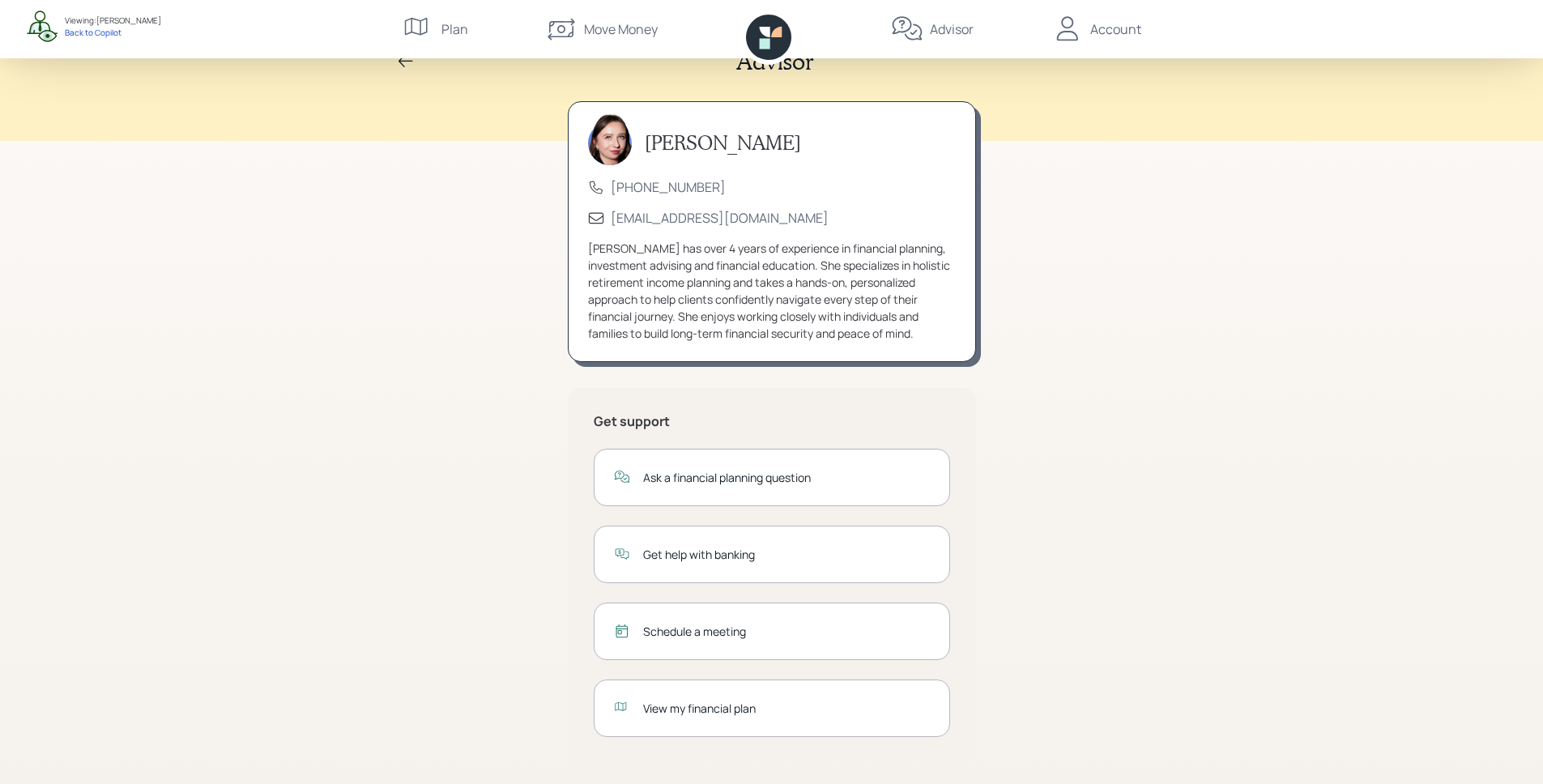
scroll to position [42, 0]
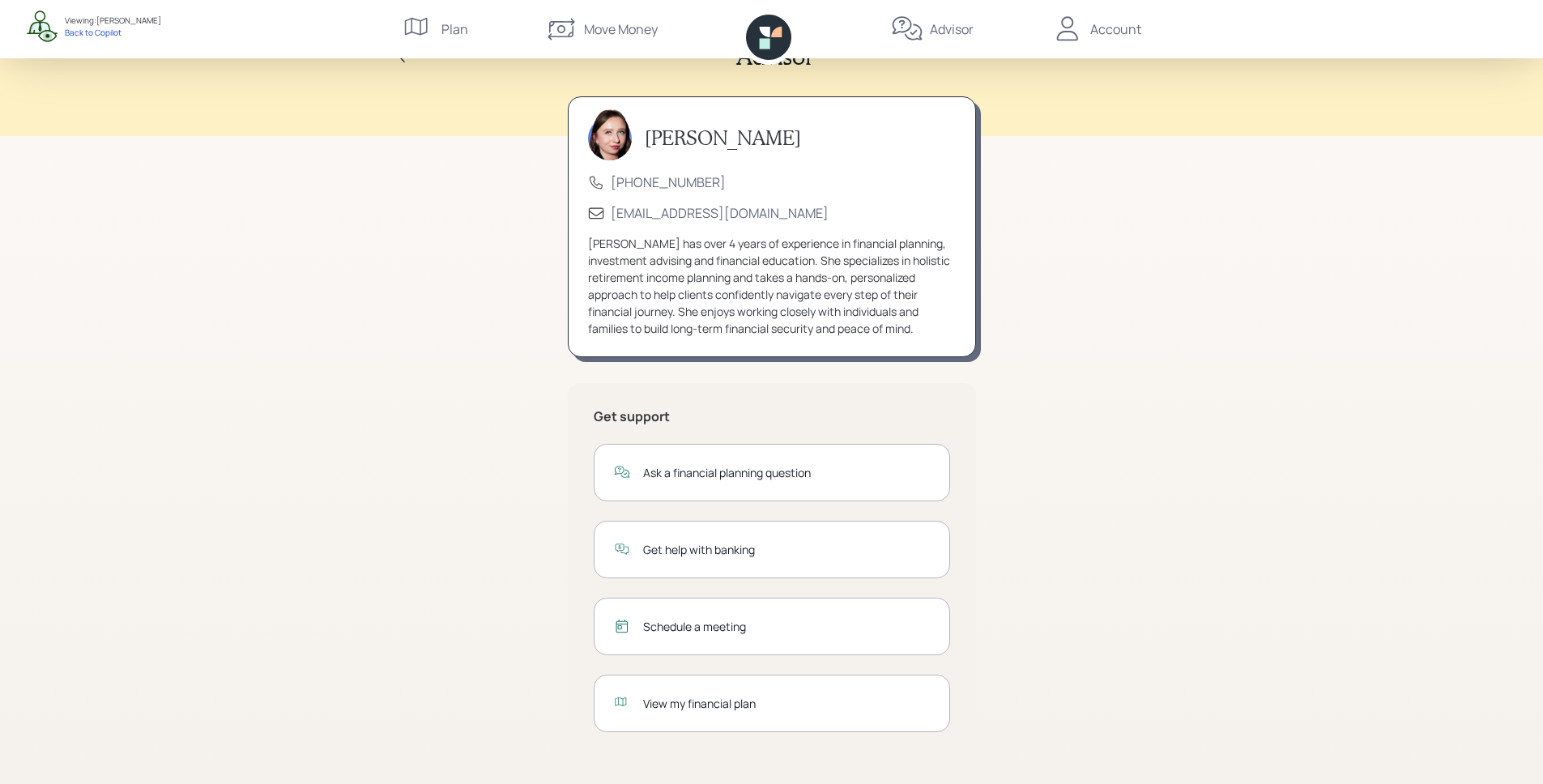
click at [751, 472] on div "Ask a financial planning question" at bounding box center [786, 472] width 287 height 17
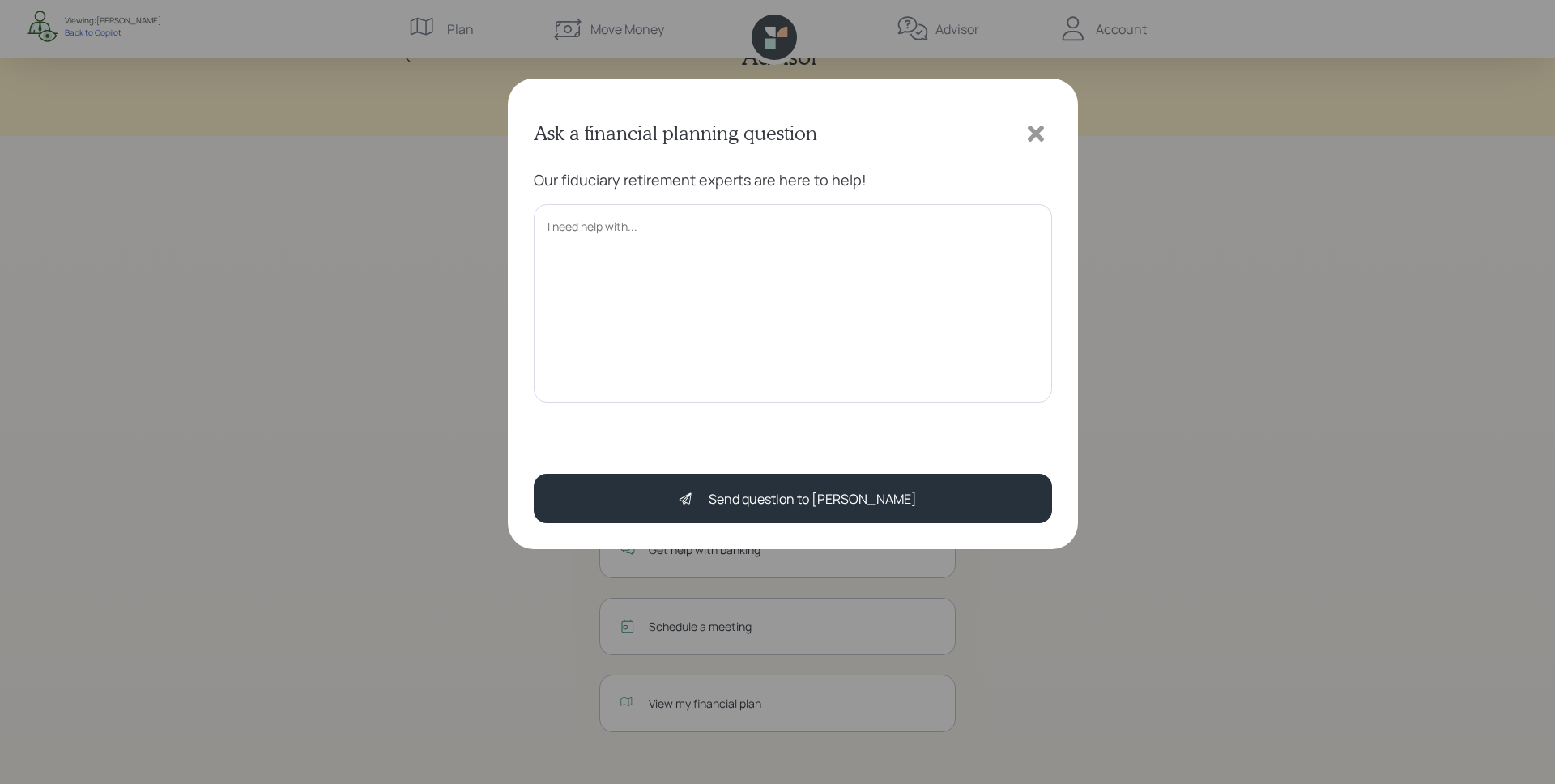
click at [714, 283] on textarea at bounding box center [792, 302] width 519 height 198
click at [1037, 129] on icon at bounding box center [1036, 133] width 16 height 16
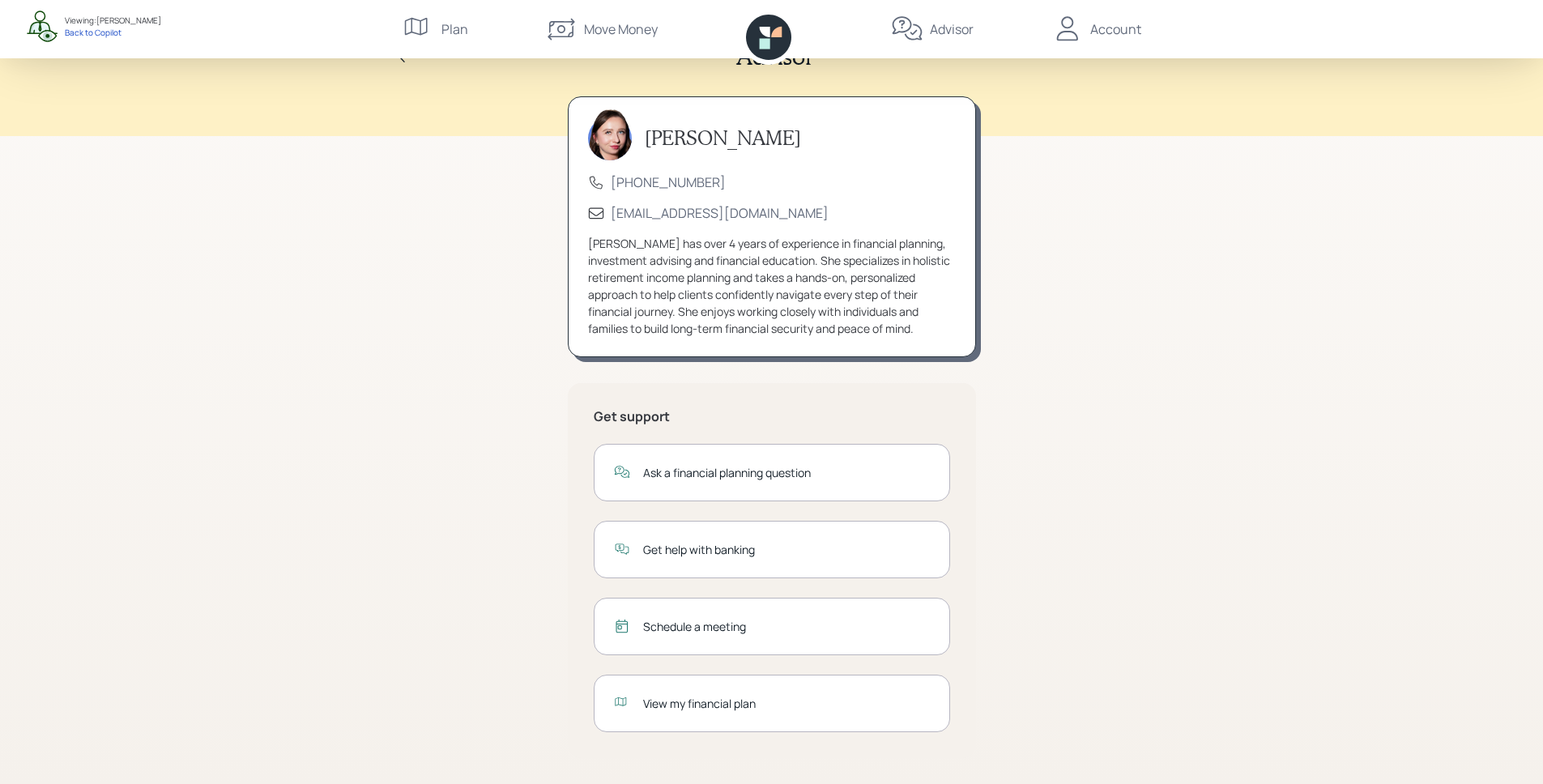
click at [723, 618] on div "Schedule a meeting" at bounding box center [786, 626] width 287 height 17
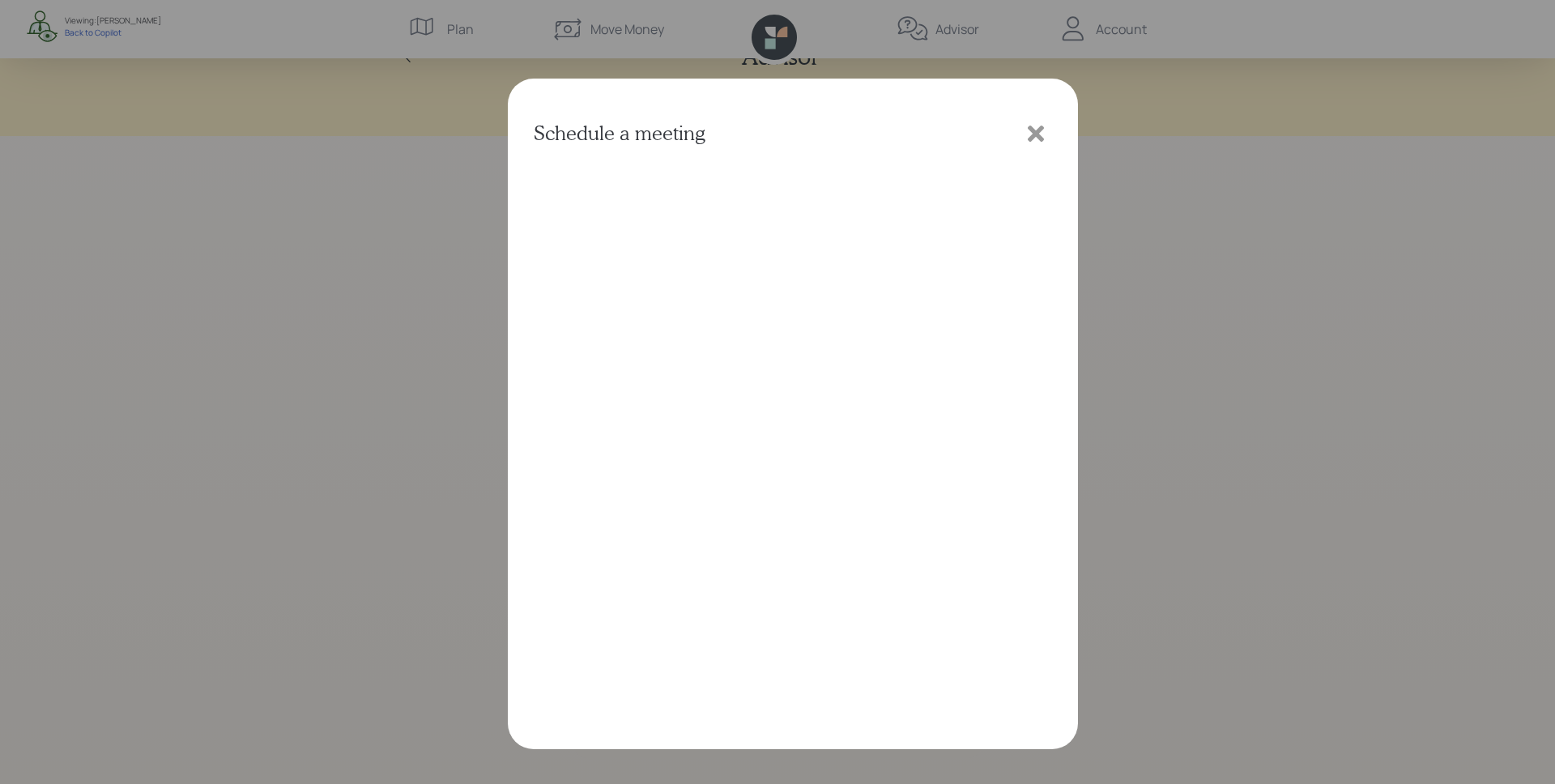
click at [1031, 141] on icon at bounding box center [1036, 133] width 24 height 24
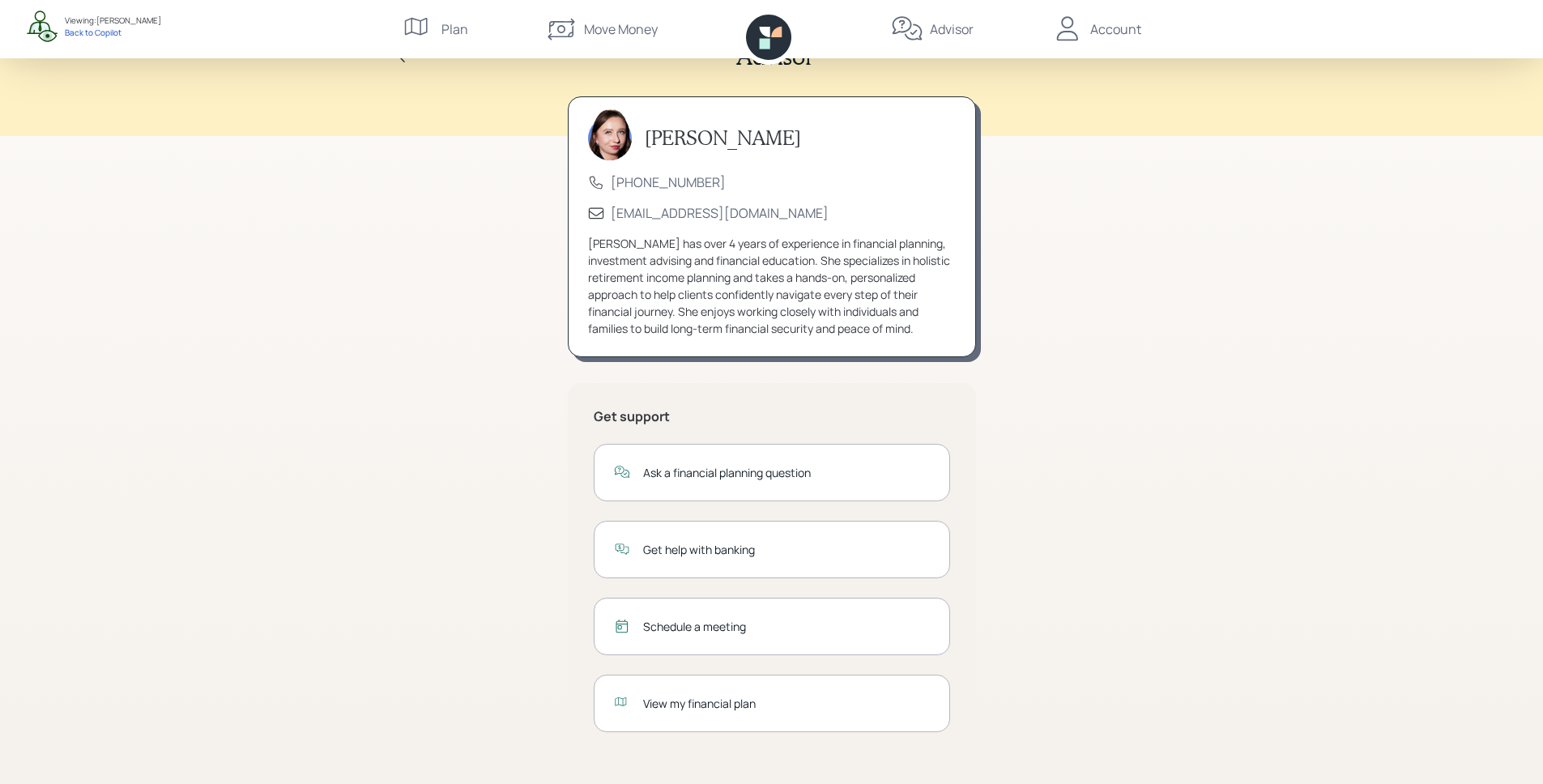
click at [732, 715] on div "View my financial plan" at bounding box center [772, 703] width 356 height 58
click at [718, 706] on div "View my financial plan" at bounding box center [786, 702] width 287 height 17
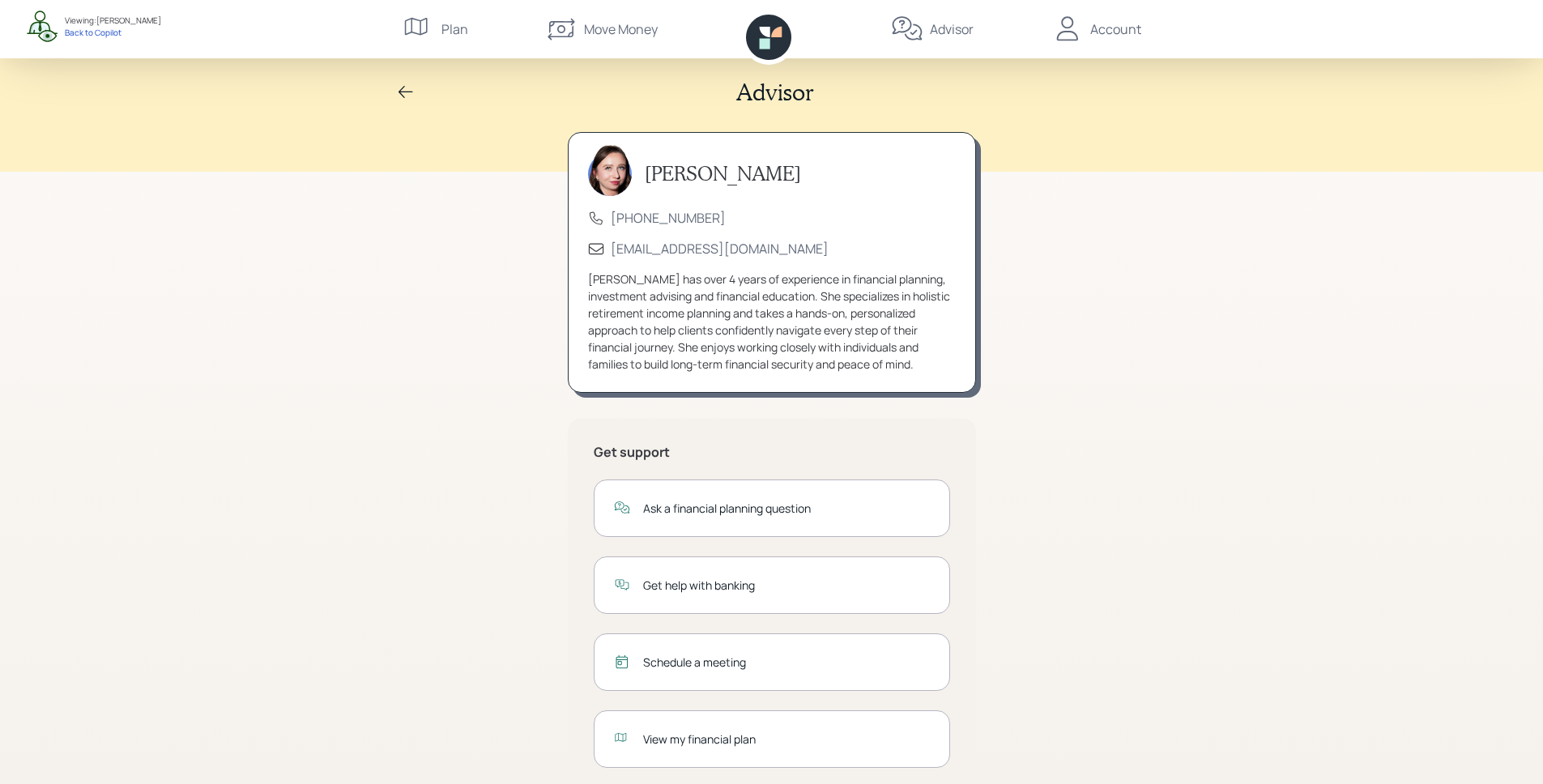
scroll to position [0, 0]
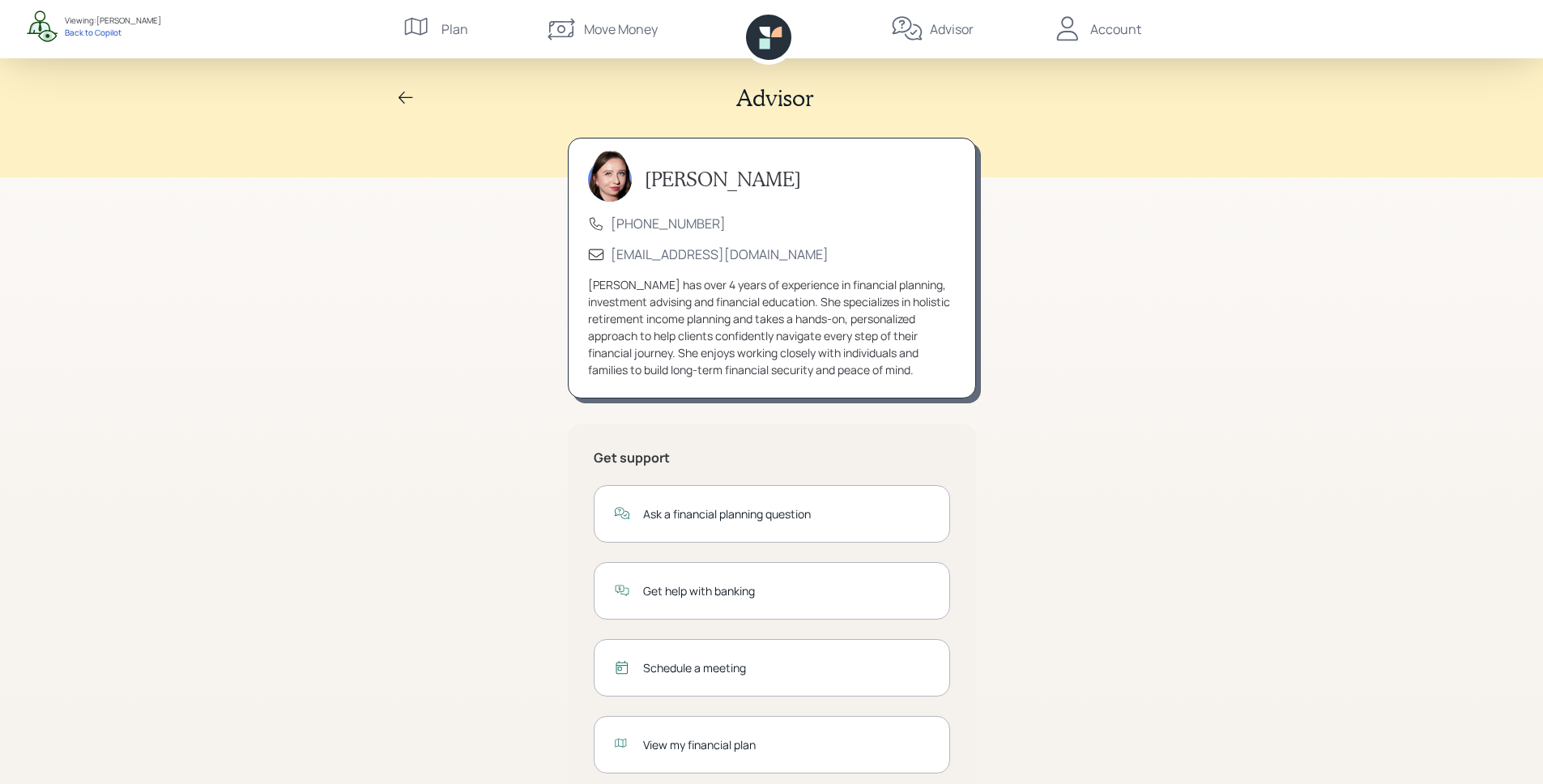
click at [1095, 34] on div "Account" at bounding box center [1115, 30] width 51 height 20
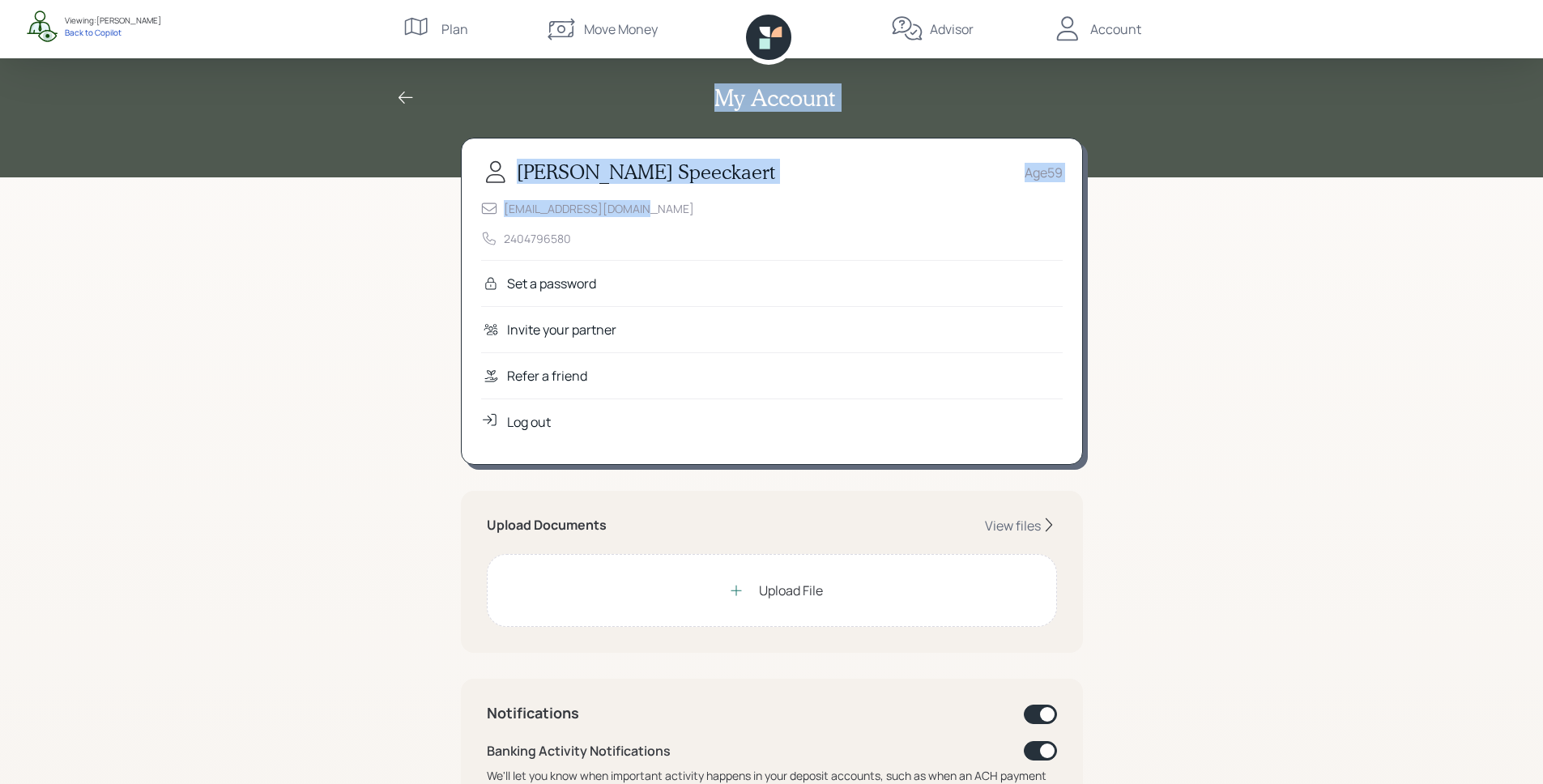
drag, startPoint x: 669, startPoint y: 211, endPoint x: 396, endPoint y: 210, distance: 273.0
click at [411, 211] on div "My Account Douglas Speeckaert Age 59 dcspeeckaert@gmail.com 2404796580 Set a pa…" at bounding box center [772, 751] width 1543 height 1502
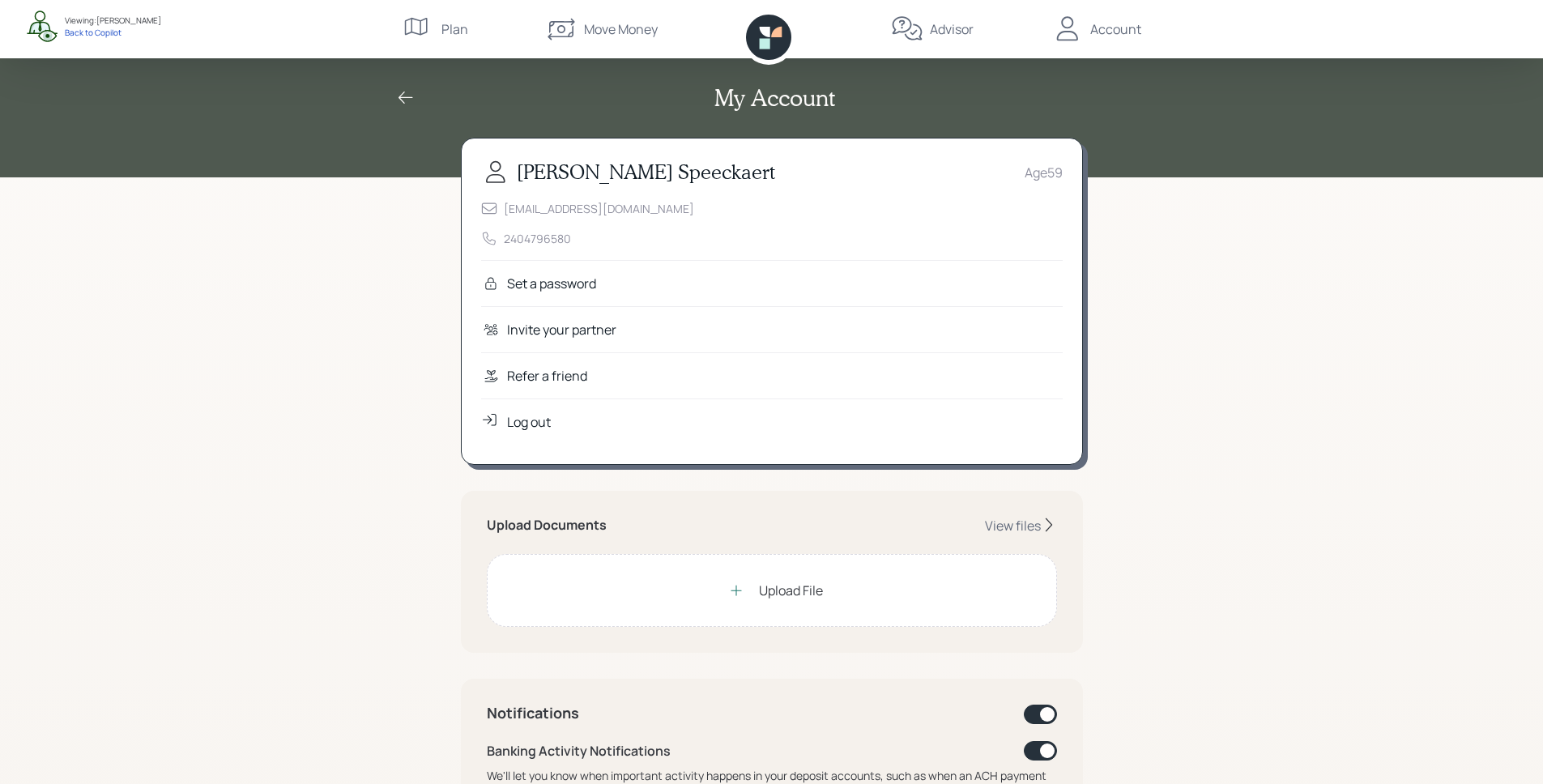
click at [396, 210] on div "My Account Douglas Speeckaert Age 59 dcspeeckaert@gmail.com 2404796580 Set a pa…" at bounding box center [772, 751] width 1543 height 1502
click at [605, 386] on div "Refer a friend" at bounding box center [772, 375] width 581 height 46
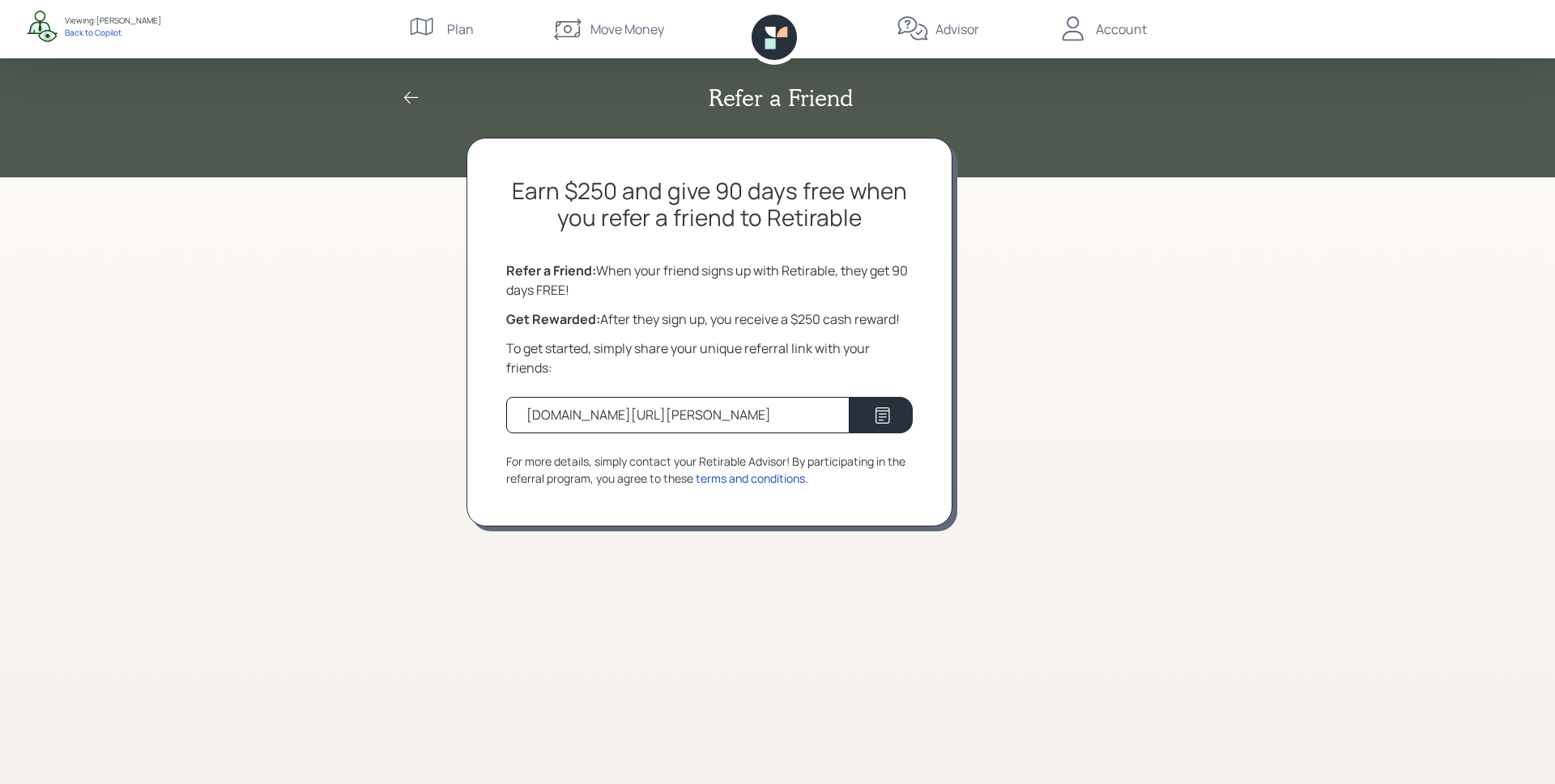
drag, startPoint x: 603, startPoint y: 279, endPoint x: 914, endPoint y: 282, distance: 311.0
click at [914, 282] on div "Earn $250 and give 90 days free when you refer a friend to Retirable Refer a Fr…" at bounding box center [710, 331] width 486 height 389
click at [871, 294] on div "Refer a Friend: When your friend signs up with Retirable, they get 90 days FREE!" at bounding box center [710, 280] width 407 height 39
drag, startPoint x: 602, startPoint y: 316, endPoint x: 903, endPoint y: 324, distance: 301.1
click at [903, 324] on div "Get Rewarded: After they sign up, you receive a $250 cash reward!" at bounding box center [710, 319] width 407 height 20
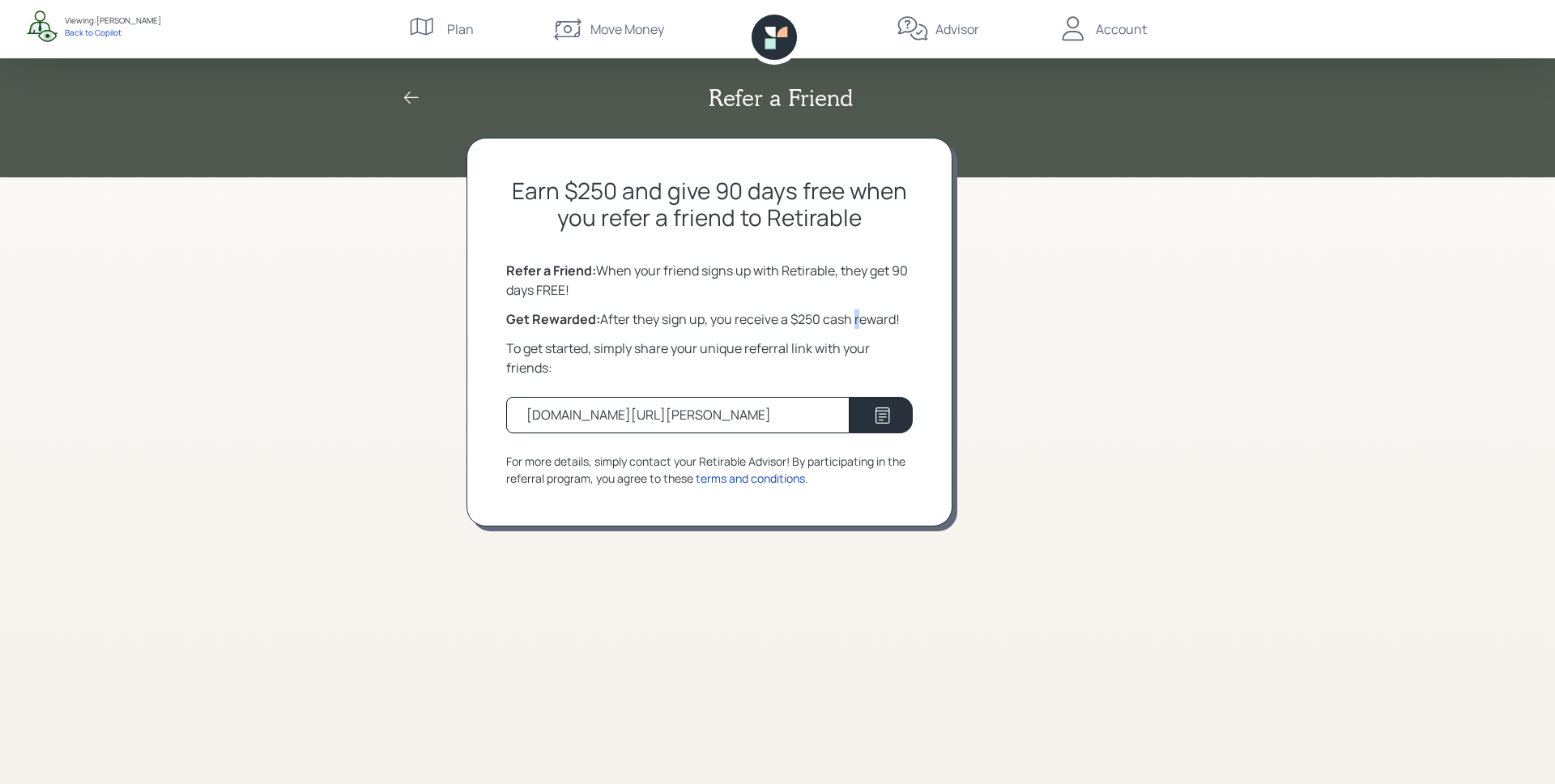
click at [856, 319] on div "Get Rewarded: After they sign up, you receive a $250 cash reward!" at bounding box center [710, 319] width 407 height 20
drag, startPoint x: 820, startPoint y: 316, endPoint x: 798, endPoint y: 315, distance: 22.0
click at [798, 315] on div "Get Rewarded: After they sign up, you receive a $250 cash reward!" at bounding box center [710, 319] width 407 height 20
click at [933, 298] on div "Earn $250 and give 90 days free when you refer a friend to Retirable Refer a Fr…" at bounding box center [710, 331] width 486 height 389
click at [782, 27] on icon at bounding box center [775, 38] width 46 height 46
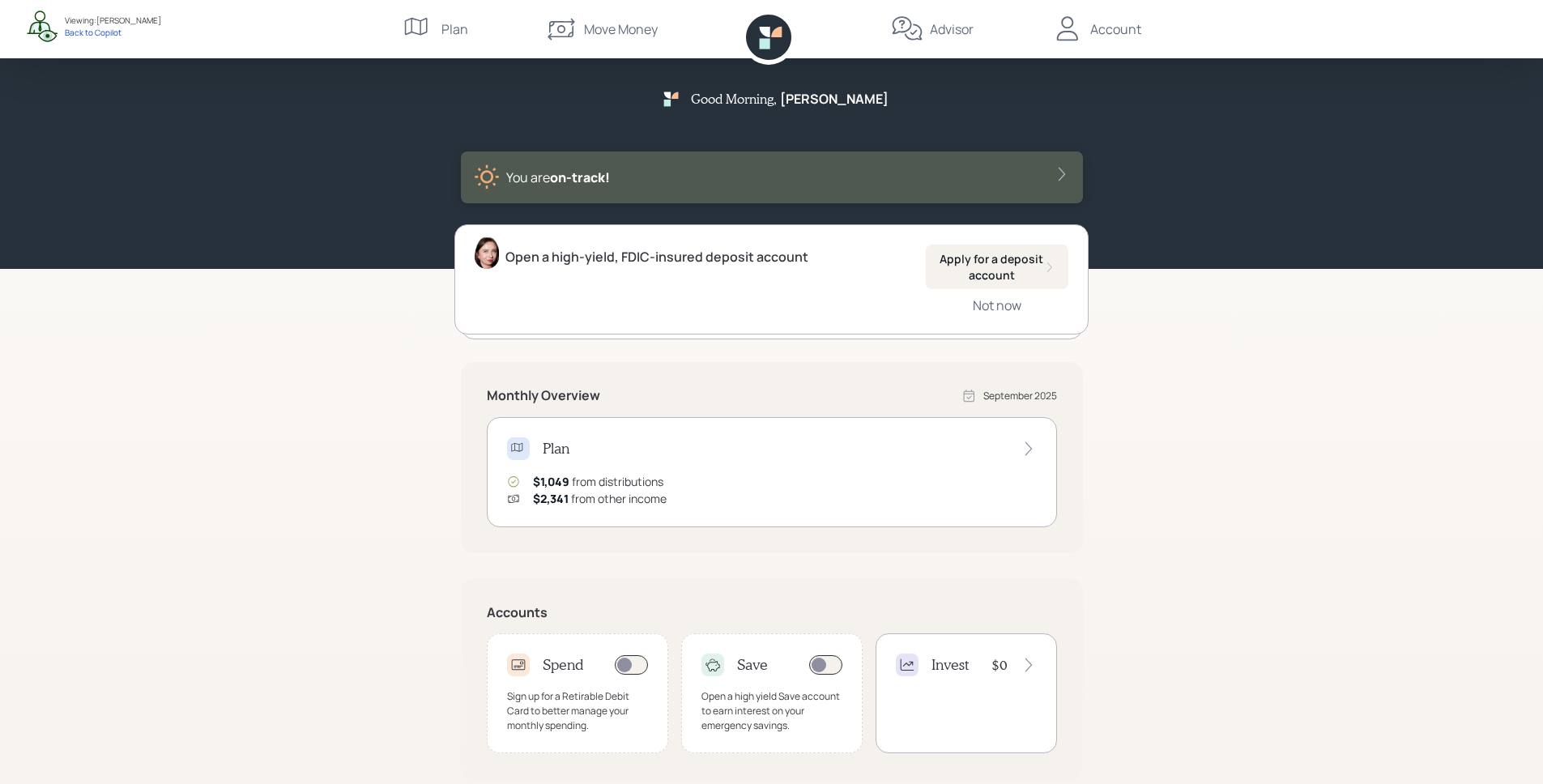
click at [1313, 354] on div "Good Morning , Douglas You are on‑track! Open a high-yield, FDIC-insured deposi…" at bounding box center [772, 501] width 1543 height 1004
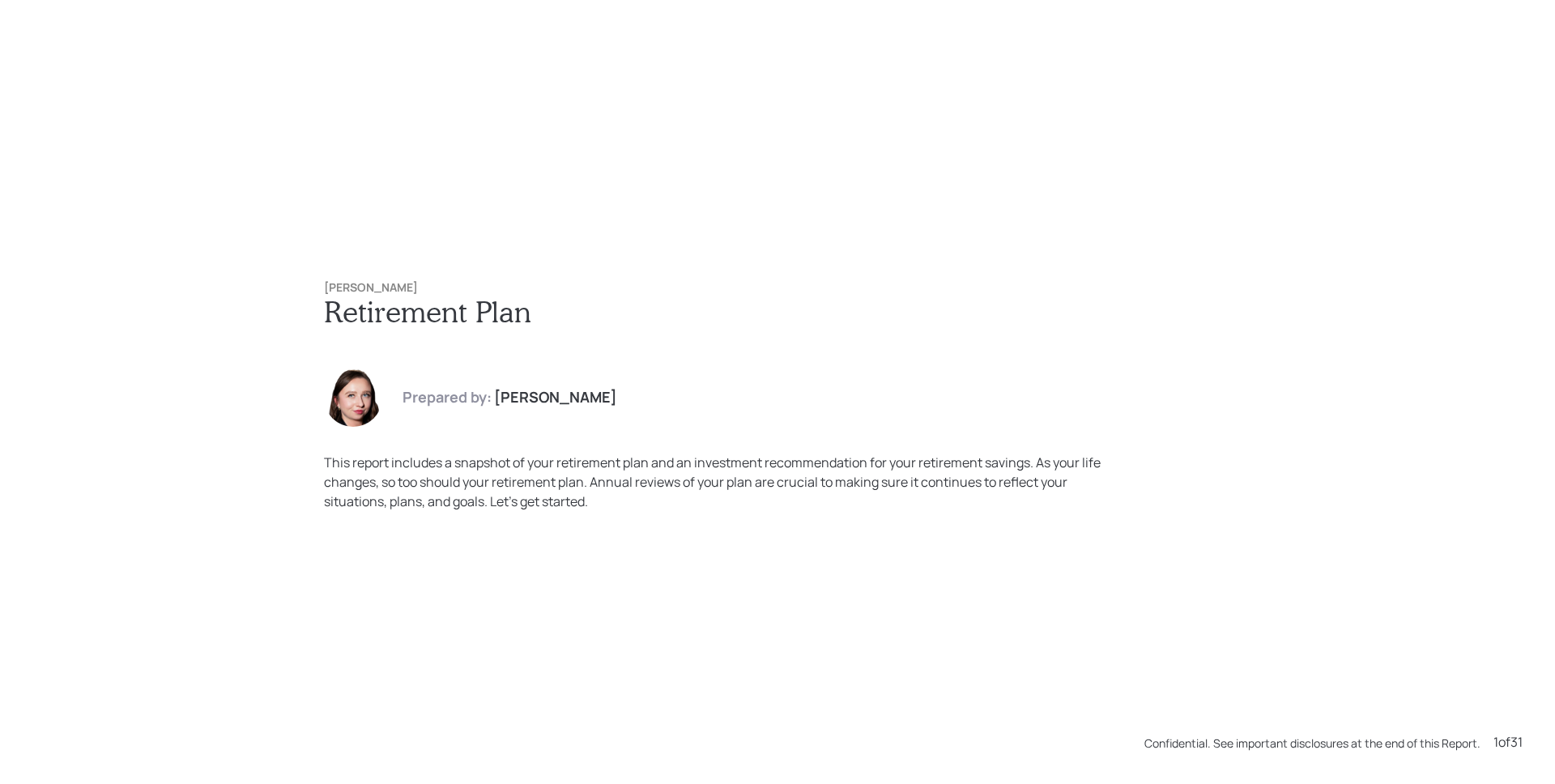
click at [1050, 311] on h1 "Retirement Plan" at bounding box center [778, 310] width 907 height 35
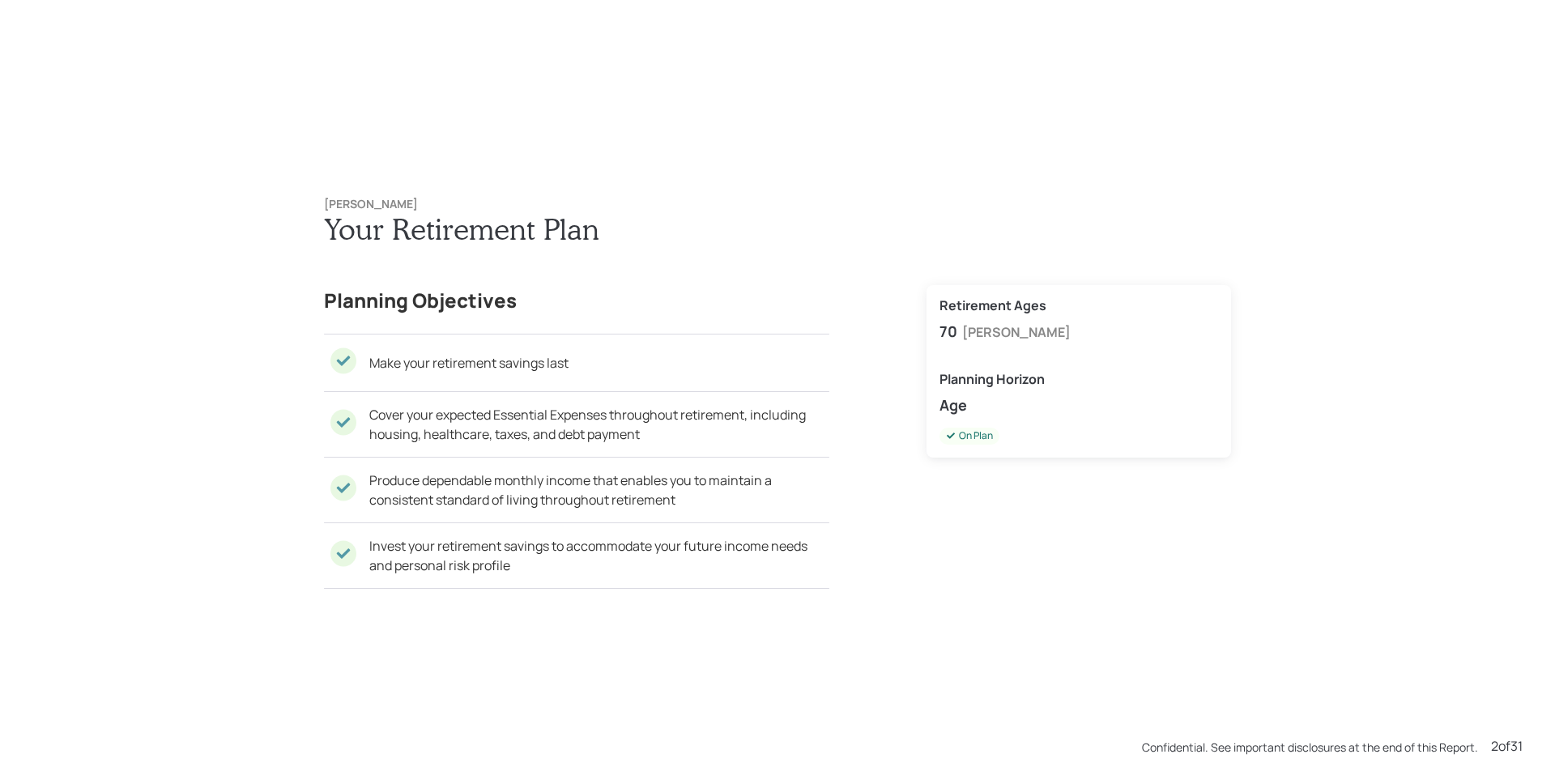
scroll to position [784, 0]
